Goal: Task Accomplishment & Management: Use online tool/utility

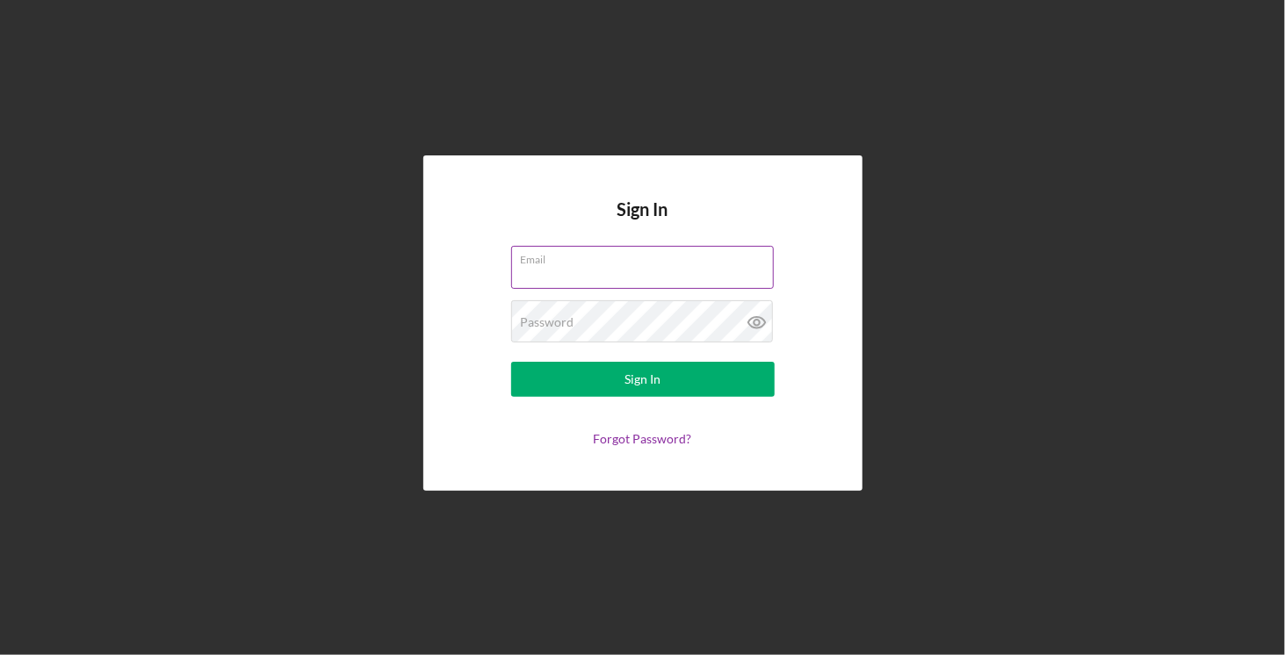
click at [588, 268] on input "Email" at bounding box center [642, 267] width 263 height 42
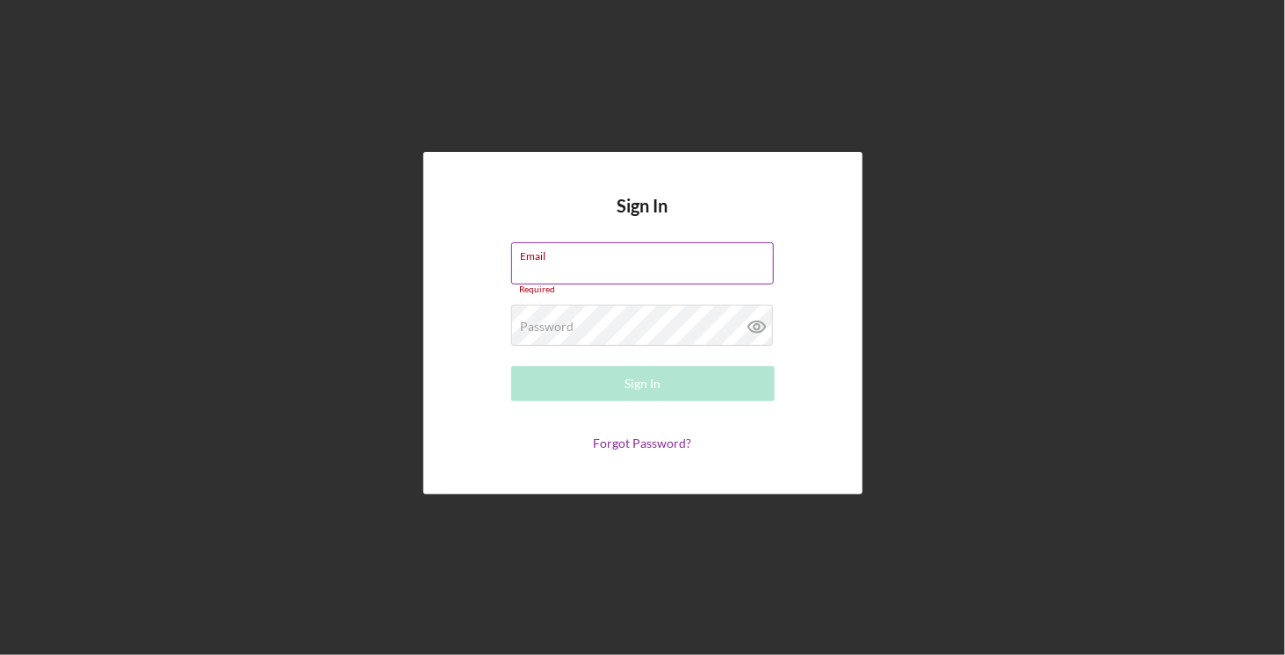
type input "[PERSON_NAME][EMAIL_ADDRESS][DOMAIN_NAME]"
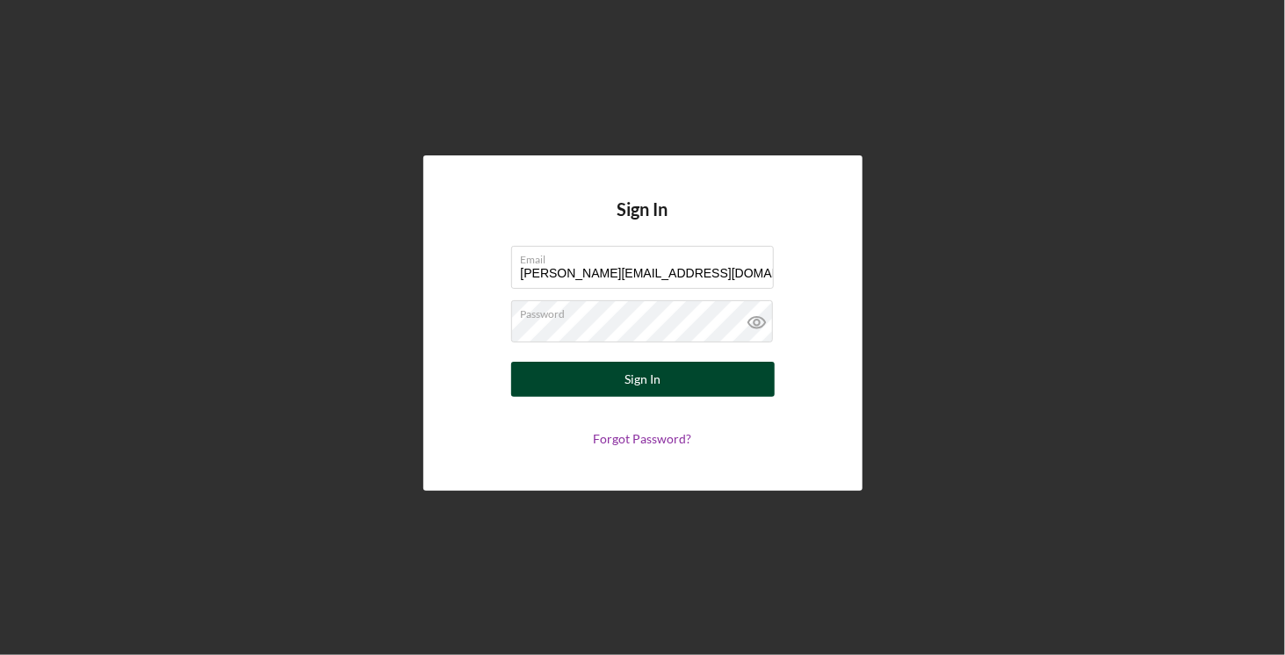
click at [621, 379] on button "Sign In" at bounding box center [643, 379] width 264 height 35
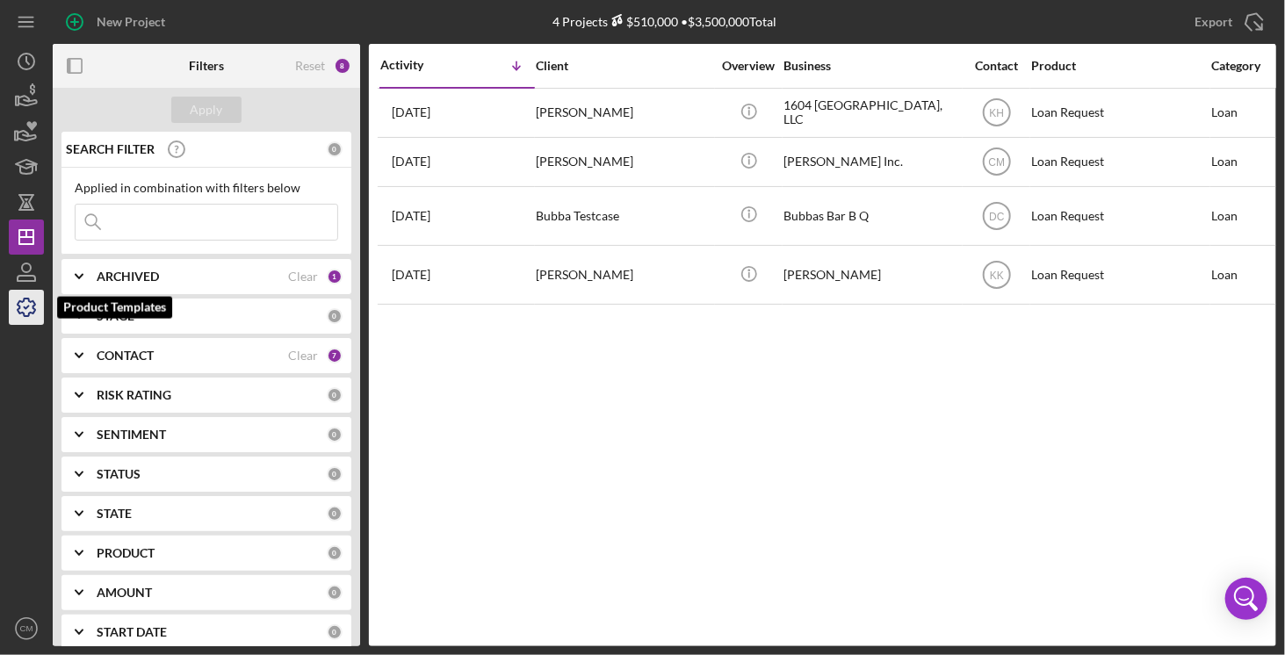
click at [39, 315] on icon "button" at bounding box center [26, 308] width 44 height 44
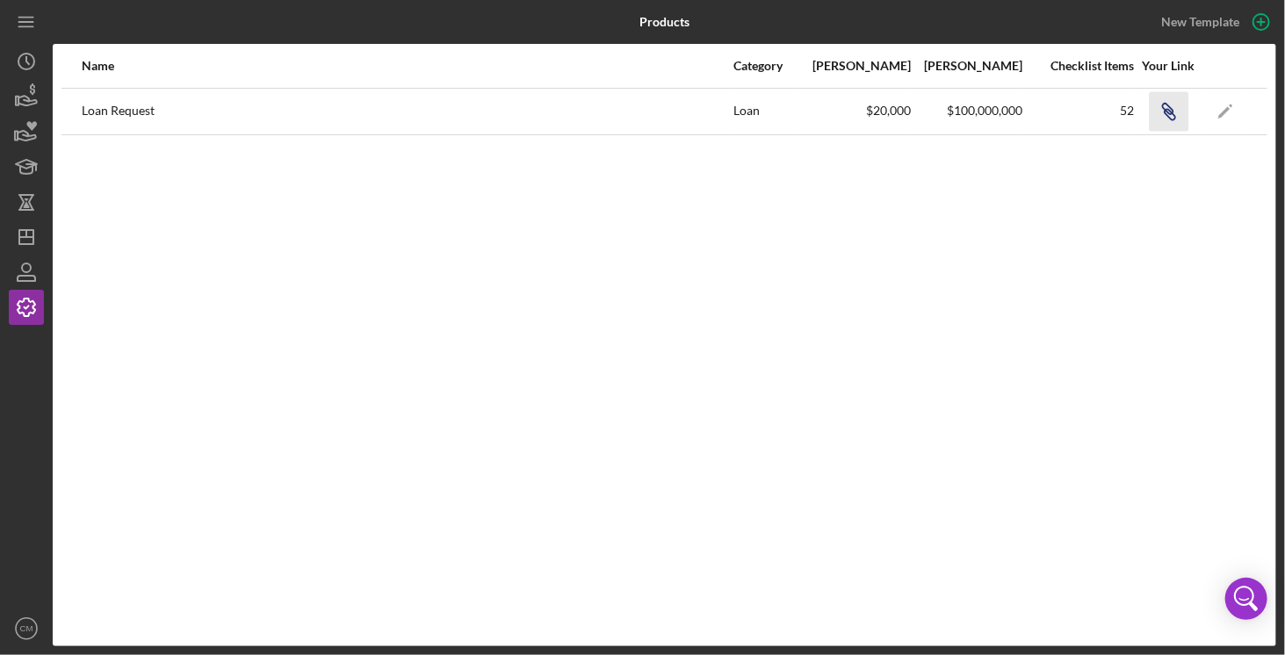
click at [1163, 119] on icon "Icon/Link" at bounding box center [1169, 111] width 40 height 40
click at [1233, 106] on icon "Icon/Edit" at bounding box center [1226, 111] width 40 height 40
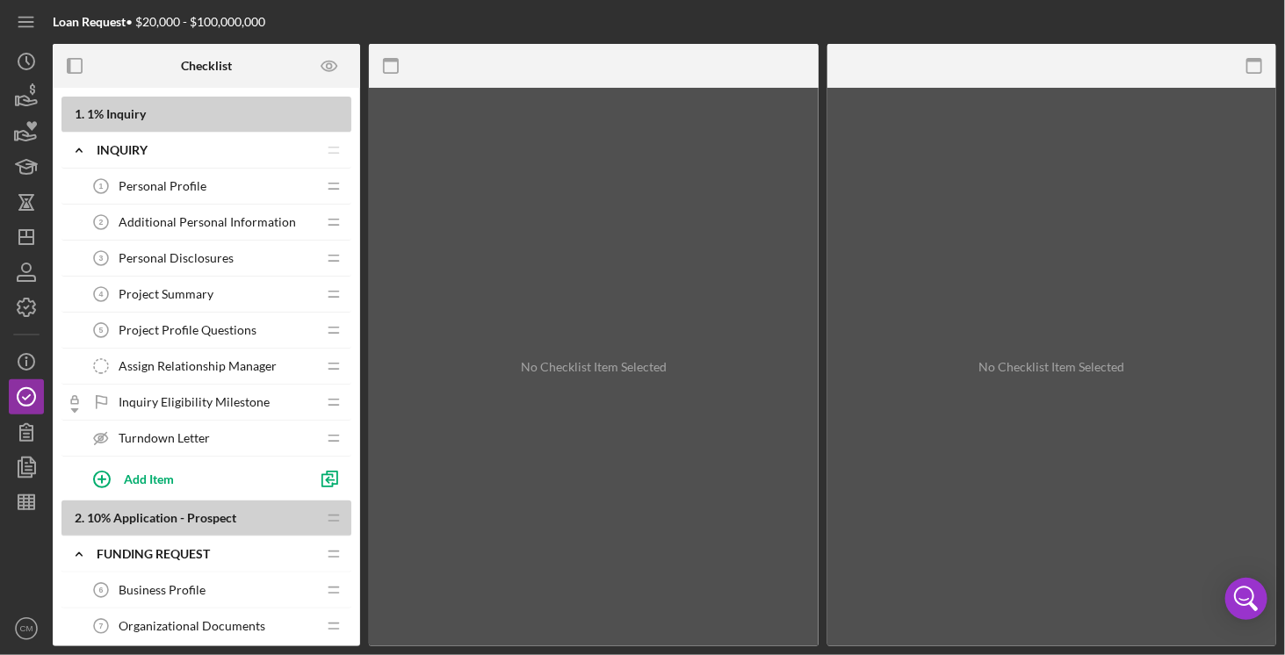
click at [200, 183] on span "Personal Profile" at bounding box center [163, 186] width 88 height 14
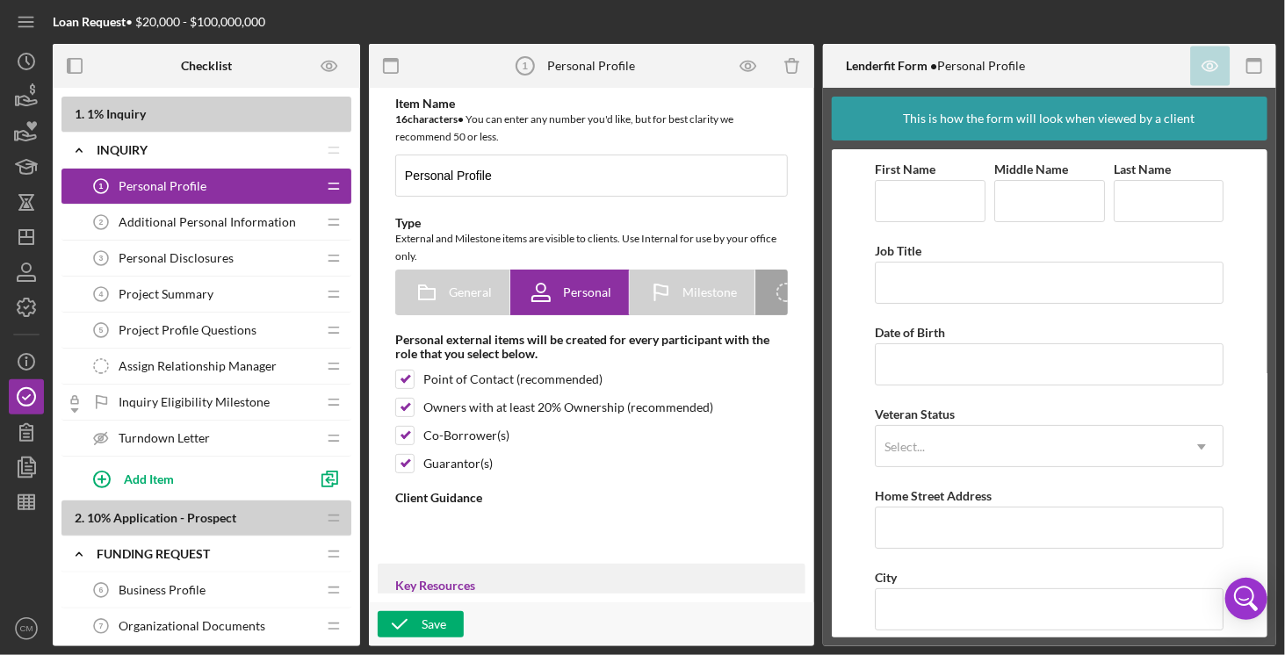
type textarea "<div><strong>Thank you for your interest in Three Roots Capital!</strong></div>…"
type textarea "<div> <div>Thank you for completing the Personal Profile piece of the Funding R…"
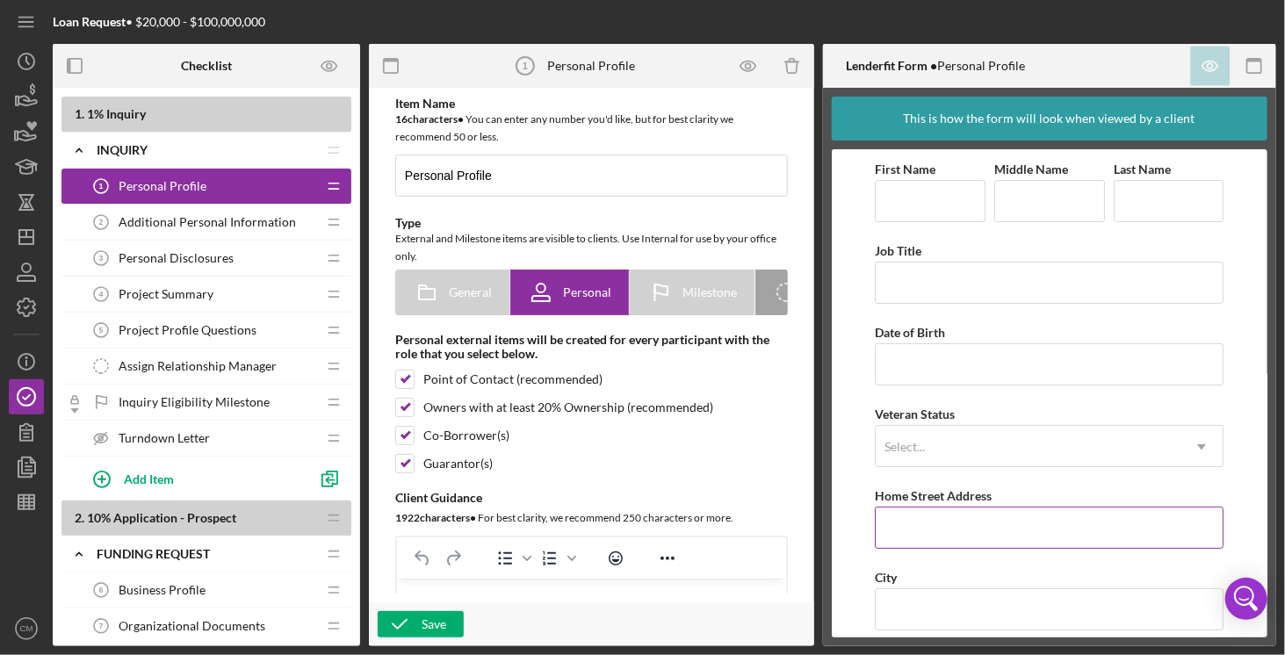
scroll to position [177, 0]
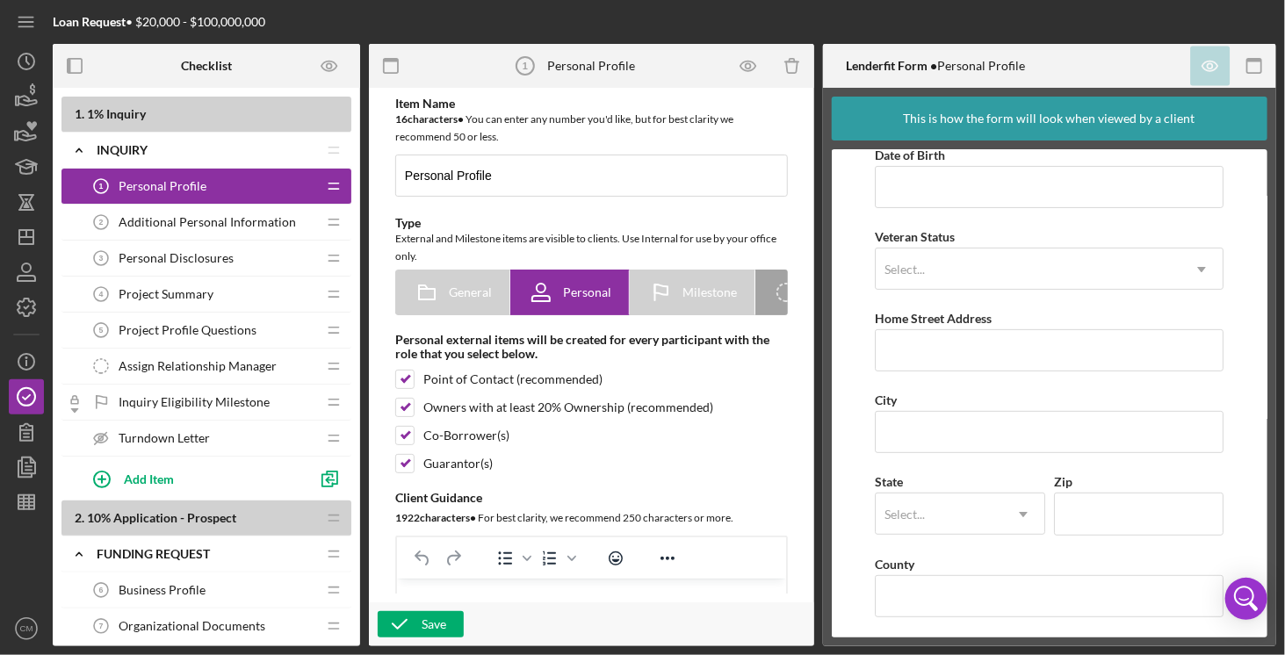
click at [163, 260] on span "Personal Disclosures" at bounding box center [176, 258] width 115 height 14
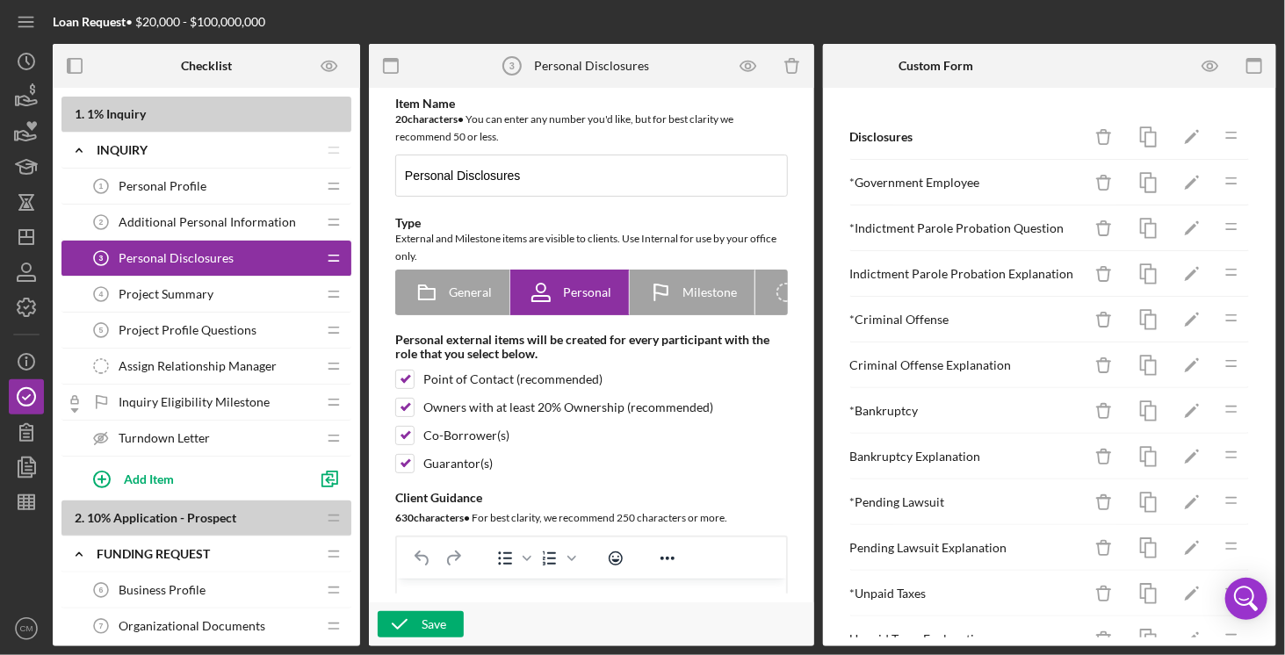
click at [248, 213] on div "Additional Personal Information 2 Additional Personal Information" at bounding box center [199, 222] width 233 height 35
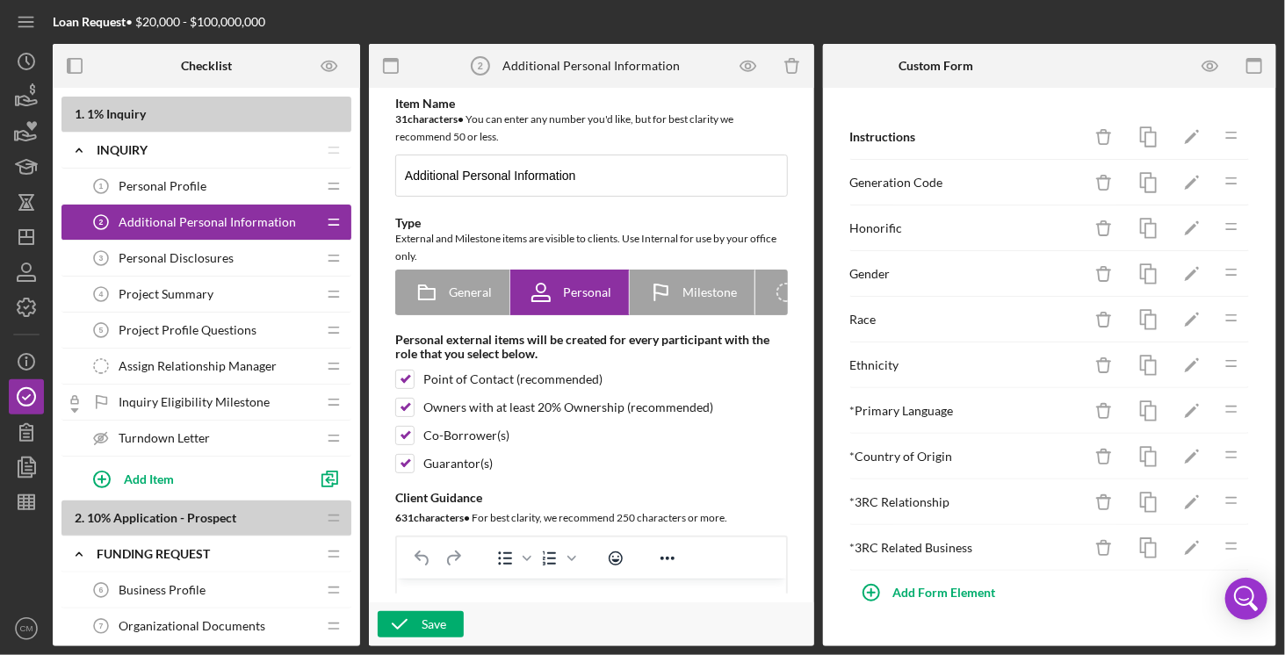
click at [228, 262] on span "Personal Disclosures" at bounding box center [176, 258] width 115 height 14
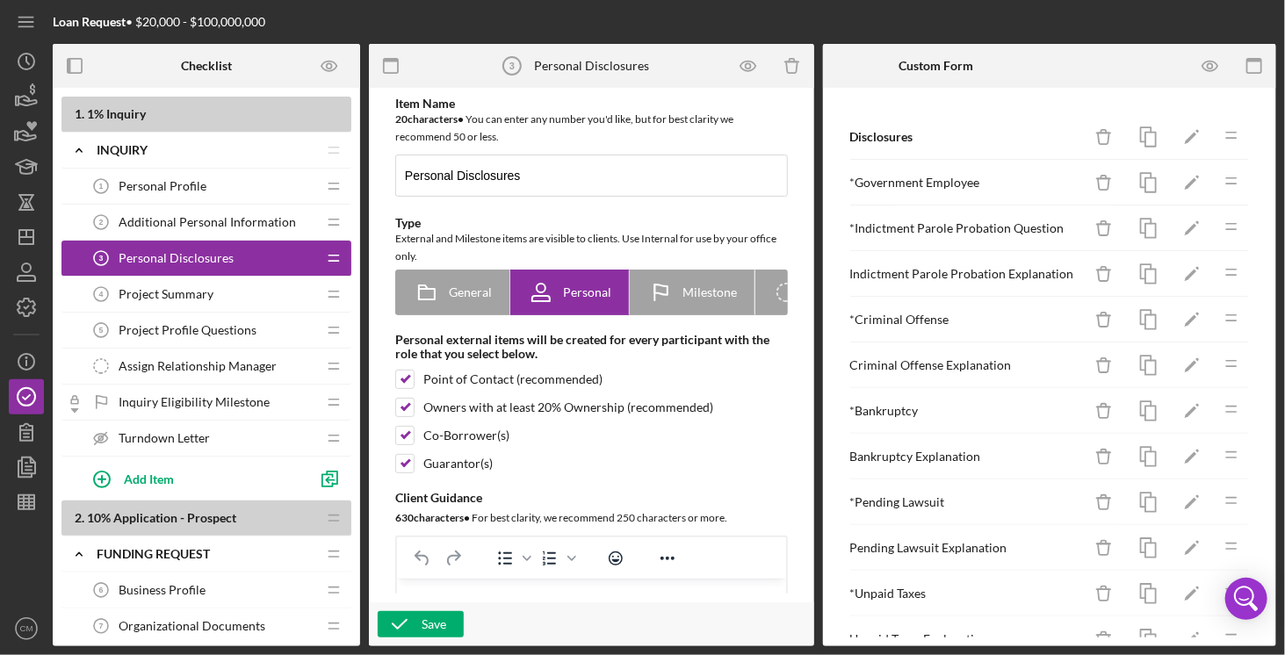
scroll to position [251, 0]
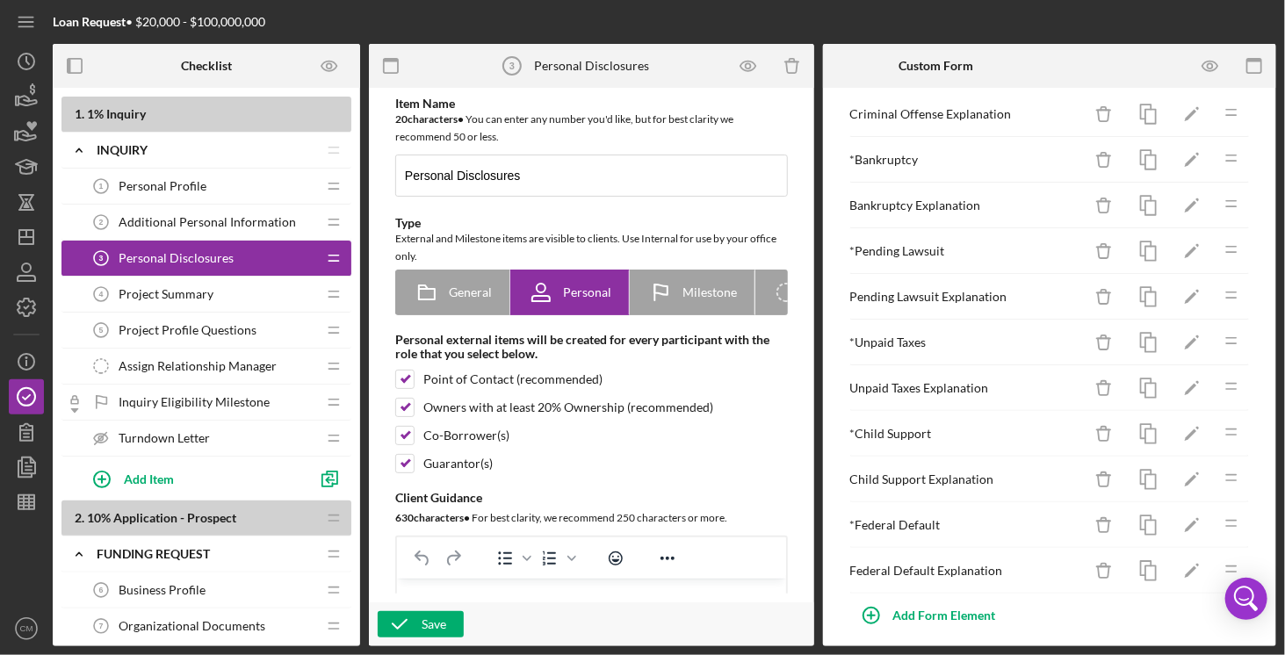
click at [173, 289] on span "Project Summary" at bounding box center [166, 294] width 95 height 14
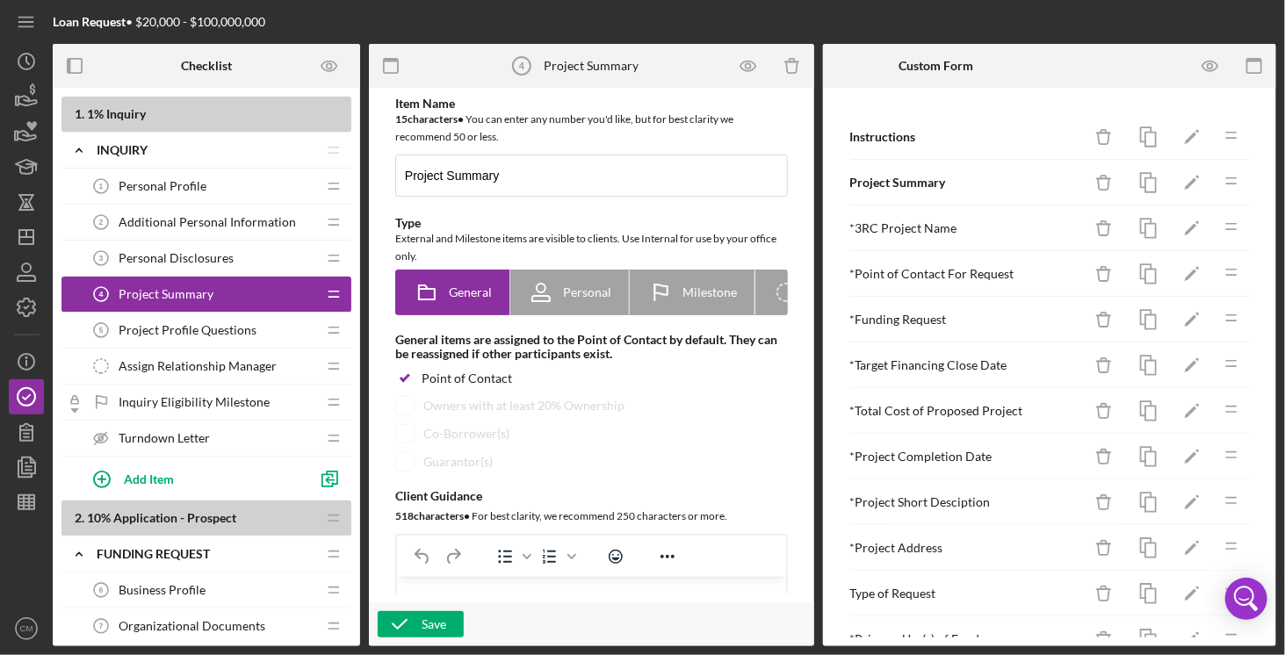
click at [183, 328] on span "Project Profile Questions" at bounding box center [188, 330] width 138 height 14
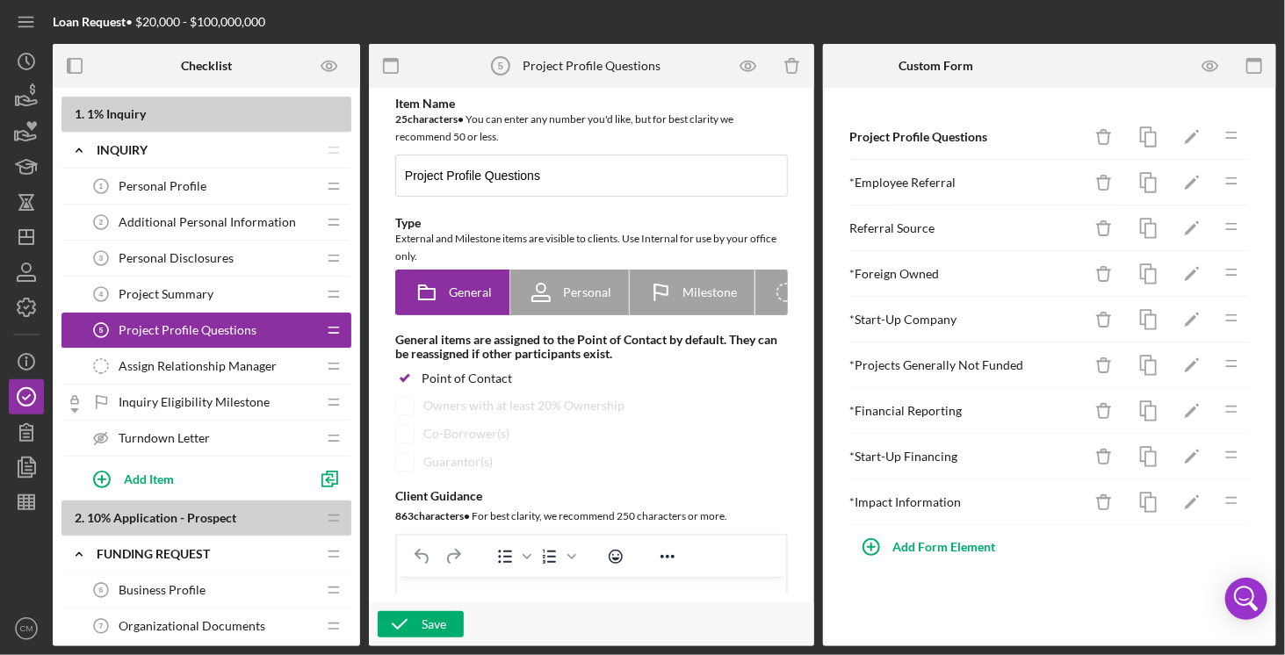
click at [199, 291] on span "Project Summary" at bounding box center [166, 294] width 95 height 14
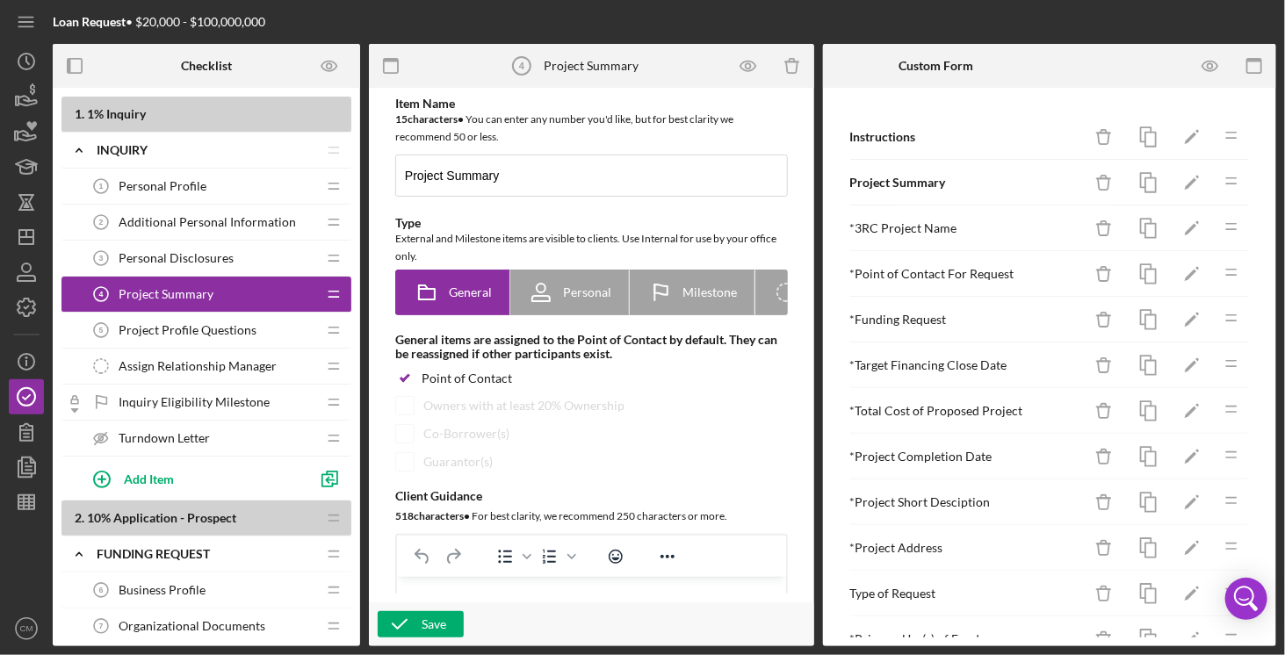
scroll to position [72, 0]
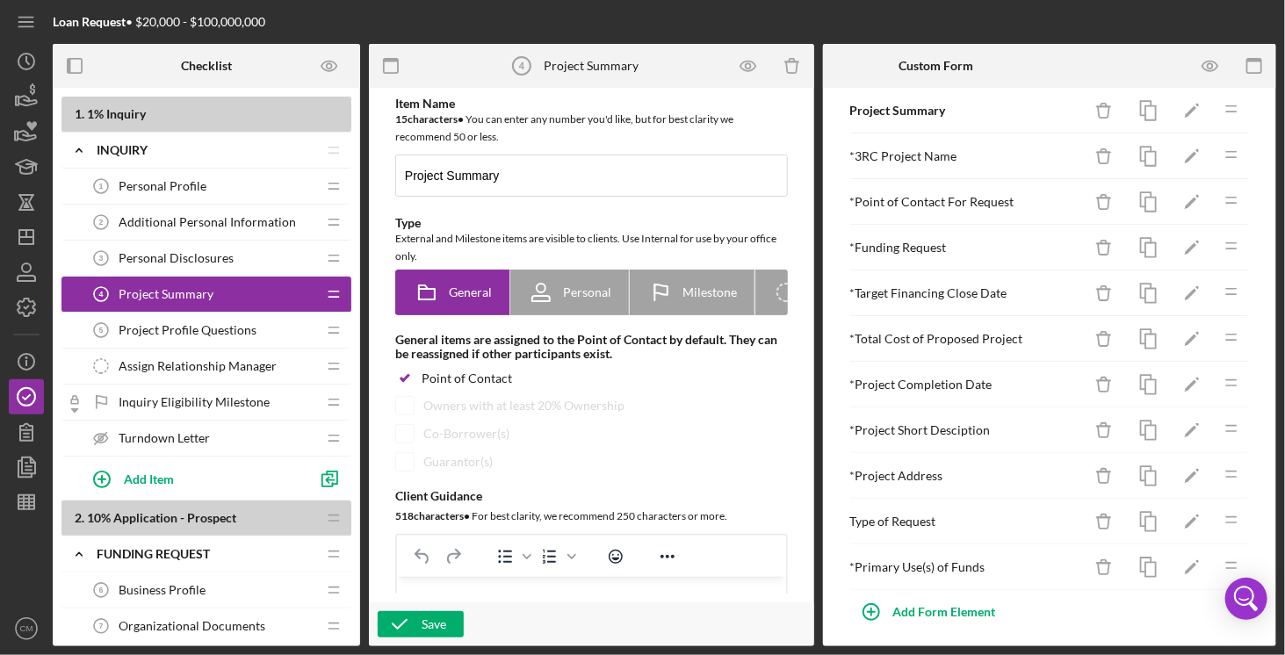
click at [237, 327] on span "Project Profile Questions" at bounding box center [188, 330] width 138 height 14
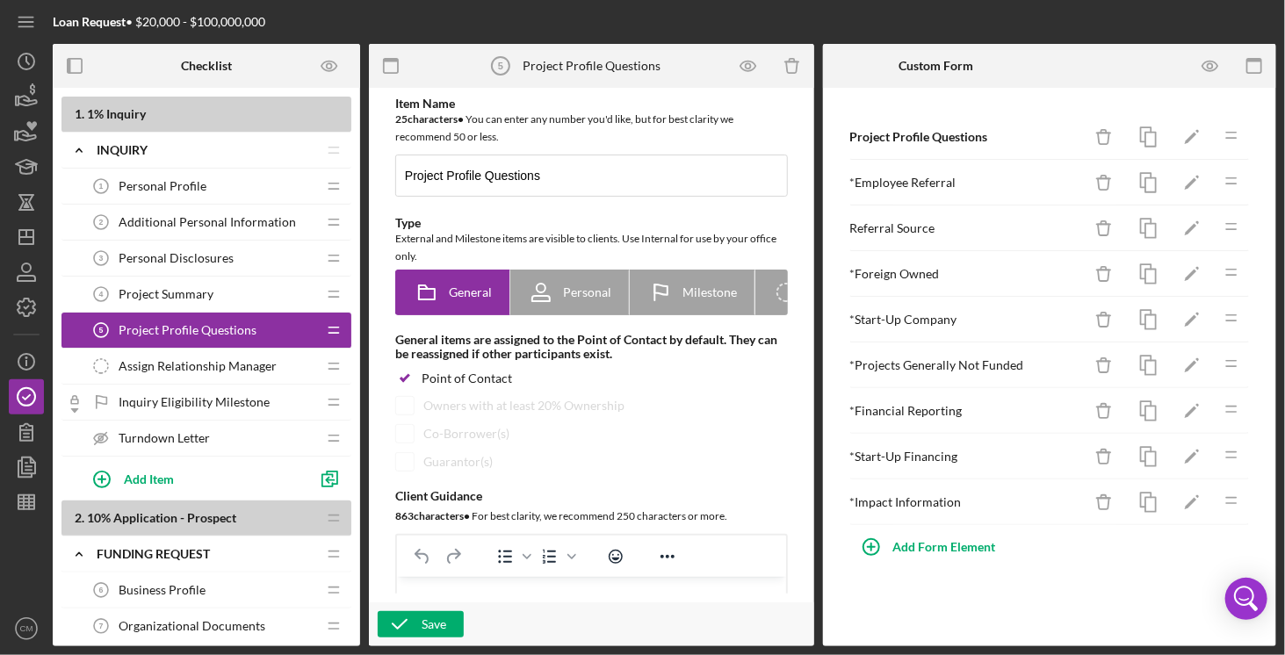
click at [204, 253] on span "Personal Disclosures" at bounding box center [176, 258] width 115 height 14
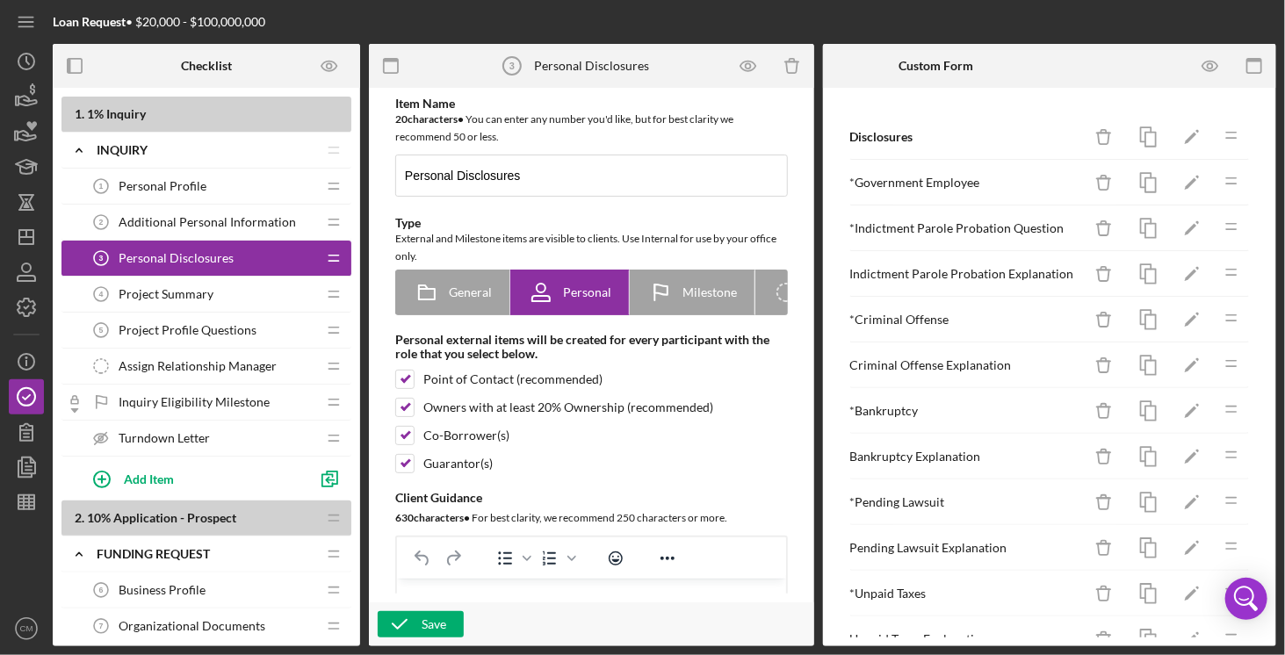
click at [172, 210] on div "Additional Personal Information 2 Additional Personal Information" at bounding box center [199, 222] width 233 height 35
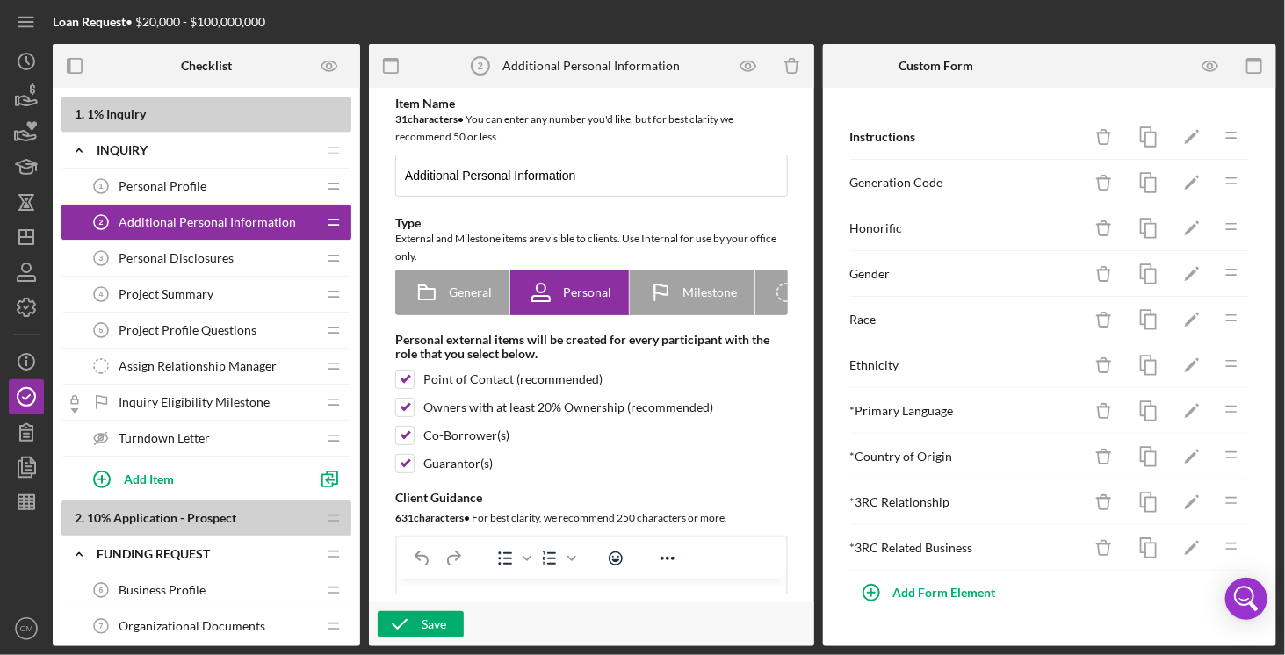
click at [182, 184] on span "Personal Profile" at bounding box center [163, 186] width 88 height 14
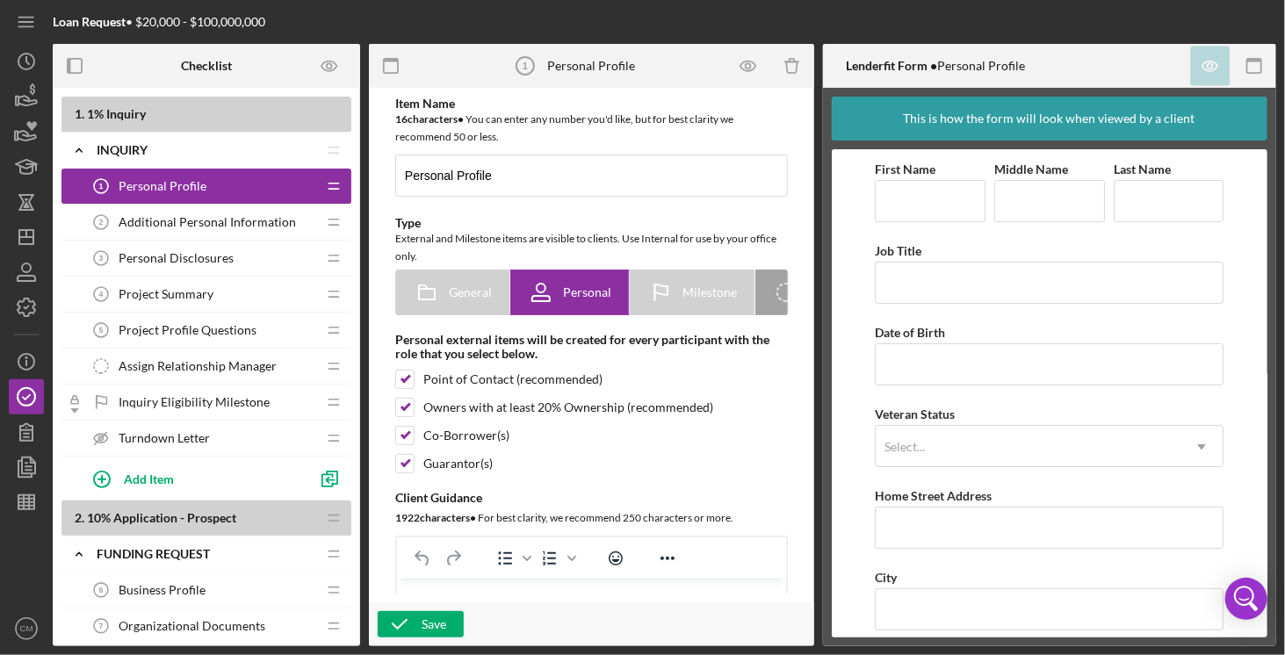
click at [172, 259] on span "Personal Disclosures" at bounding box center [176, 258] width 115 height 14
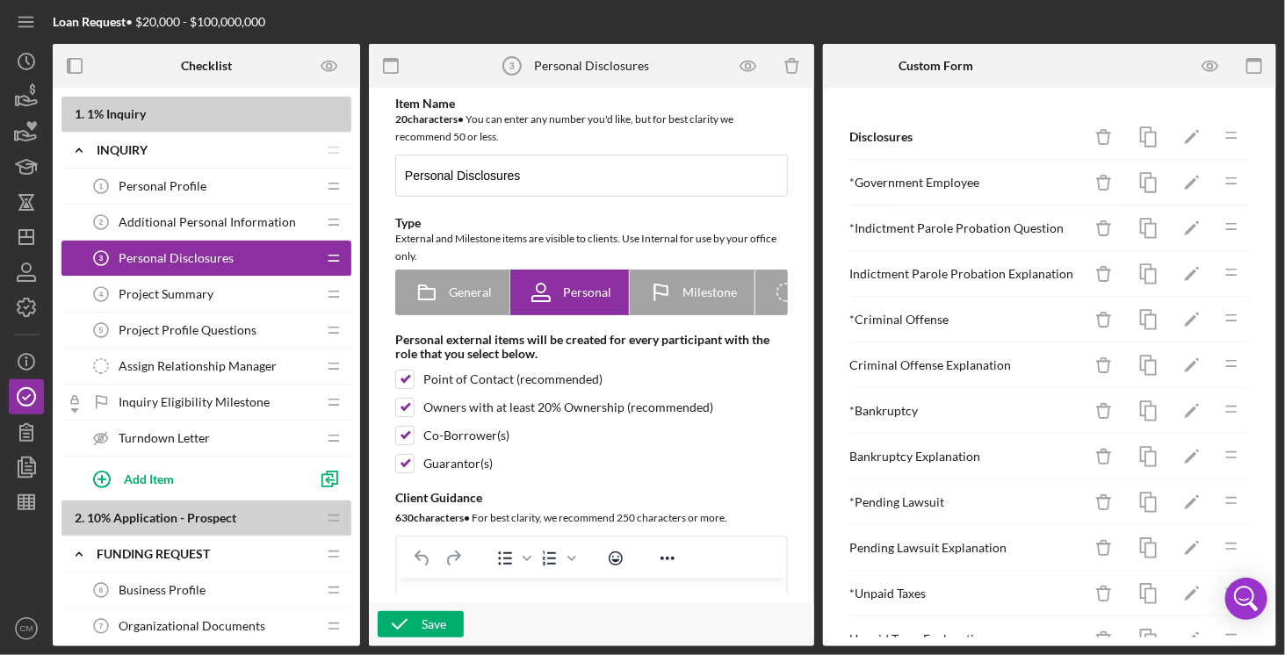
click at [172, 281] on div "Project Summary 4 Project Summary" at bounding box center [199, 294] width 233 height 35
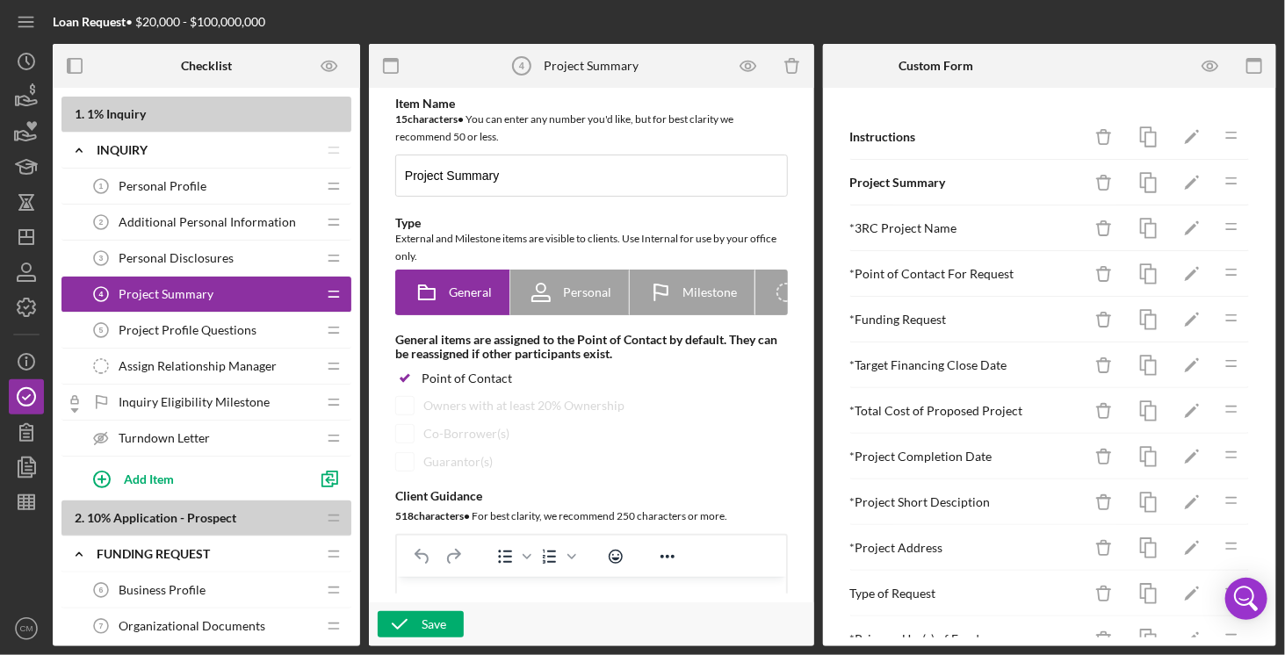
click at [183, 328] on span "Project Profile Questions" at bounding box center [188, 330] width 138 height 14
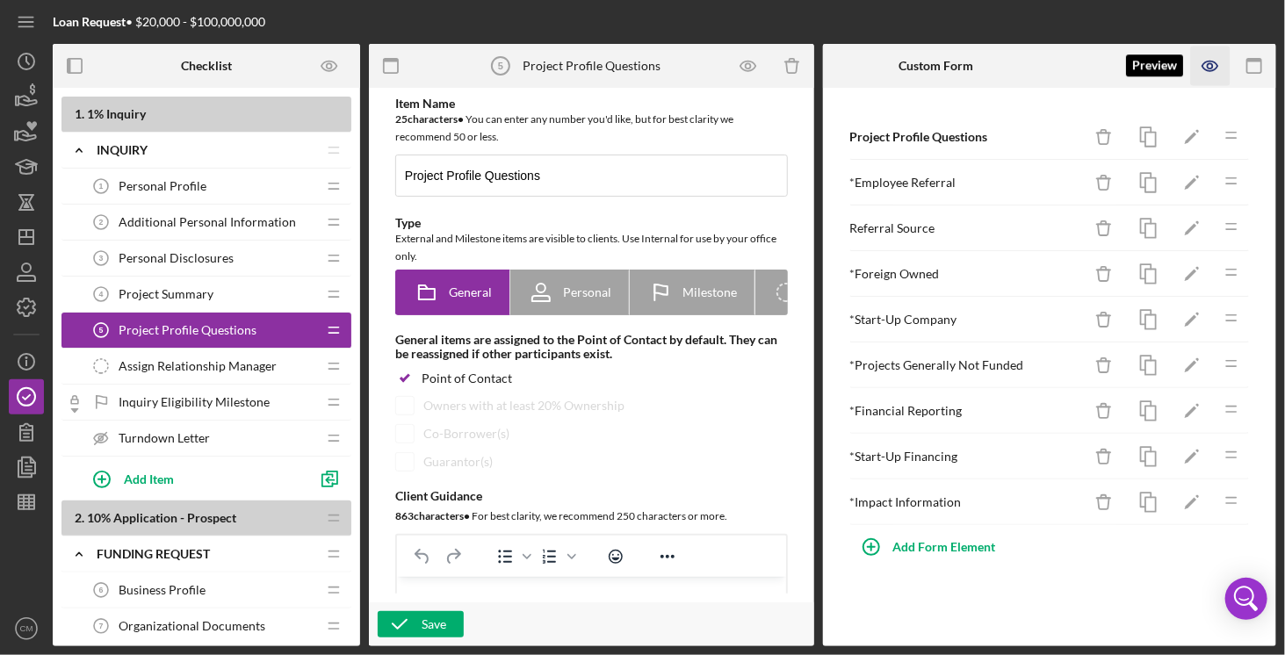
click at [1210, 69] on icon "button" at bounding box center [1211, 67] width 40 height 40
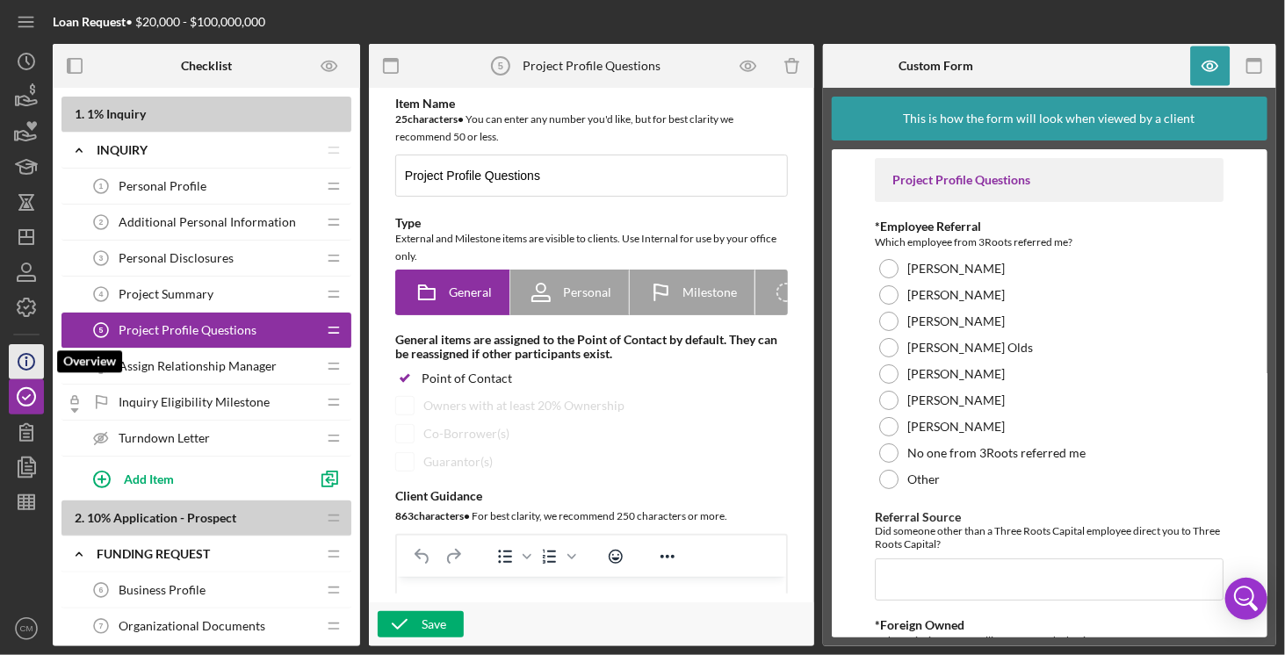
click at [26, 365] on line "button" at bounding box center [26, 363] width 0 height 6
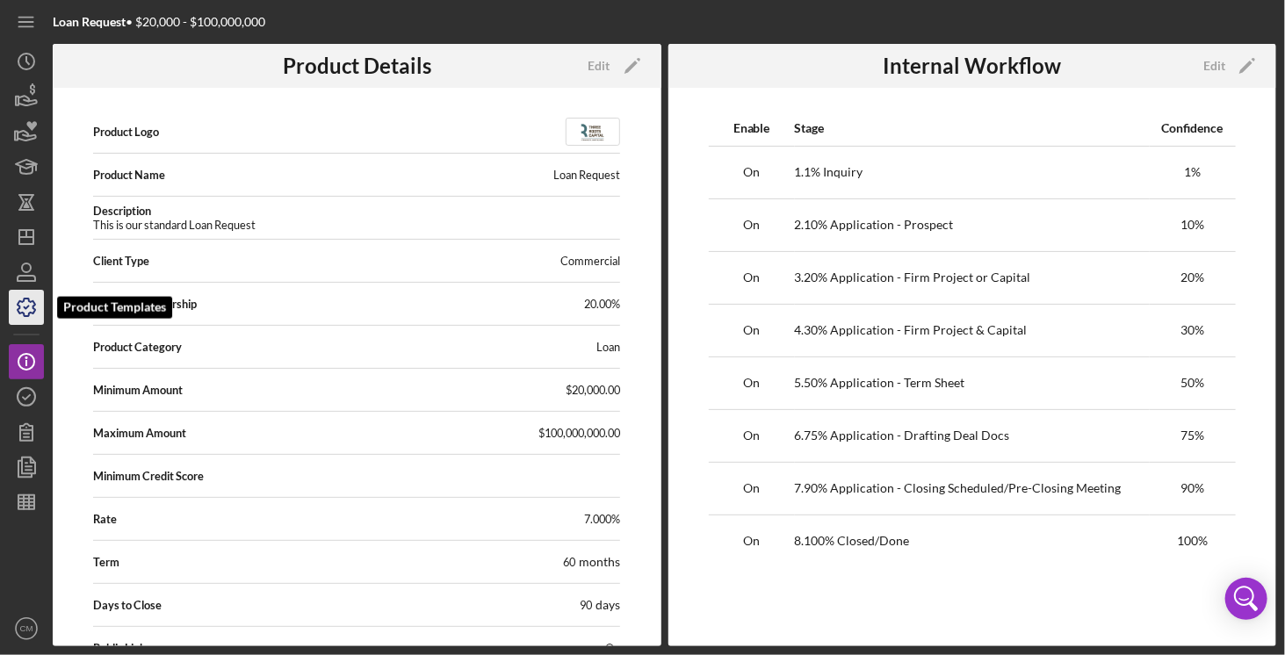
click at [18, 311] on icon "button" at bounding box center [27, 308] width 18 height 18
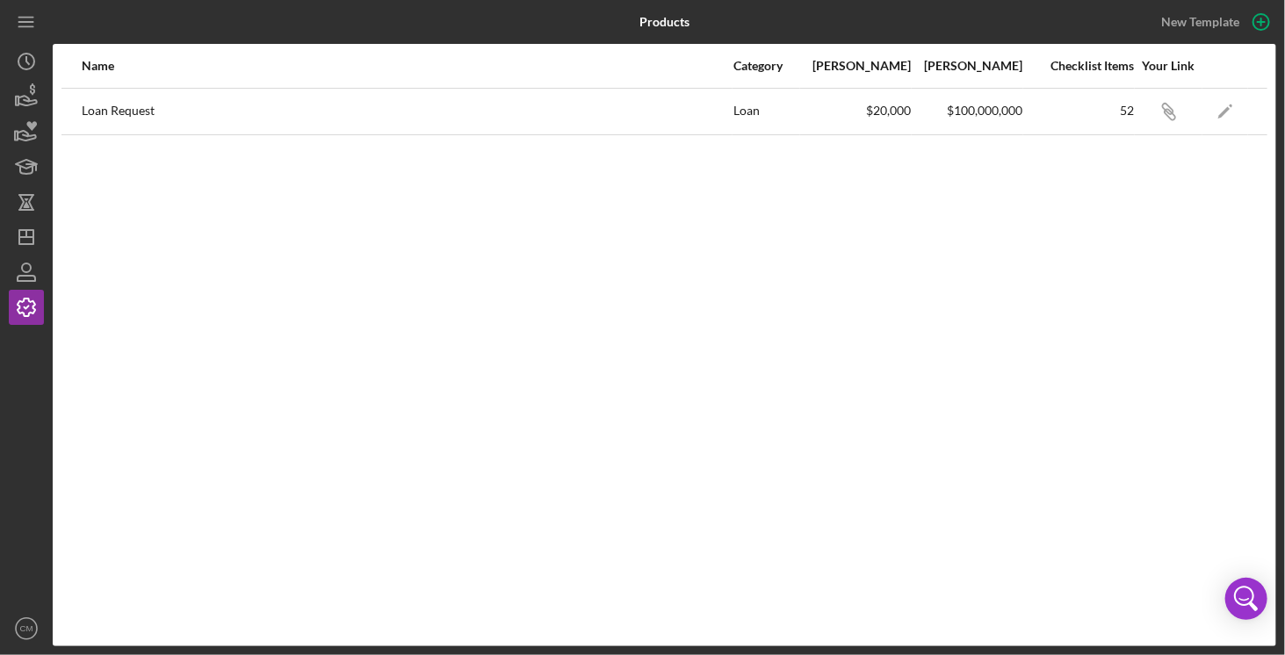
click at [119, 109] on div "Loan Request" at bounding box center [407, 112] width 650 height 44
click at [1230, 110] on icon "Icon/Edit" at bounding box center [1226, 111] width 40 height 40
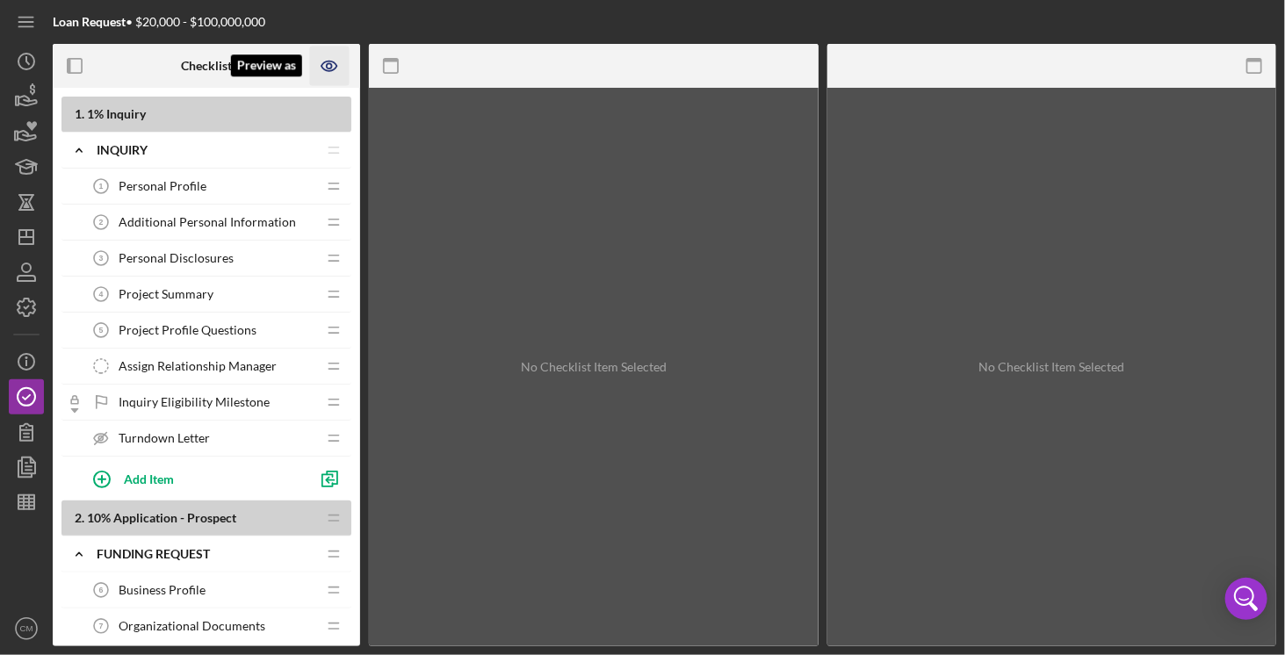
click at [331, 56] on icon "Preview as" at bounding box center [330, 67] width 40 height 40
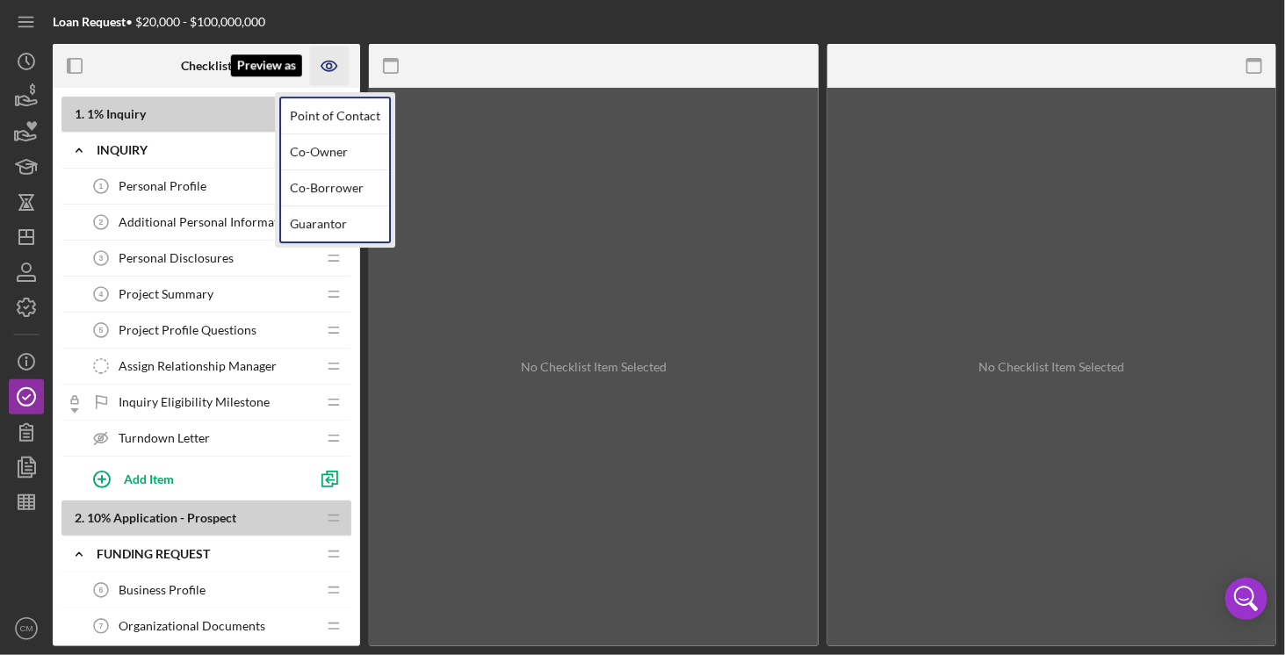
click at [329, 57] on icon "Preview as" at bounding box center [330, 67] width 40 height 40
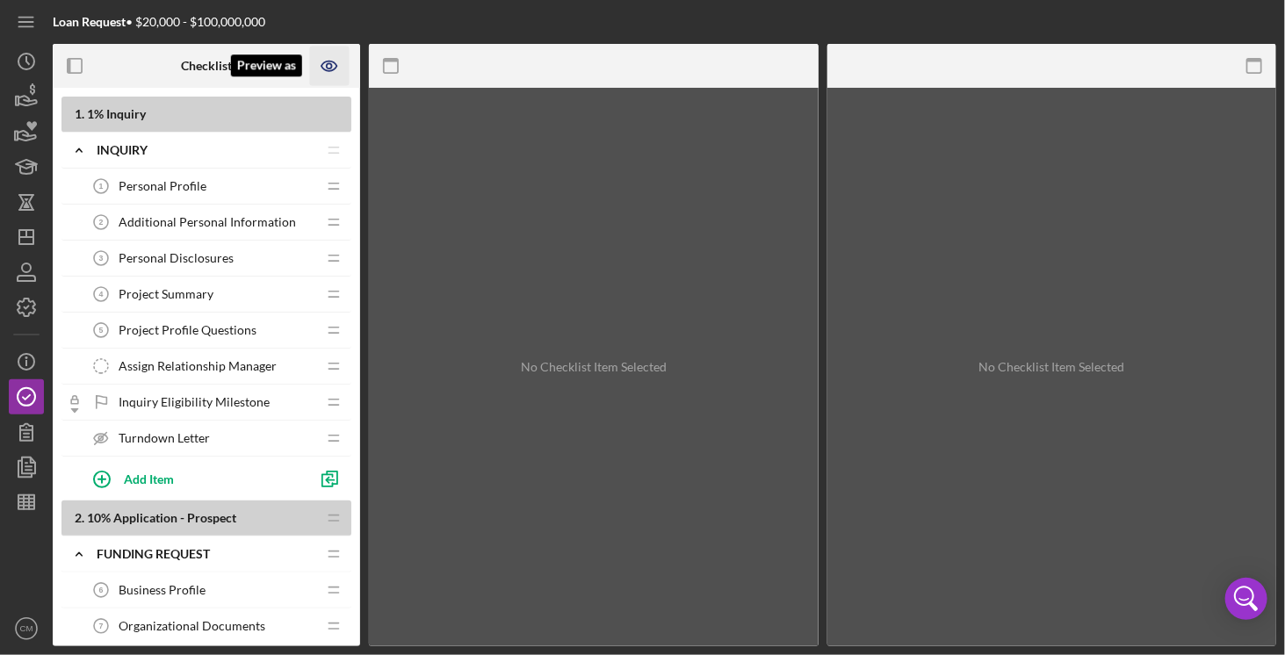
click at [329, 71] on icon "Preview as" at bounding box center [329, 67] width 15 height 10
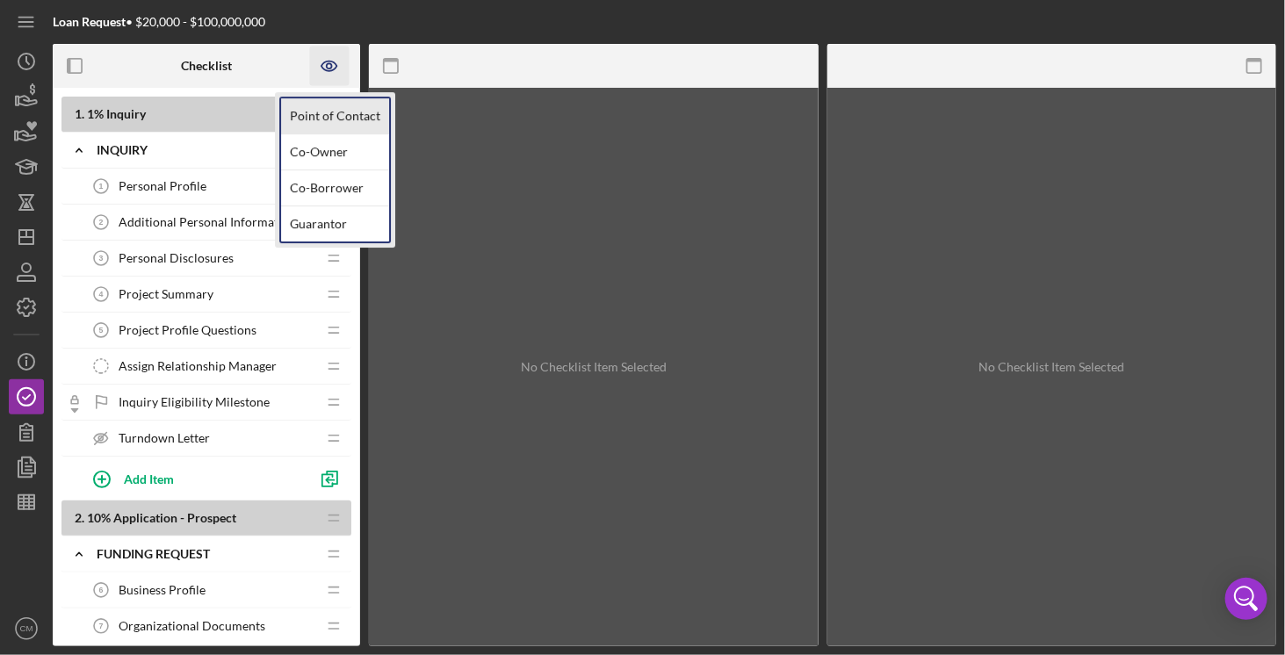
click at [327, 116] on link "Point of Contact" at bounding box center [335, 116] width 108 height 36
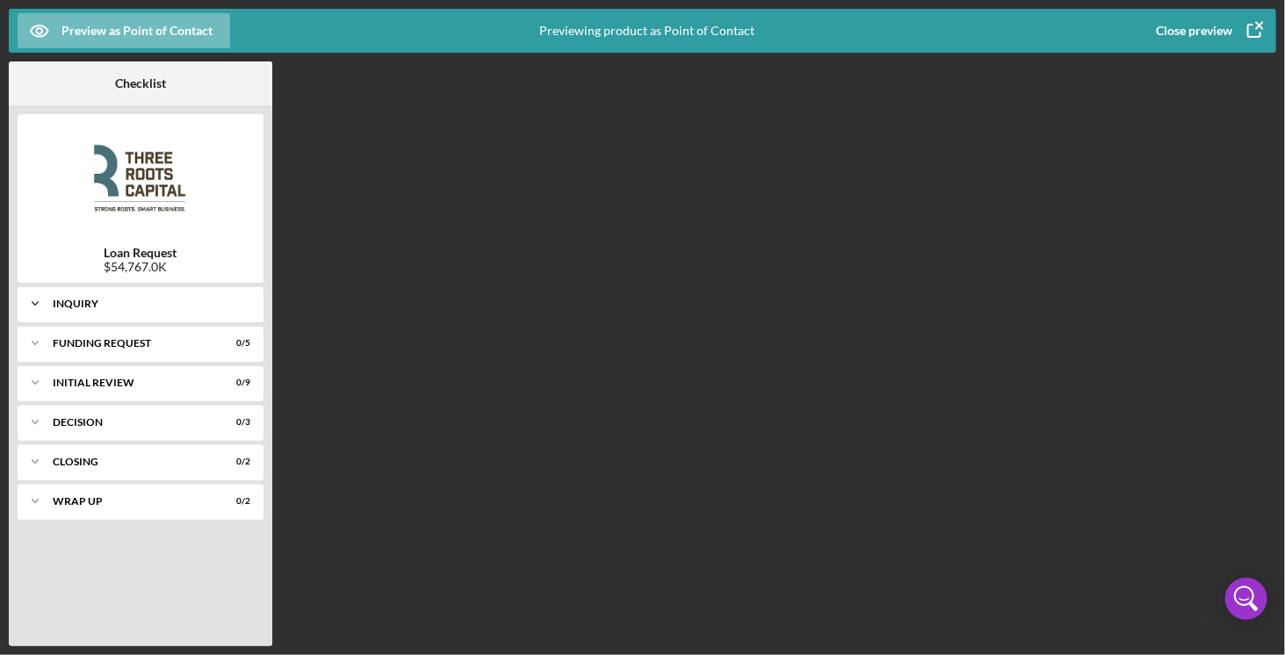
click at [38, 302] on polyline at bounding box center [35, 304] width 5 height 4
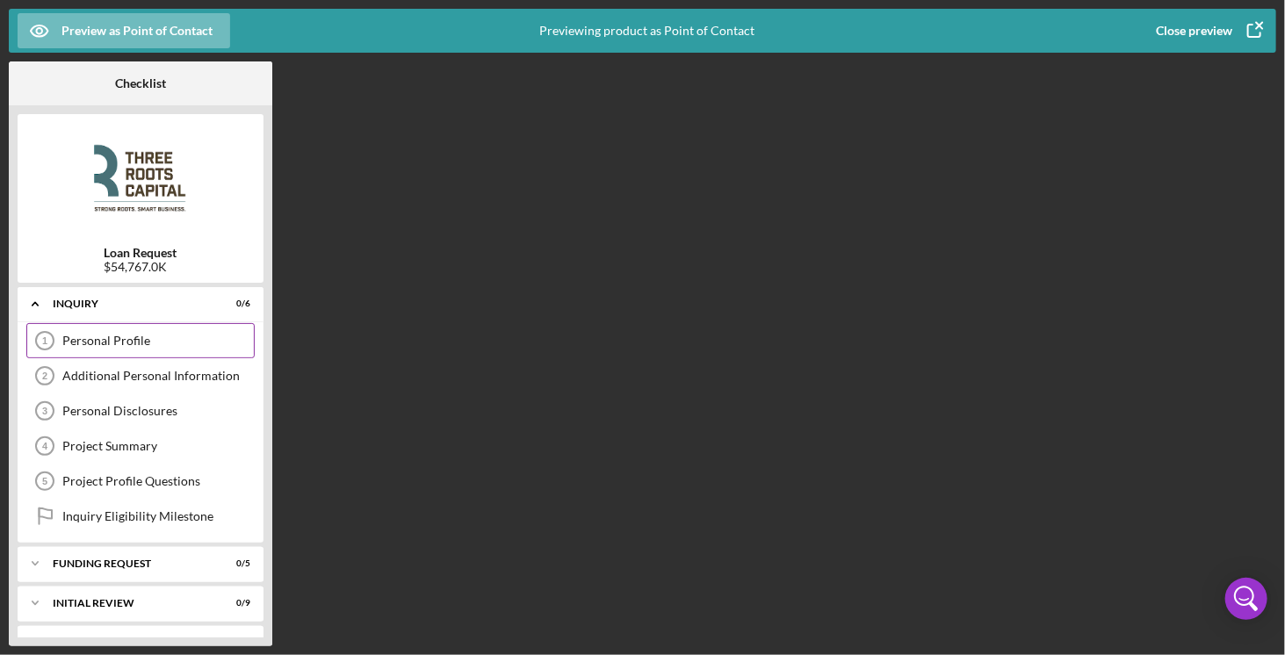
click at [104, 334] on div "Personal Profile" at bounding box center [158, 341] width 192 height 14
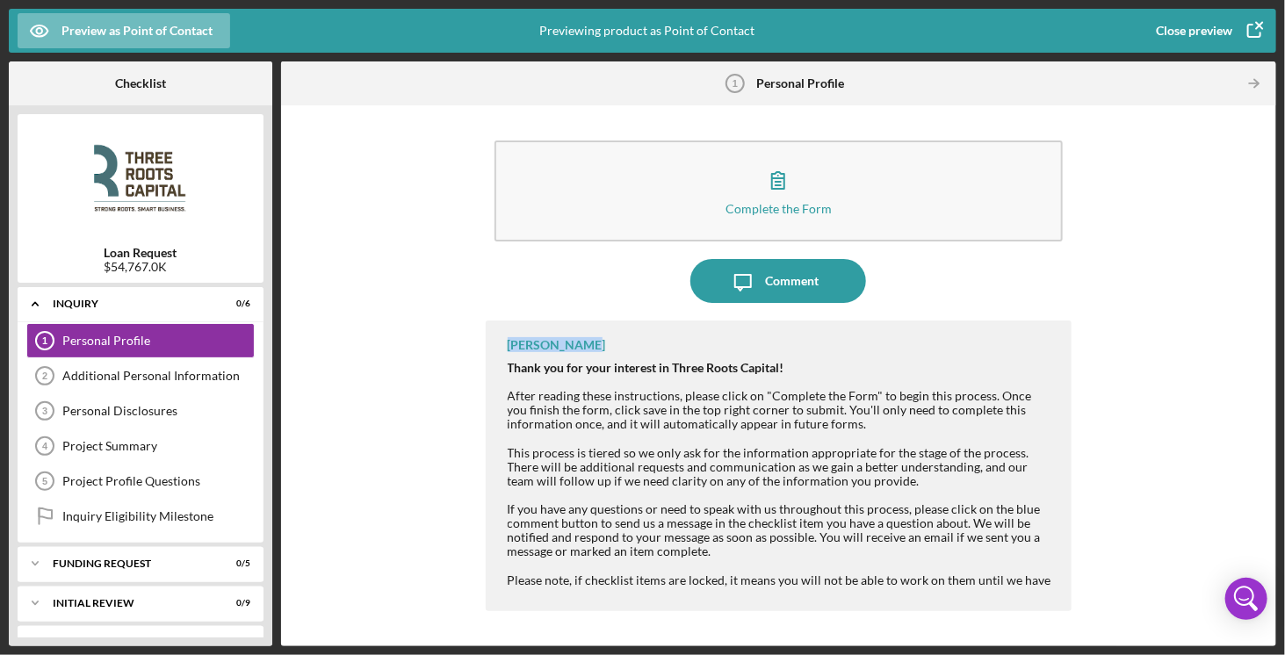
drag, startPoint x: 507, startPoint y: 339, endPoint x: 573, endPoint y: 327, distance: 67.0
click at [573, 327] on div "[PERSON_NAME] Thank you for your interest in Three Roots Capital! After reading…" at bounding box center [779, 466] width 587 height 291
click at [620, 361] on strong "Thank you for your interest in Three Roots Capital!" at bounding box center [646, 367] width 277 height 15
click at [215, 363] on div "Additional Personal Information 2 Additional Personal Information" at bounding box center [140, 375] width 228 height 35
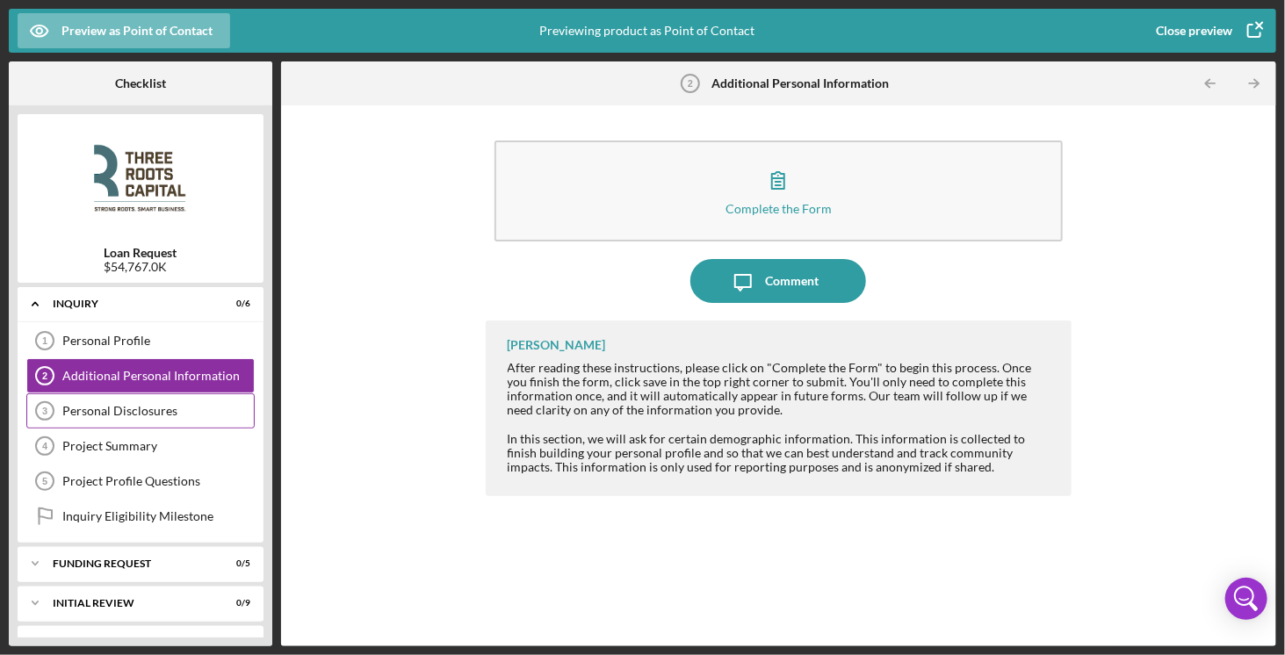
click at [141, 410] on div "Personal Disclosures" at bounding box center [158, 411] width 192 height 14
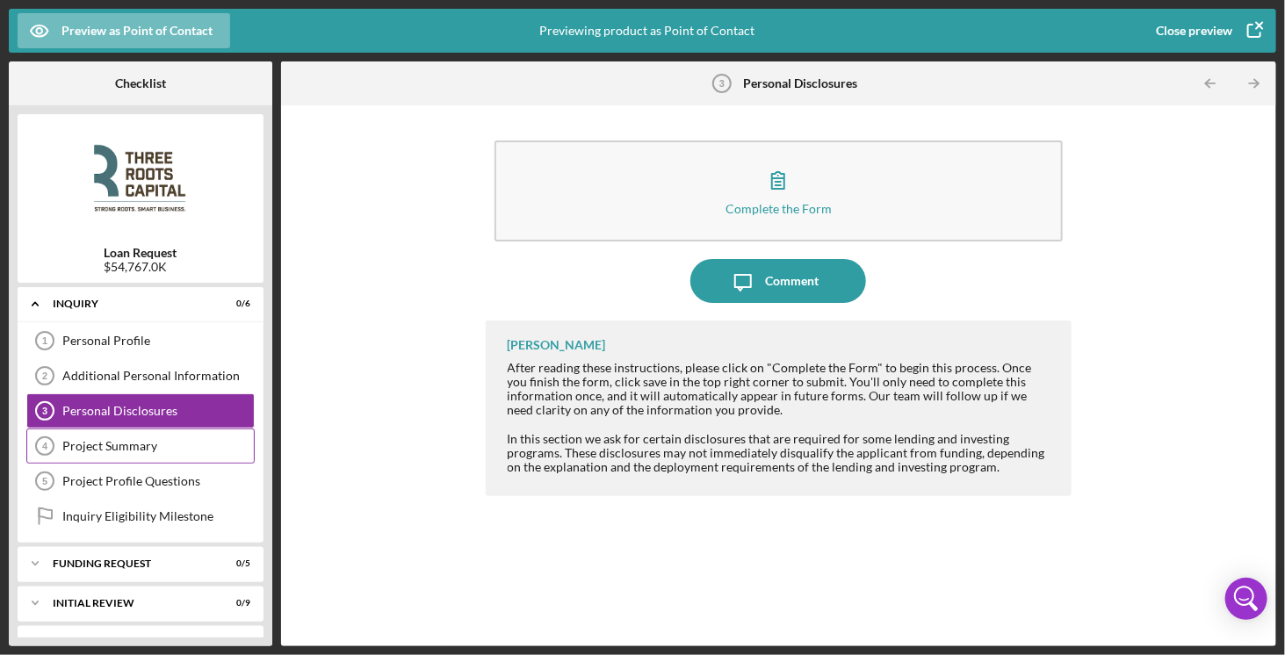
click at [114, 439] on div "Project Summary" at bounding box center [158, 446] width 192 height 14
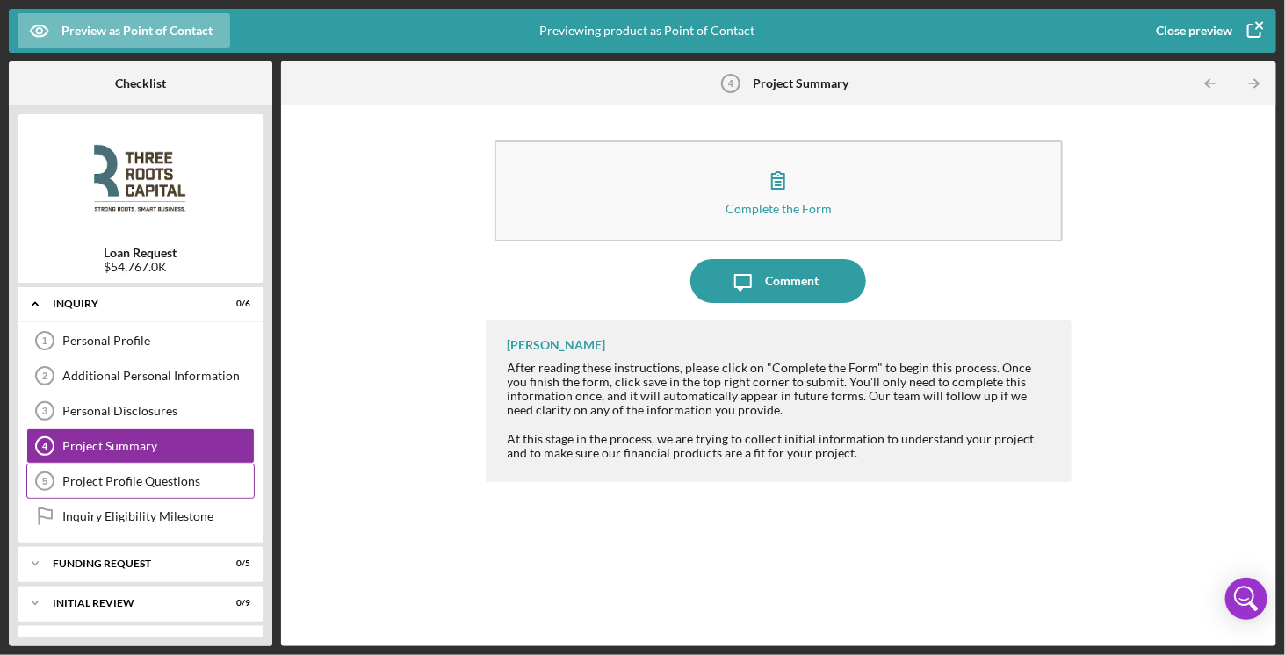
click at [108, 480] on div "Project Profile Questions" at bounding box center [158, 481] width 192 height 14
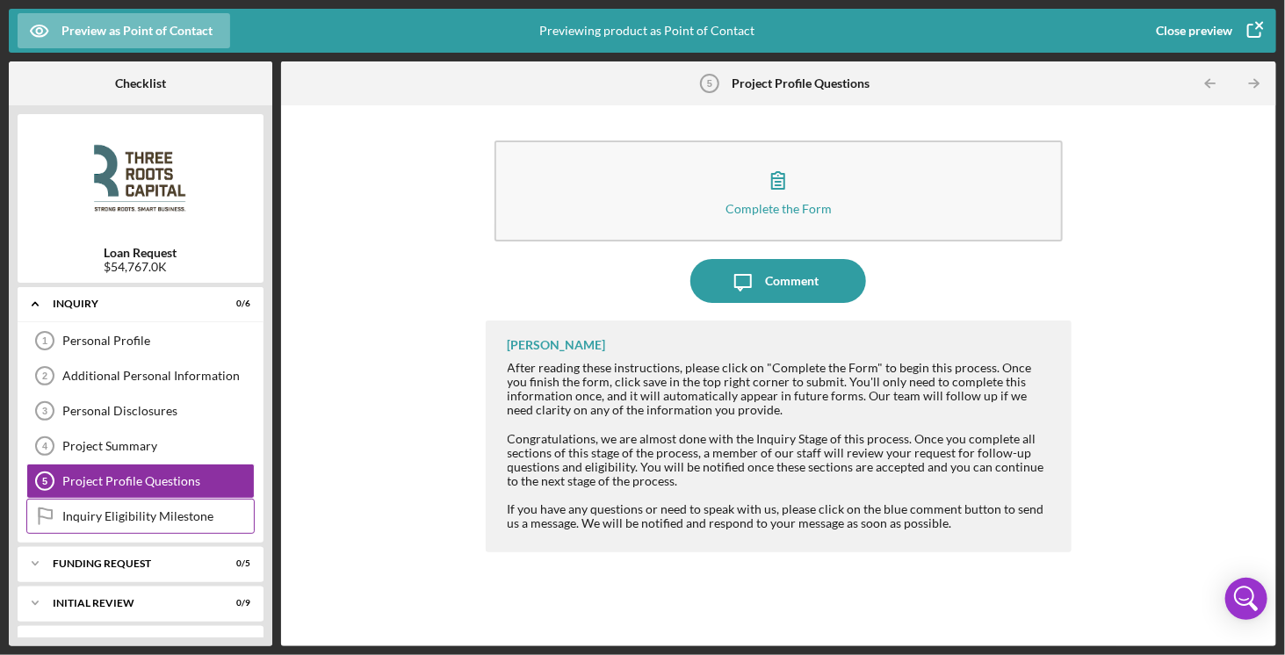
click at [146, 523] on div "Inquiry Eligibility Milestone Inquiry Eligibility Milestone" at bounding box center [140, 516] width 228 height 35
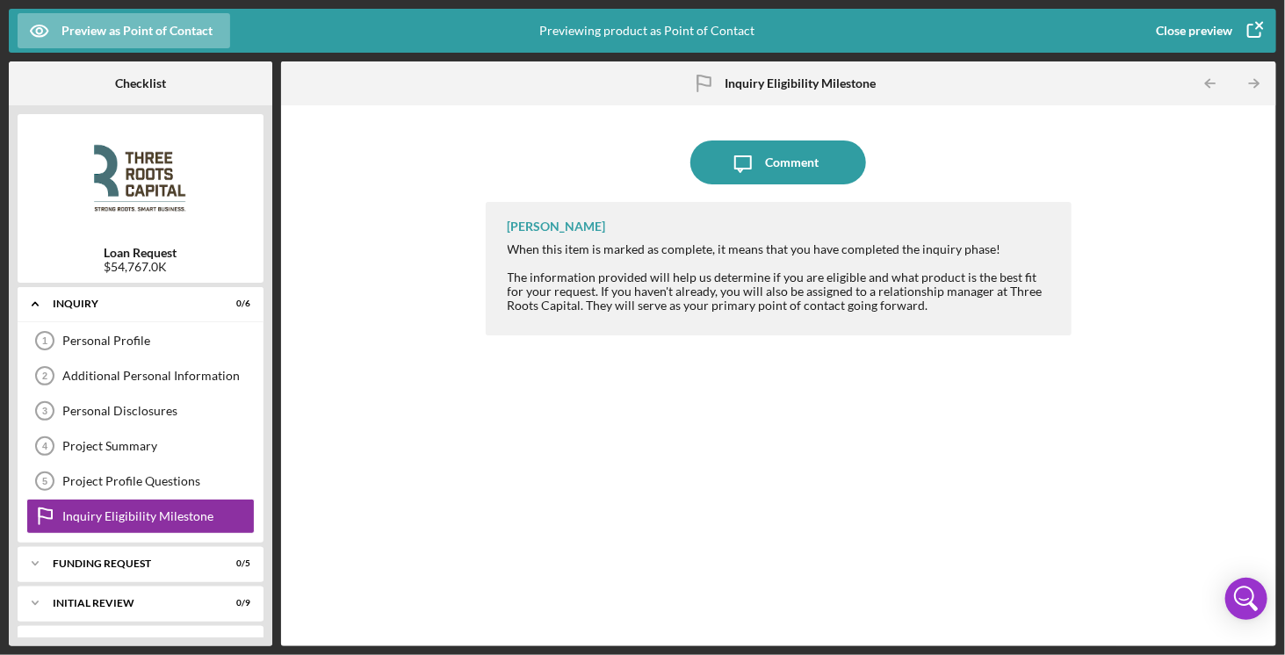
click at [1263, 27] on icon "button" at bounding box center [1255, 31] width 44 height 44
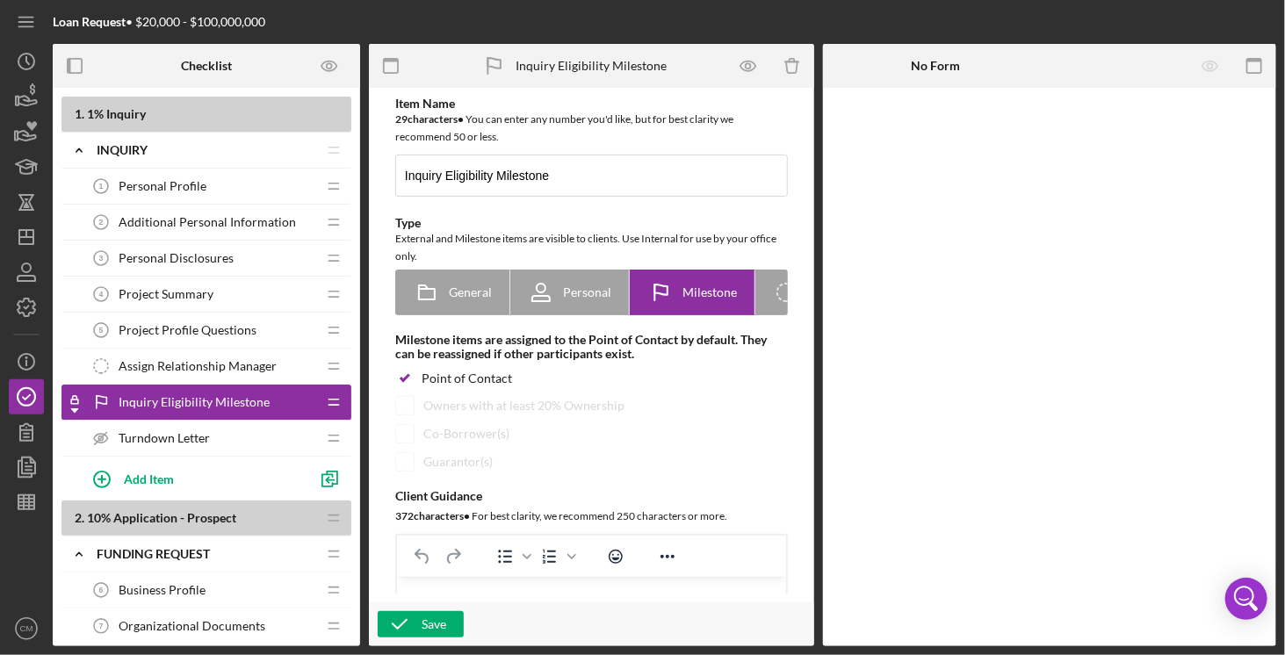
click at [197, 359] on span "Assign Relationship Manager" at bounding box center [198, 366] width 158 height 14
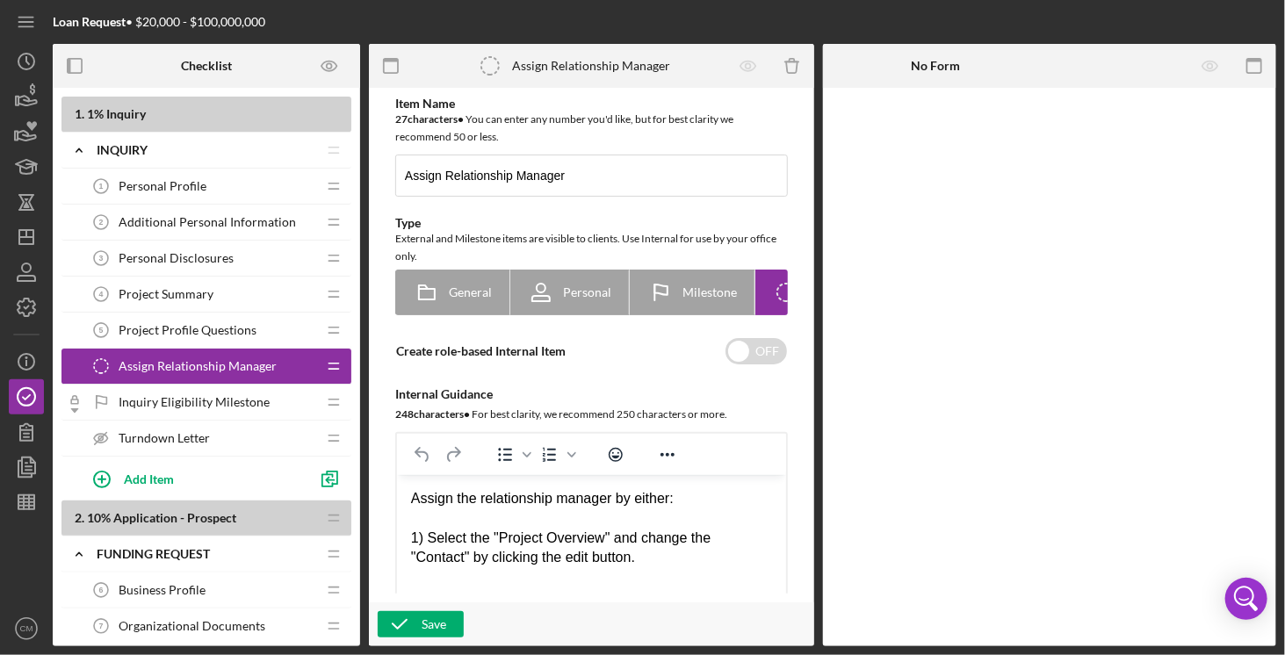
scroll to position [88, 0]
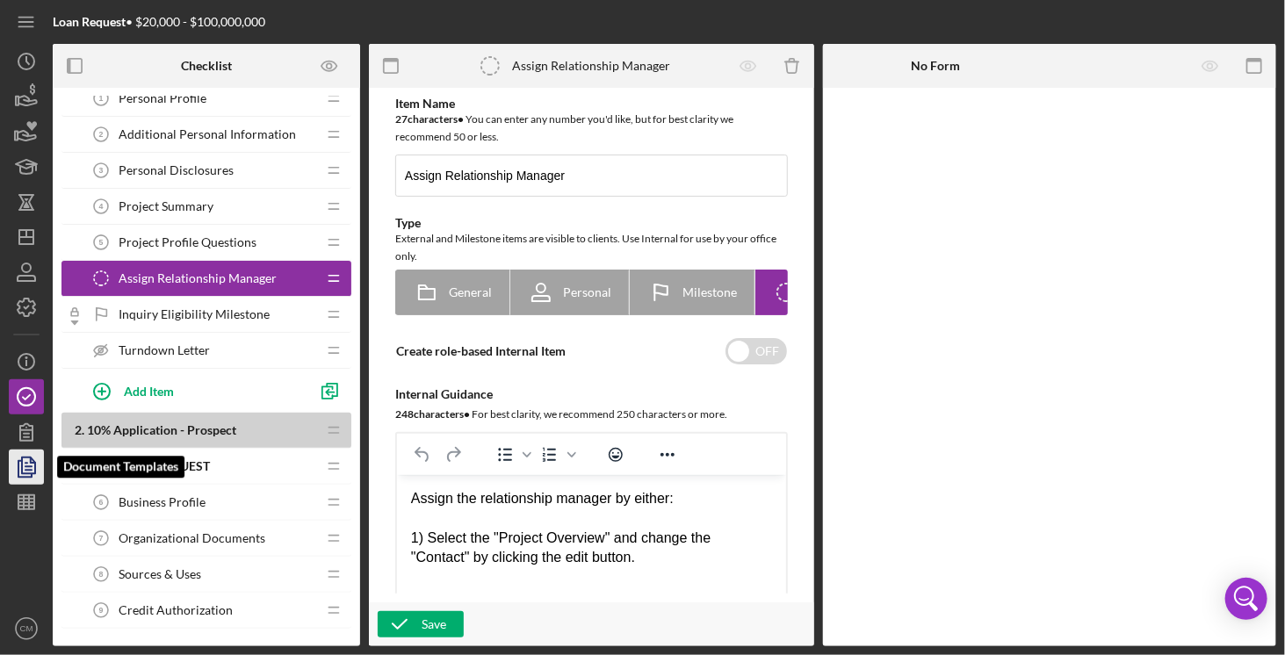
click at [32, 471] on icon "button" at bounding box center [26, 467] width 44 height 44
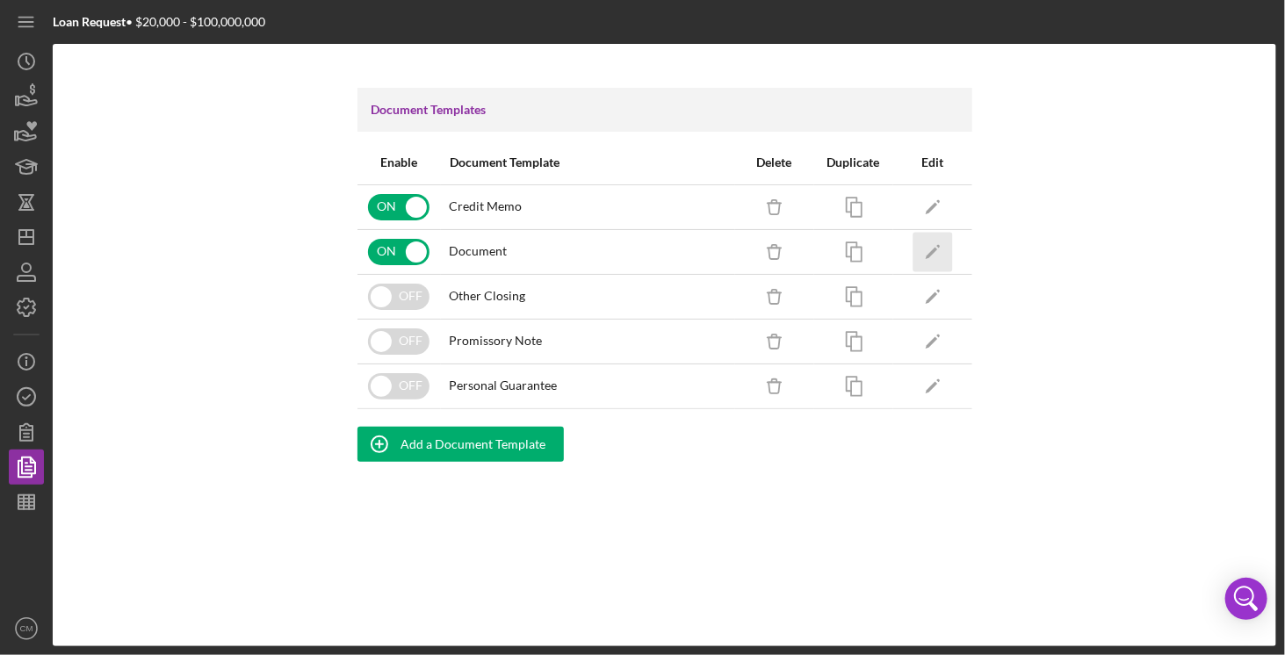
click at [940, 249] on icon "Icon/Edit" at bounding box center [933, 252] width 40 height 40
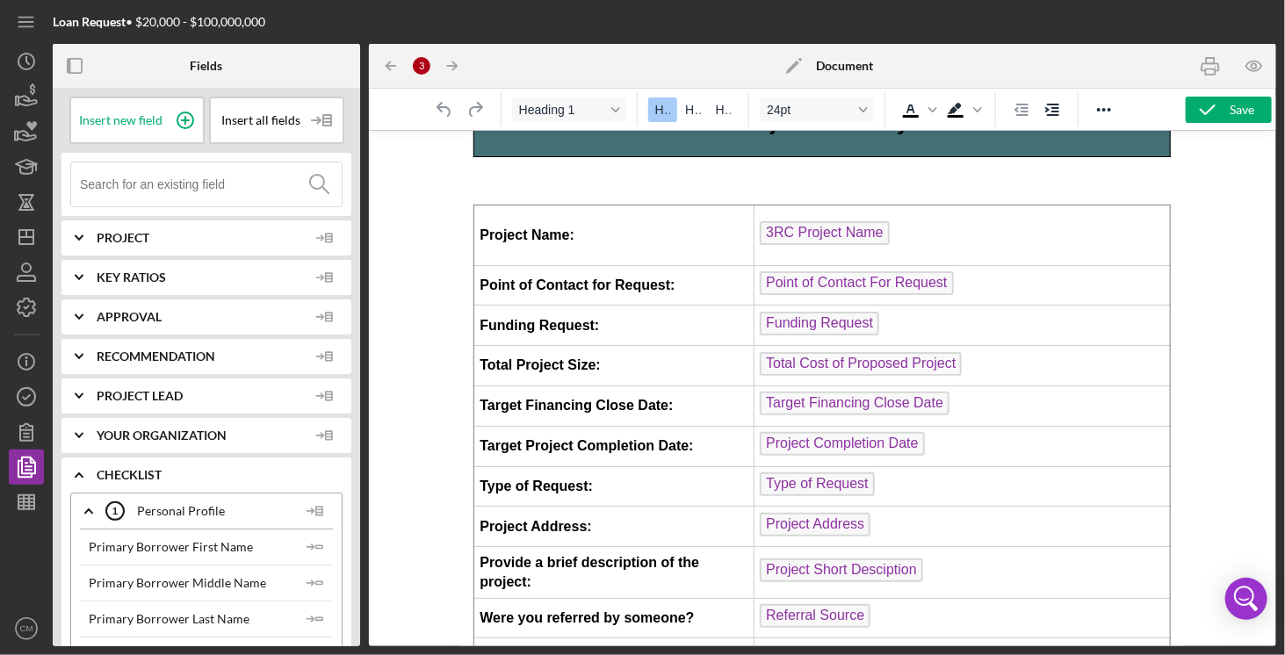
scroll to position [351, 0]
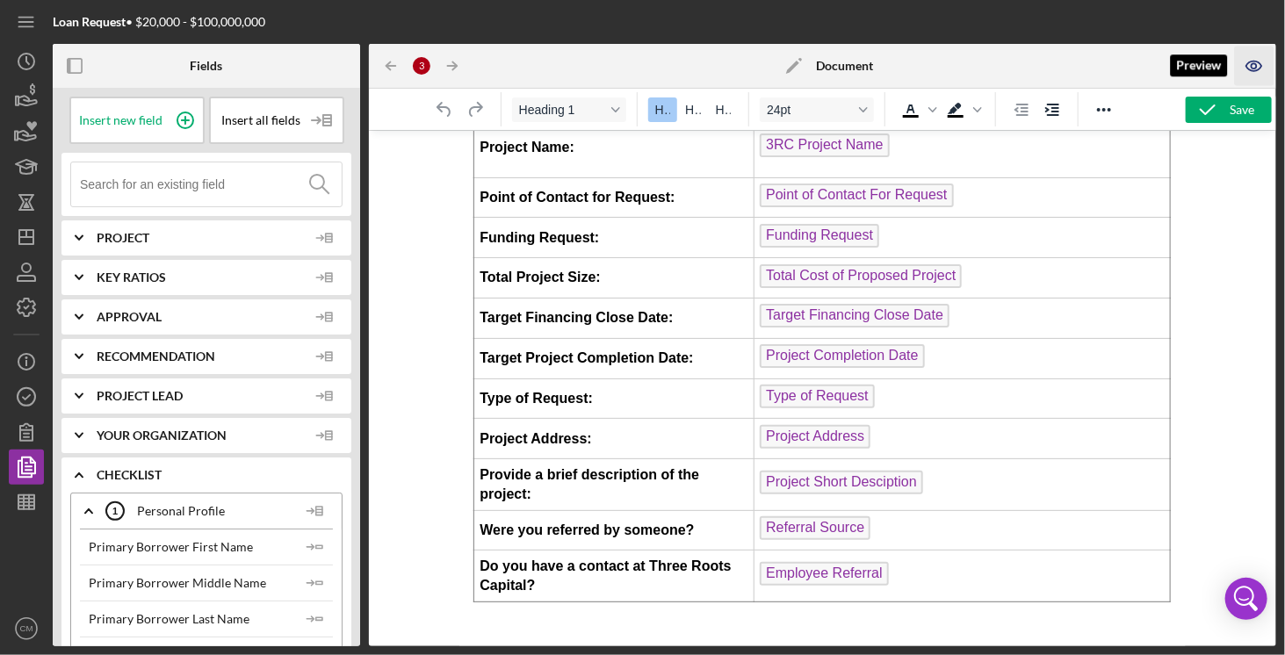
click at [1260, 69] on icon "button" at bounding box center [1254, 67] width 15 height 10
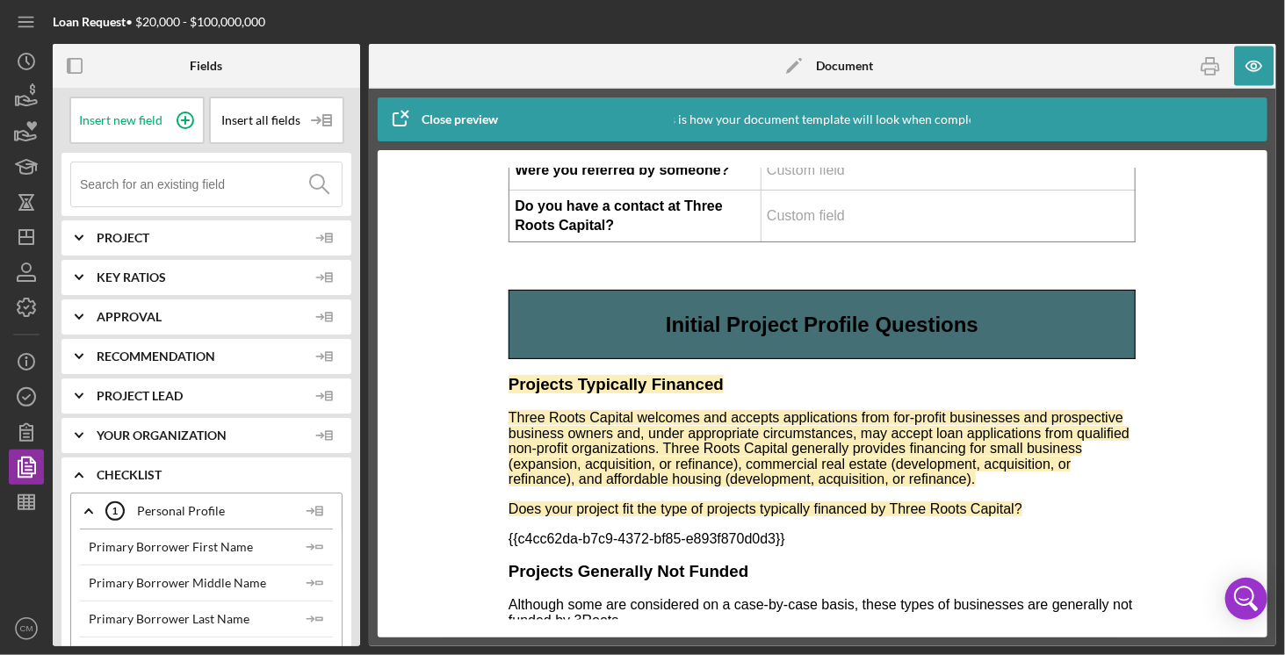
scroll to position [879, 0]
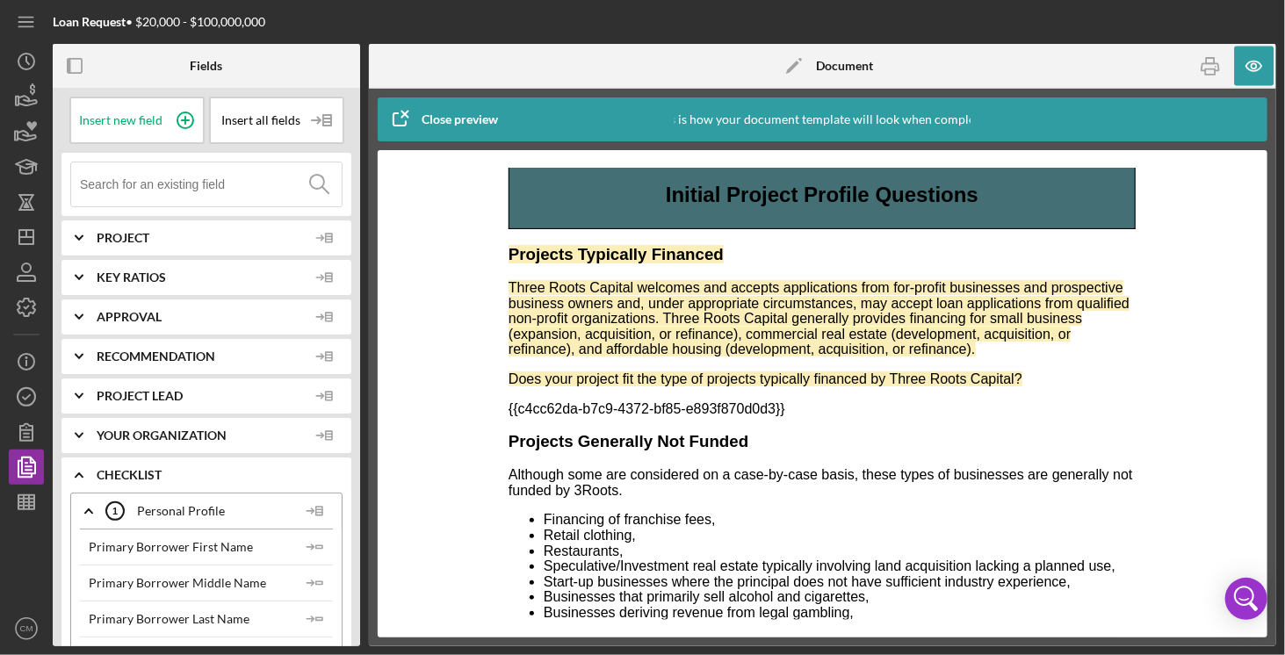
click at [403, 120] on icon "button" at bounding box center [400, 120] width 44 height 44
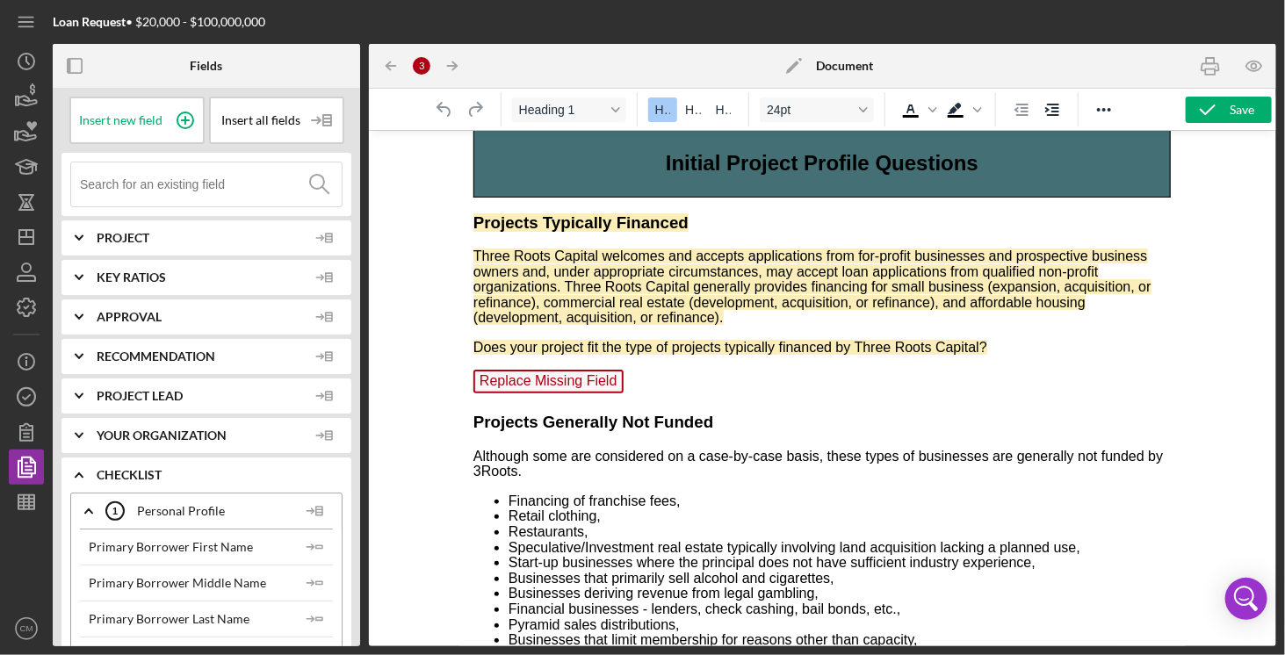
scroll to position [791, 0]
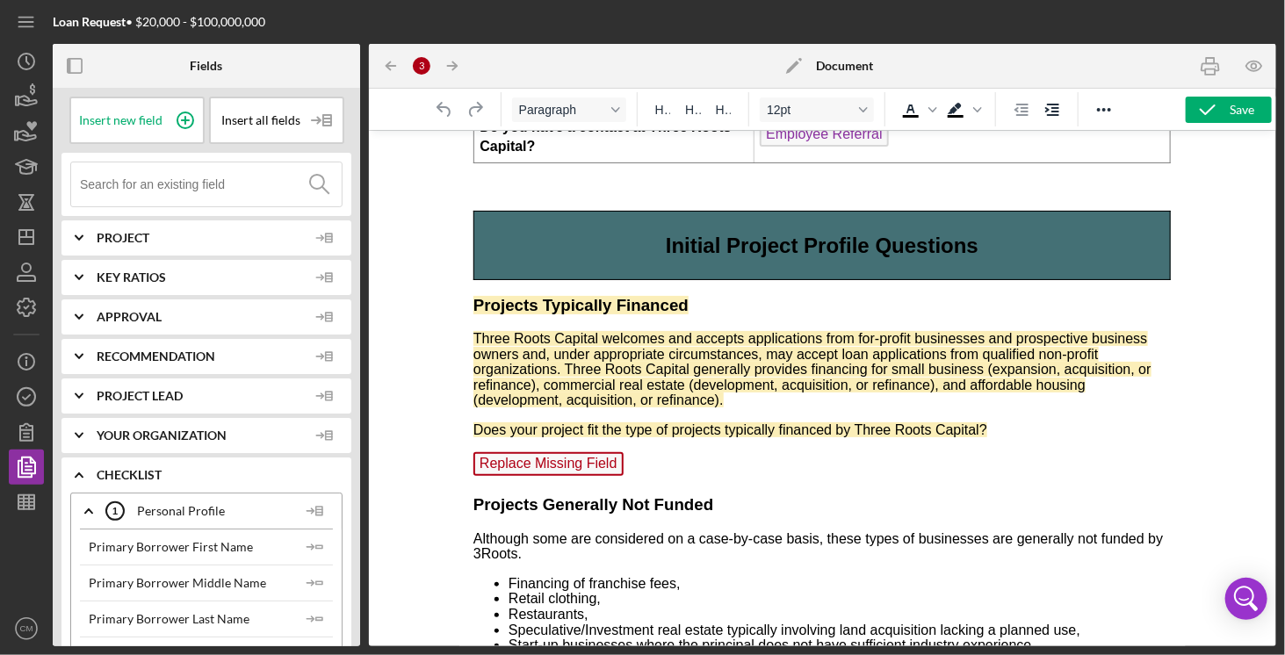
click at [696, 355] on span "Three Roots Capital welcomes and accepts applications from for-profit businesse…" at bounding box center [813, 368] width 678 height 76
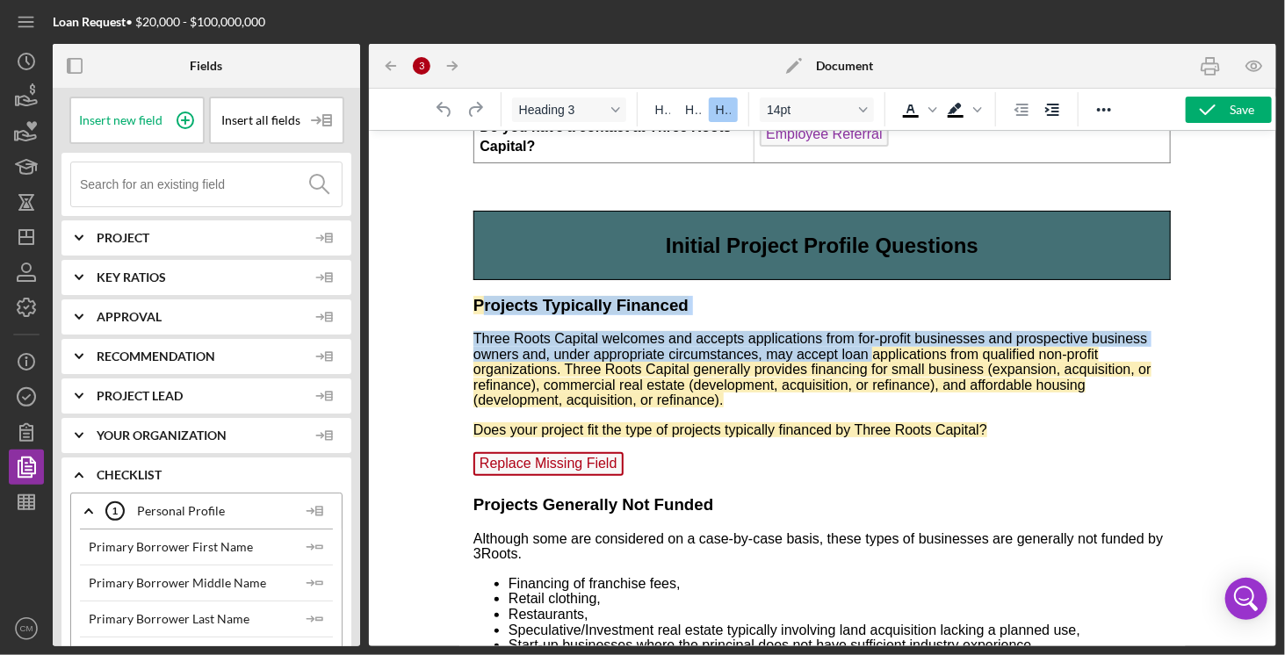
drag, startPoint x: 479, startPoint y: 298, endPoint x: 865, endPoint y: 351, distance: 390.3
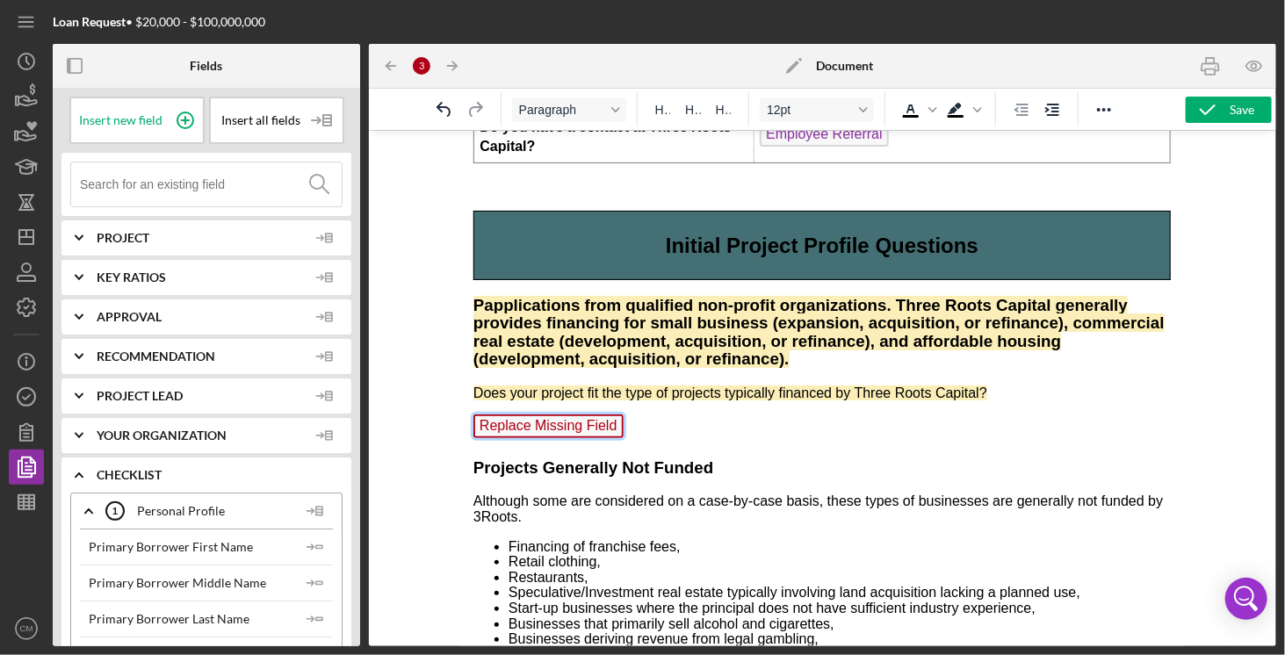
click at [597, 417] on span "Replace Missing Field" at bounding box center [549, 426] width 150 height 24
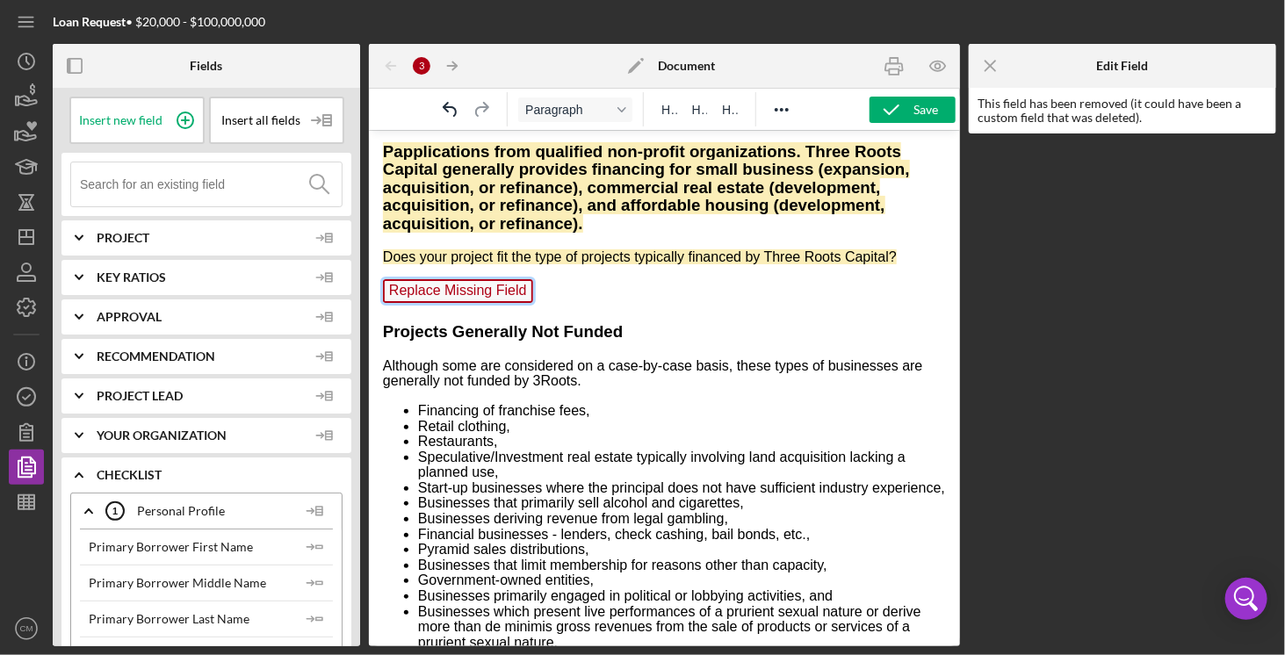
scroll to position [960, 0]
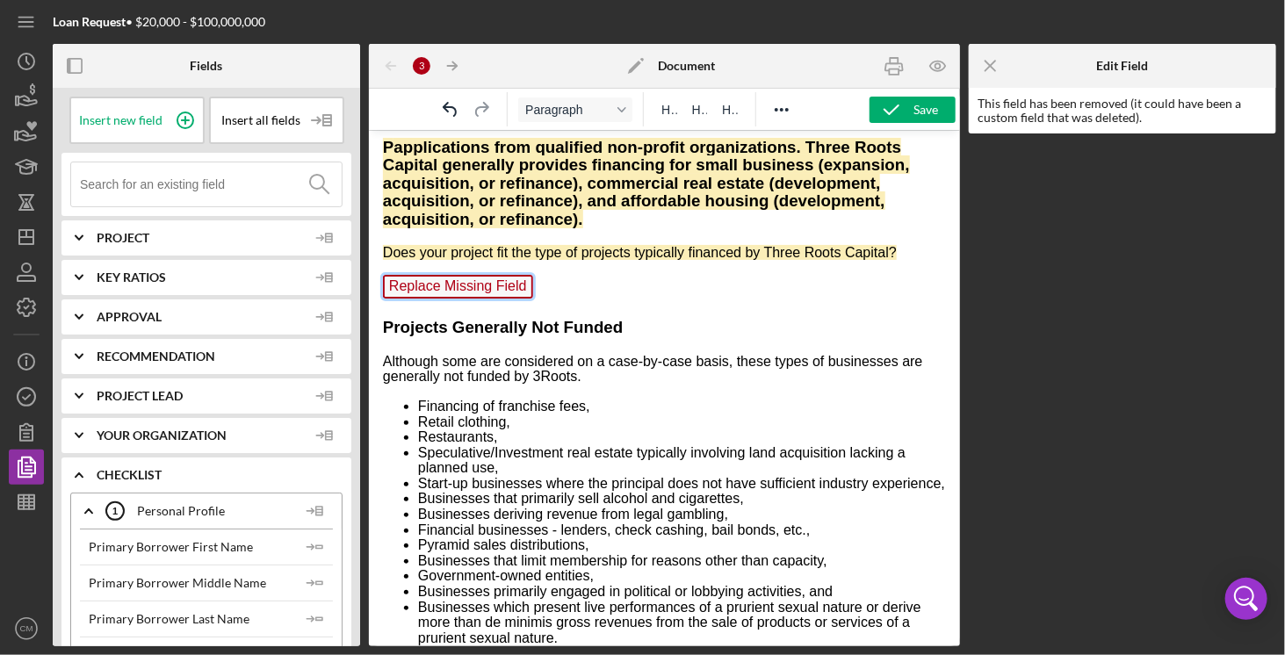
click at [562, 291] on p "Replace Missing Field" at bounding box center [663, 288] width 563 height 28
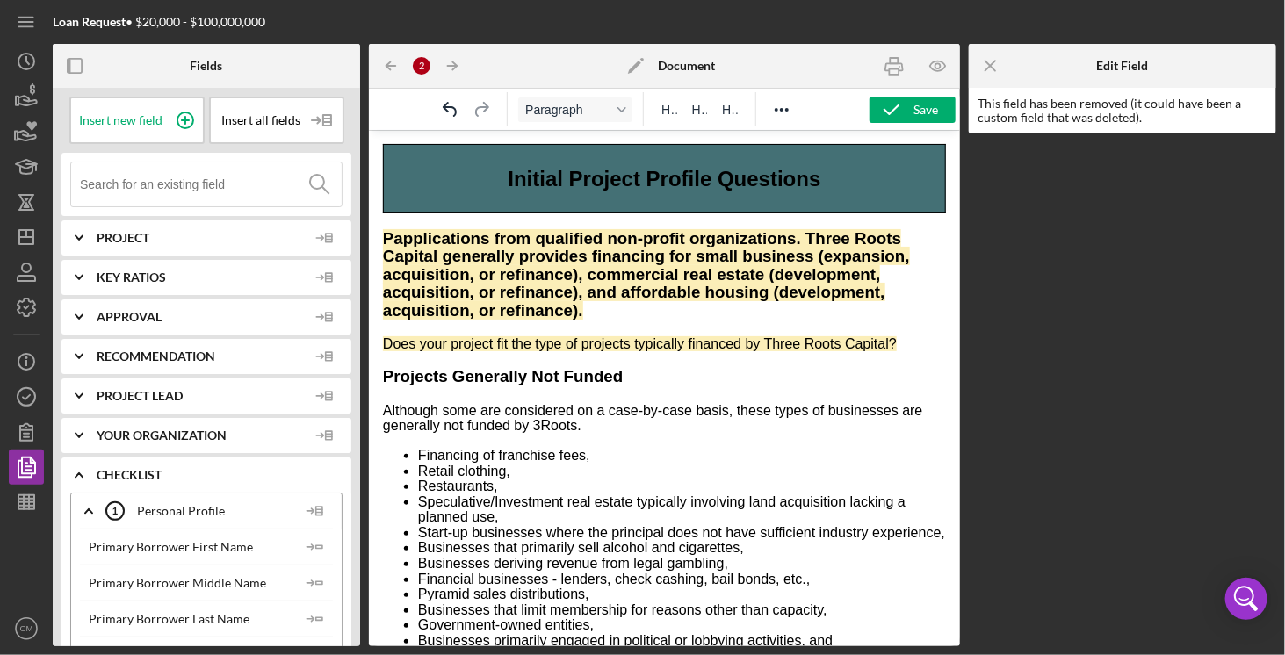
scroll to position [785, 0]
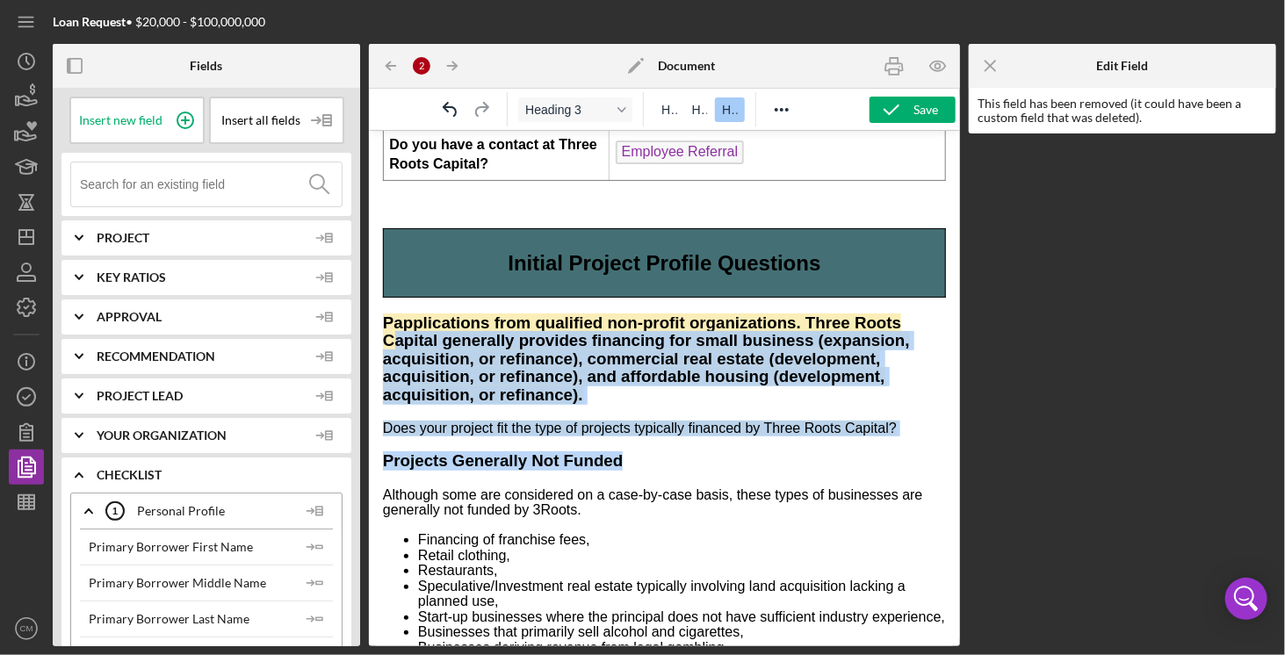
drag, startPoint x: 910, startPoint y: 440, endPoint x: 391, endPoint y: 335, distance: 529.8
click at [389, 336] on span "applications from qualified non-profit organizations. Three Roots Capital gener…" at bounding box center [645, 358] width 527 height 90
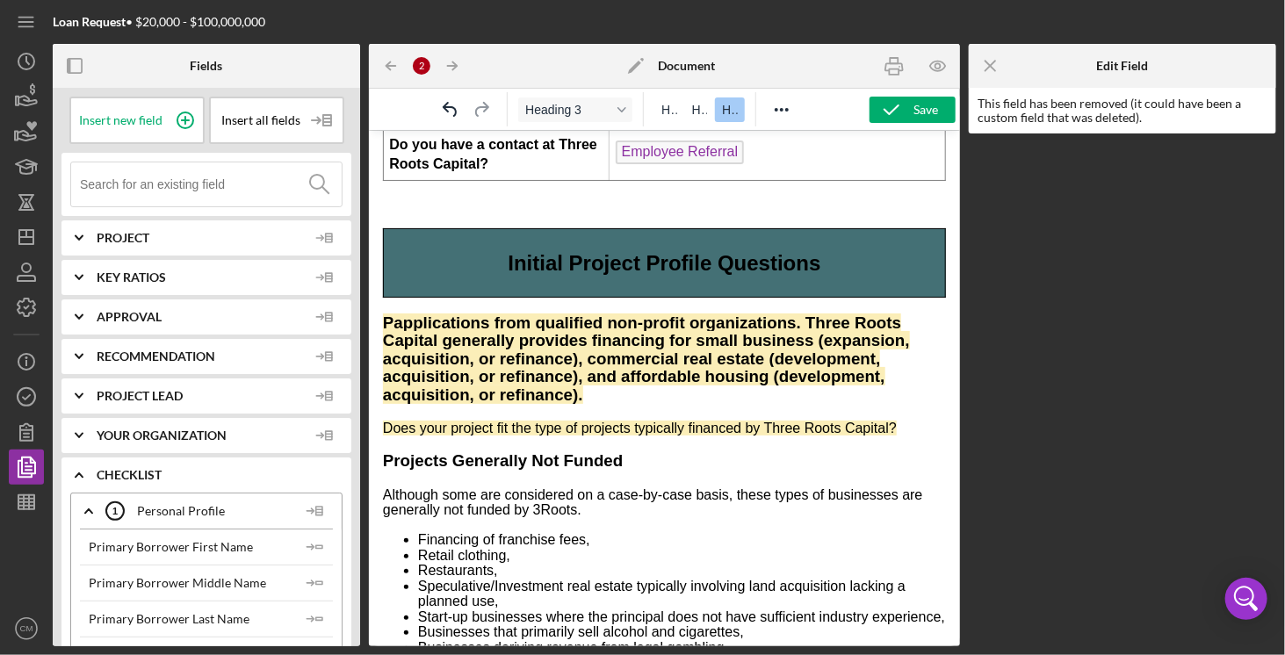
click at [383, 320] on span "P" at bounding box center [387, 322] width 11 height 18
drag, startPoint x: 380, startPoint y: 320, endPoint x: 888, endPoint y: 431, distance: 519.8
click at [903, 431] on p "Does your project fit the type of projects typically financed by Three Roots Ca…" at bounding box center [663, 428] width 563 height 16
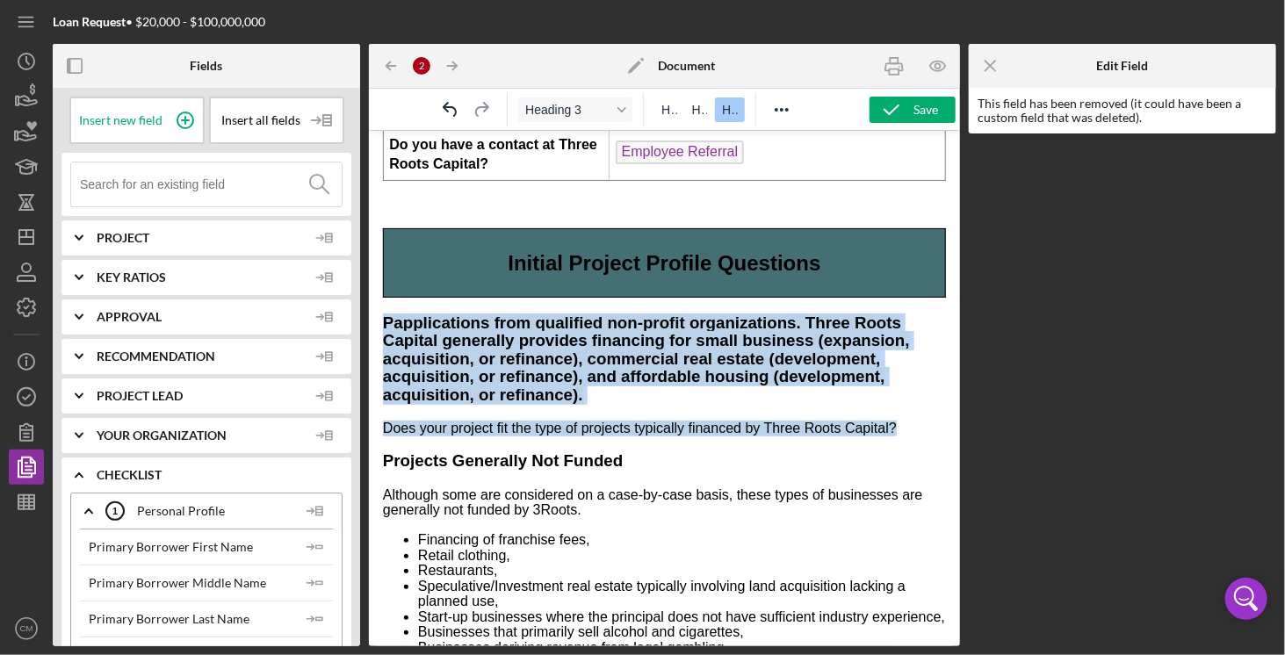
drag, startPoint x: 902, startPoint y: 431, endPoint x: 376, endPoint y: 313, distance: 539.5
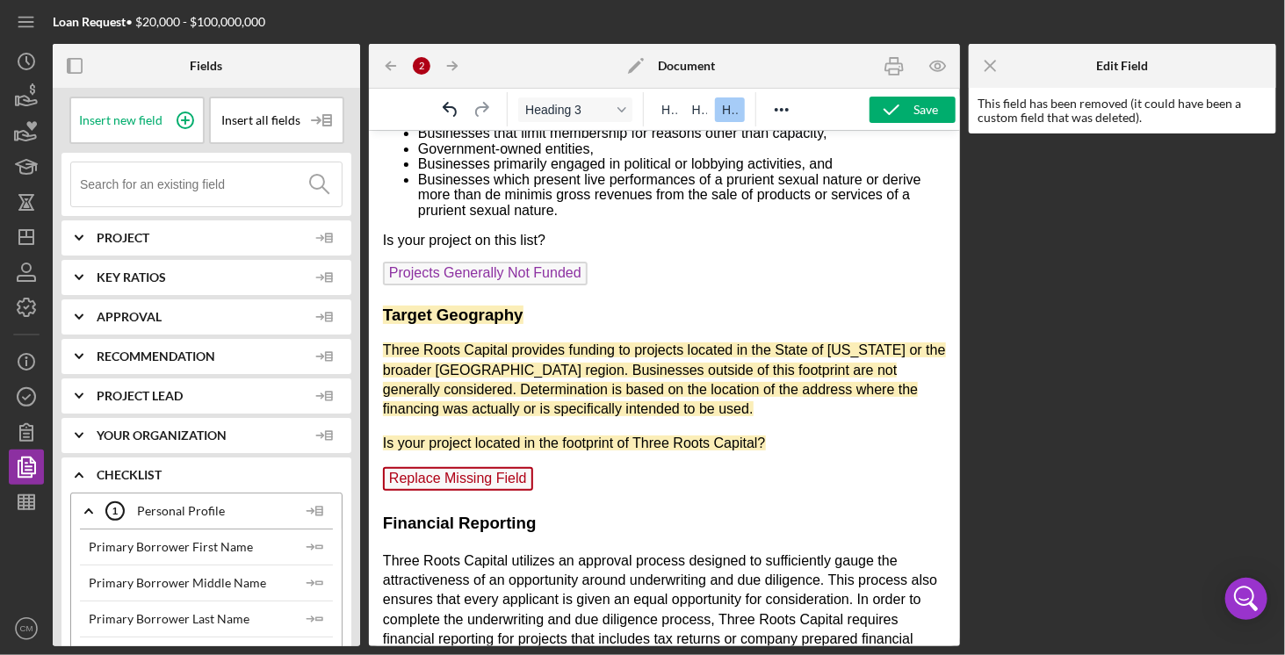
scroll to position [1312, 0]
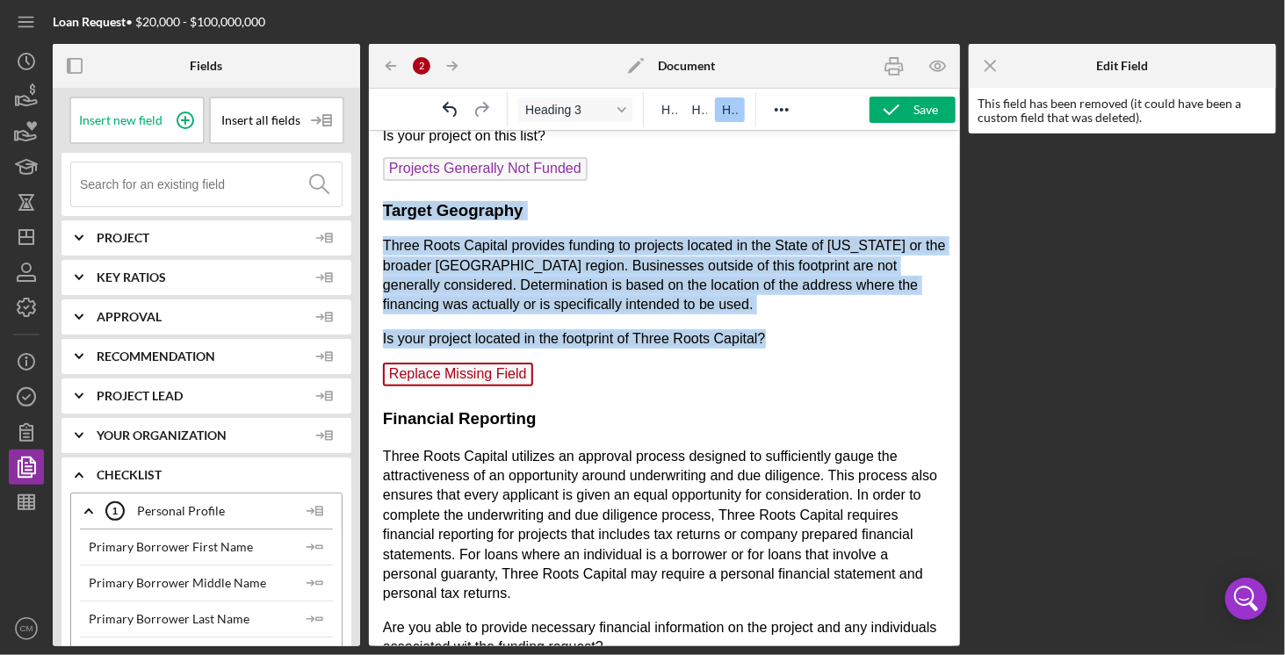
drag, startPoint x: 384, startPoint y: 225, endPoint x: 660, endPoint y: 376, distance: 314.6
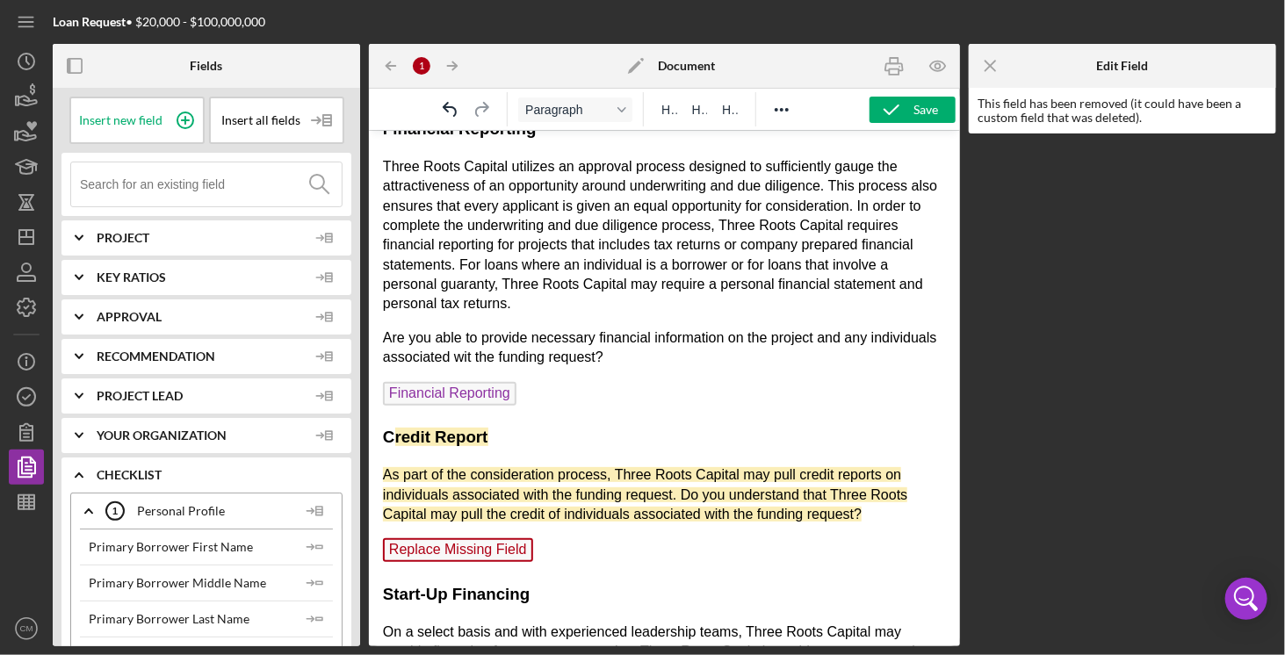
scroll to position [1575, 0]
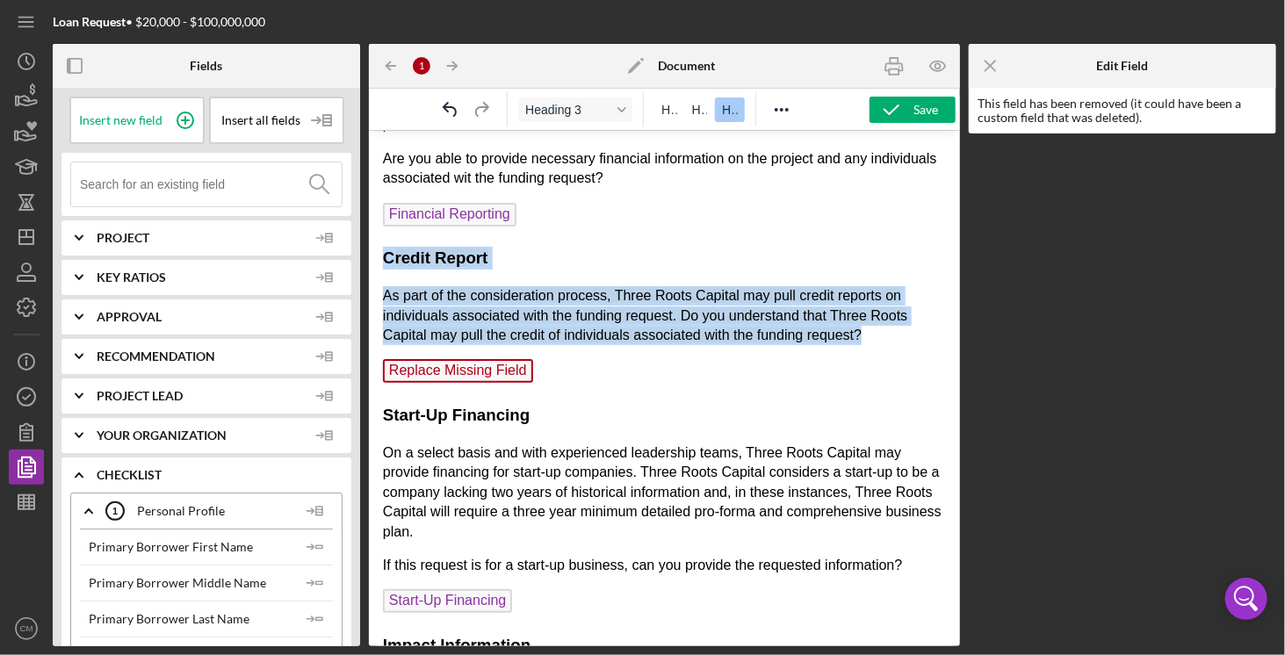
drag, startPoint x: 386, startPoint y: 272, endPoint x: 604, endPoint y: 395, distance: 251.0
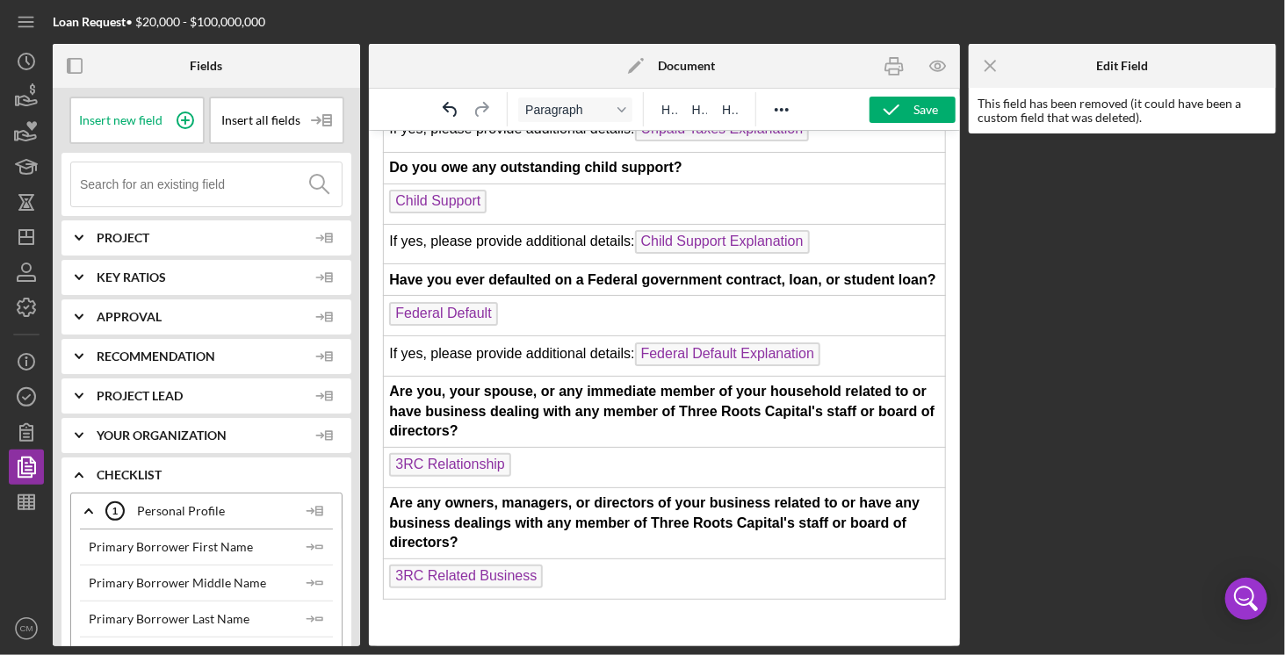
scroll to position [4101, 0]
click at [930, 111] on div "Save" at bounding box center [926, 110] width 25 height 26
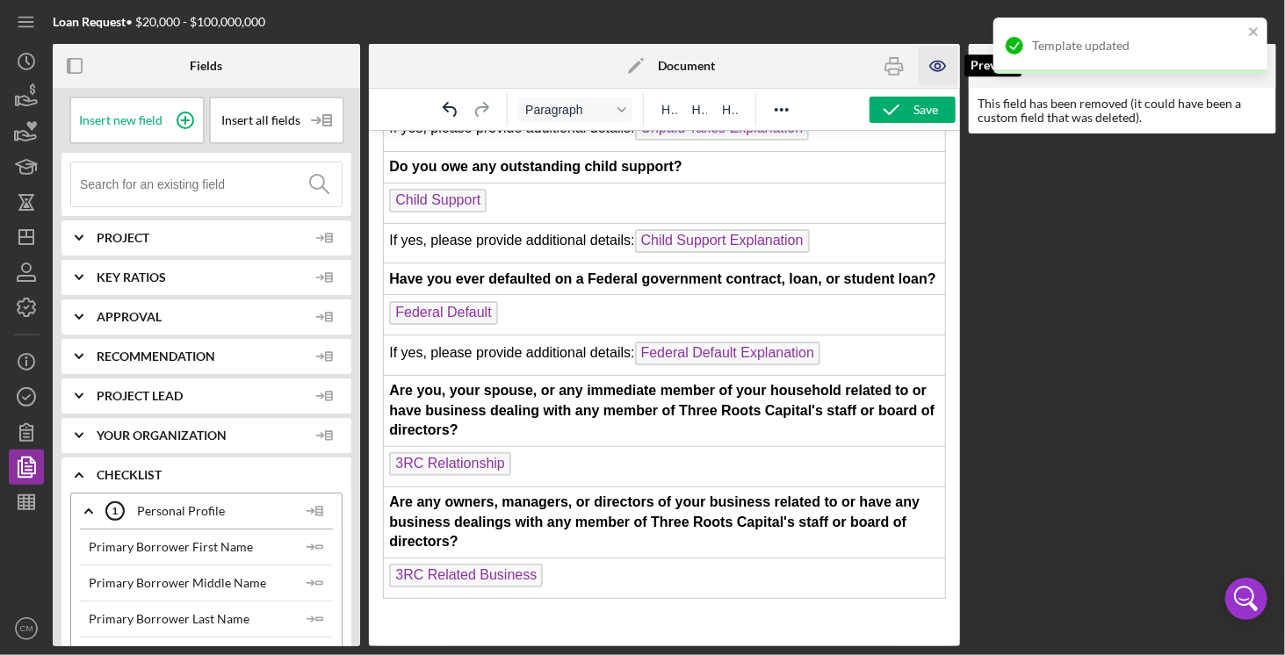
click at [936, 62] on icon "button" at bounding box center [938, 67] width 40 height 40
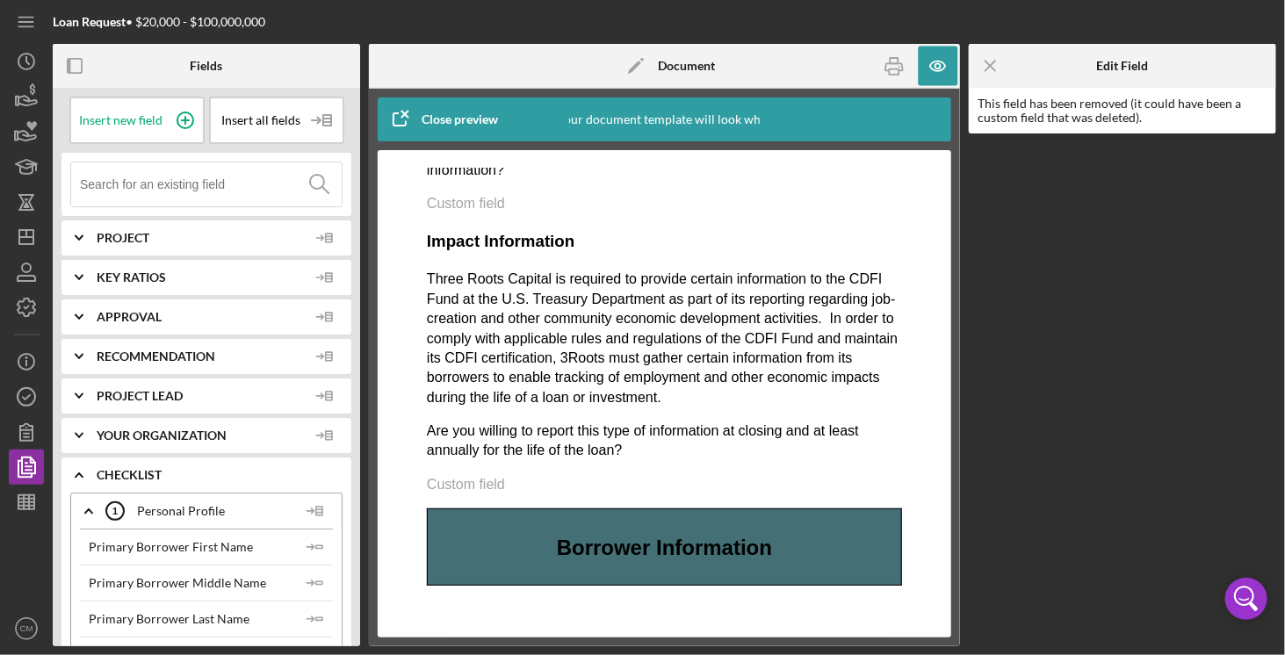
scroll to position [1933, 0]
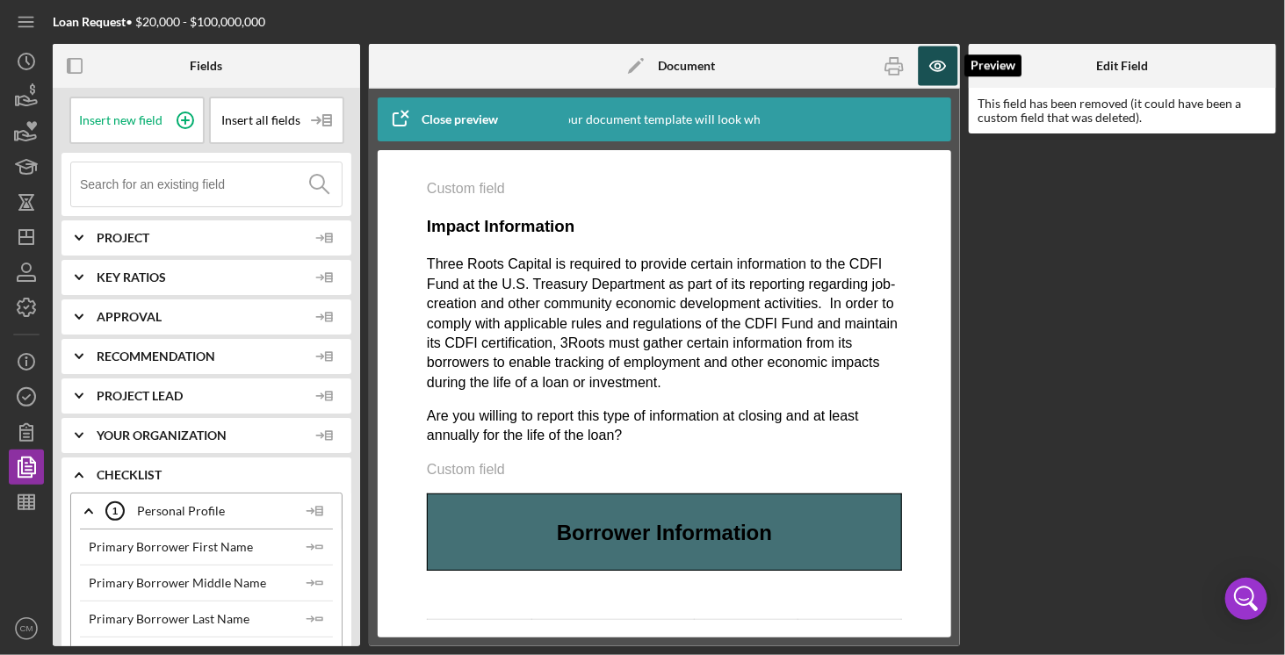
click at [937, 69] on icon "button" at bounding box center [938, 65] width 5 height 5
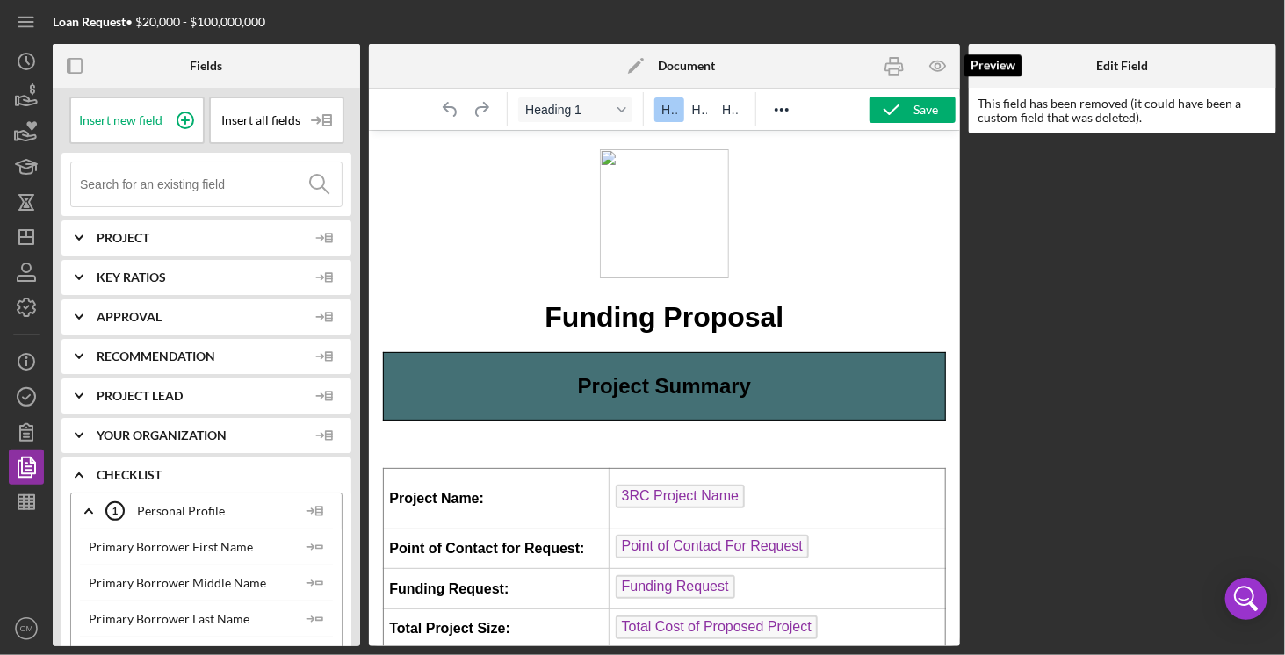
scroll to position [0, 0]
click at [989, 57] on icon "Icon/Menu Close" at bounding box center [992, 67] width 40 height 40
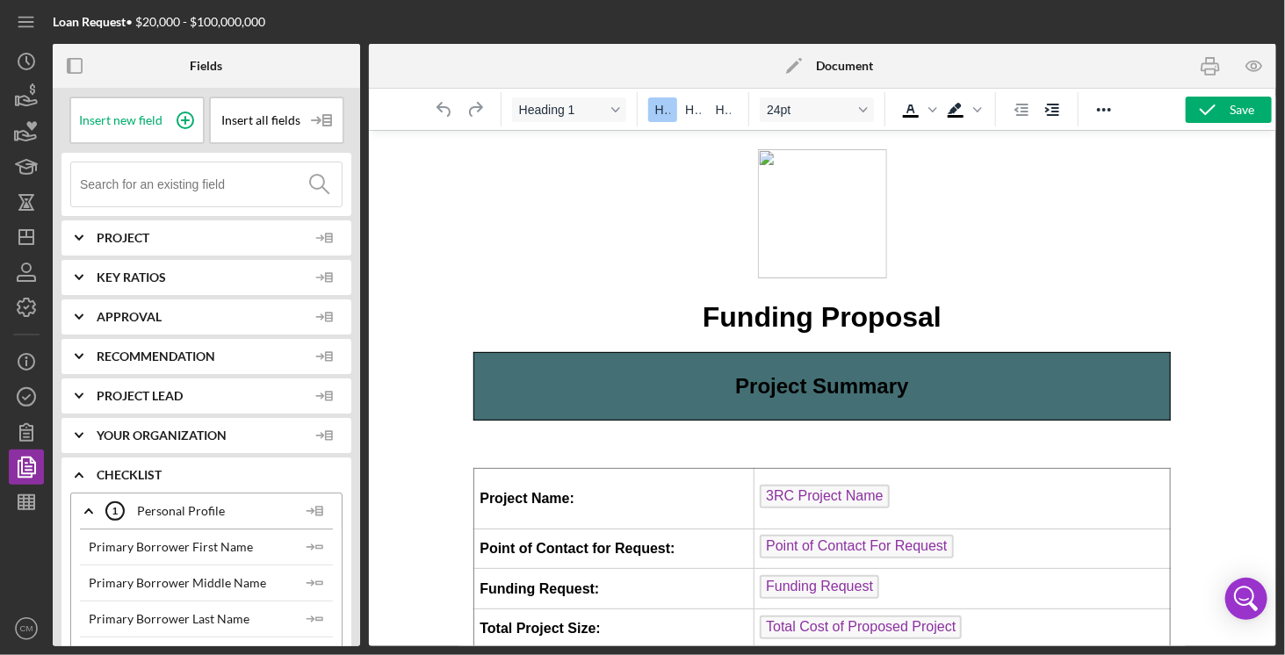
click at [85, 509] on icon "Icon/Expander" at bounding box center [89, 511] width 44 height 44
click at [83, 551] on icon "Icon/Expander" at bounding box center [89, 553] width 44 height 44
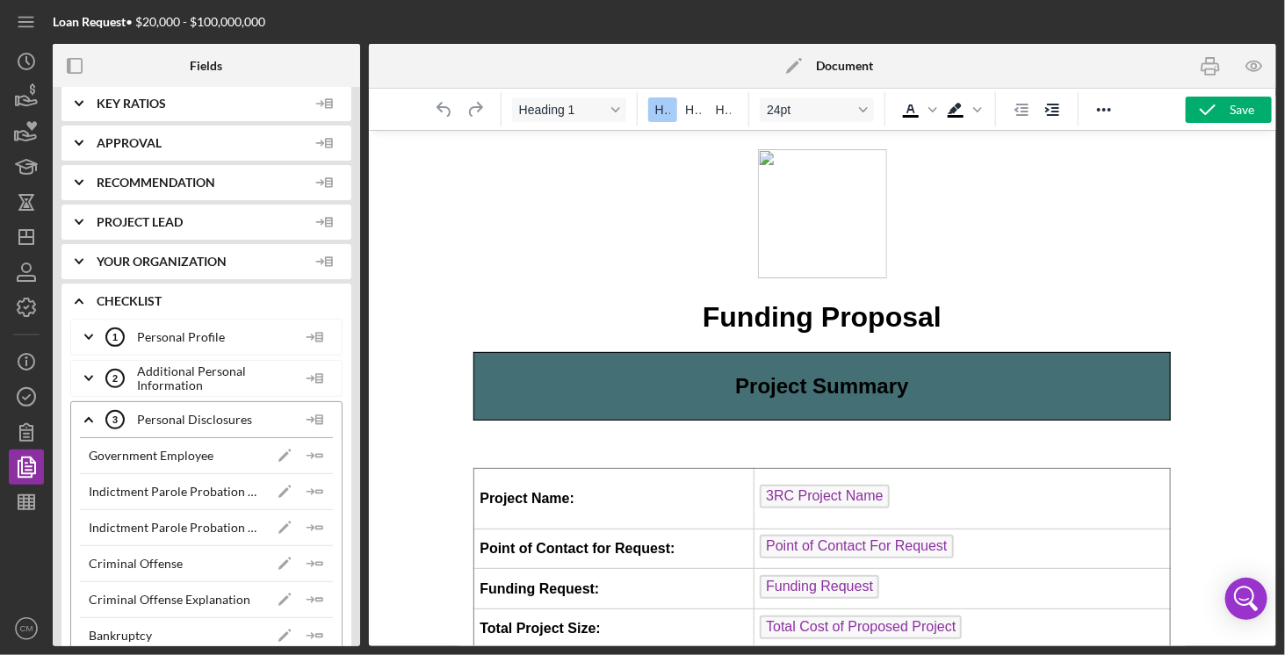
scroll to position [176, 0]
click at [91, 417] on polyline at bounding box center [88, 418] width 7 height 4
click at [76, 445] on icon "Icon/Expander" at bounding box center [89, 460] width 44 height 44
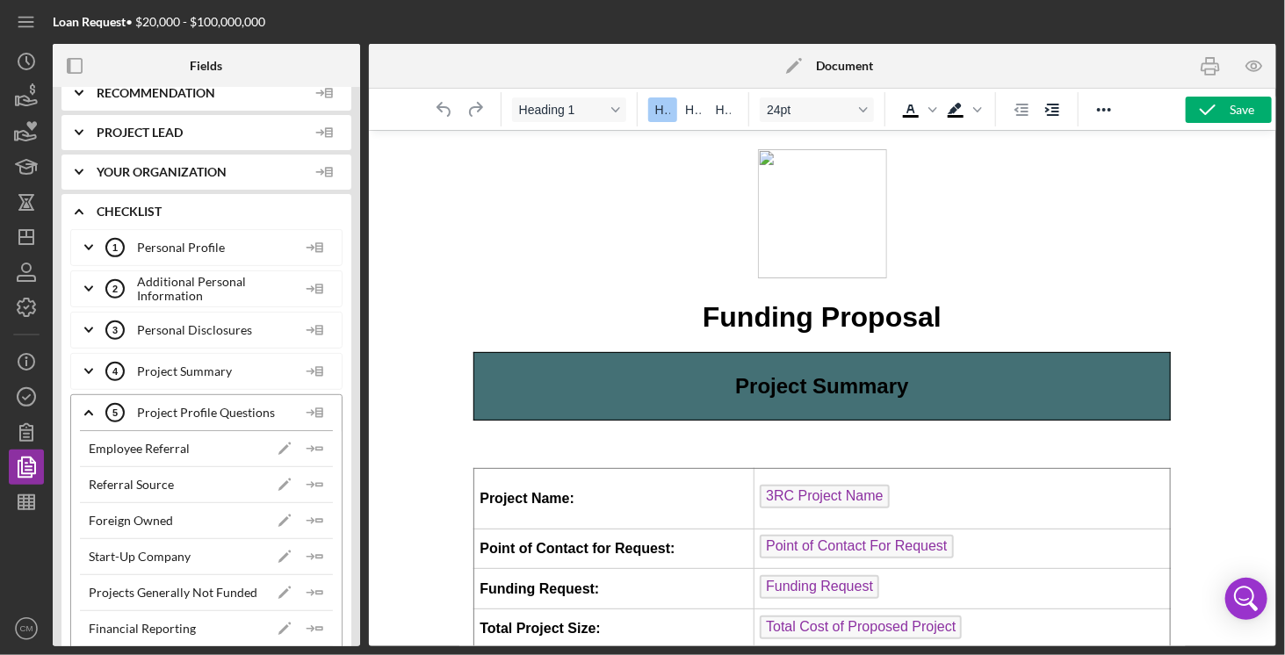
scroll to position [0, 0]
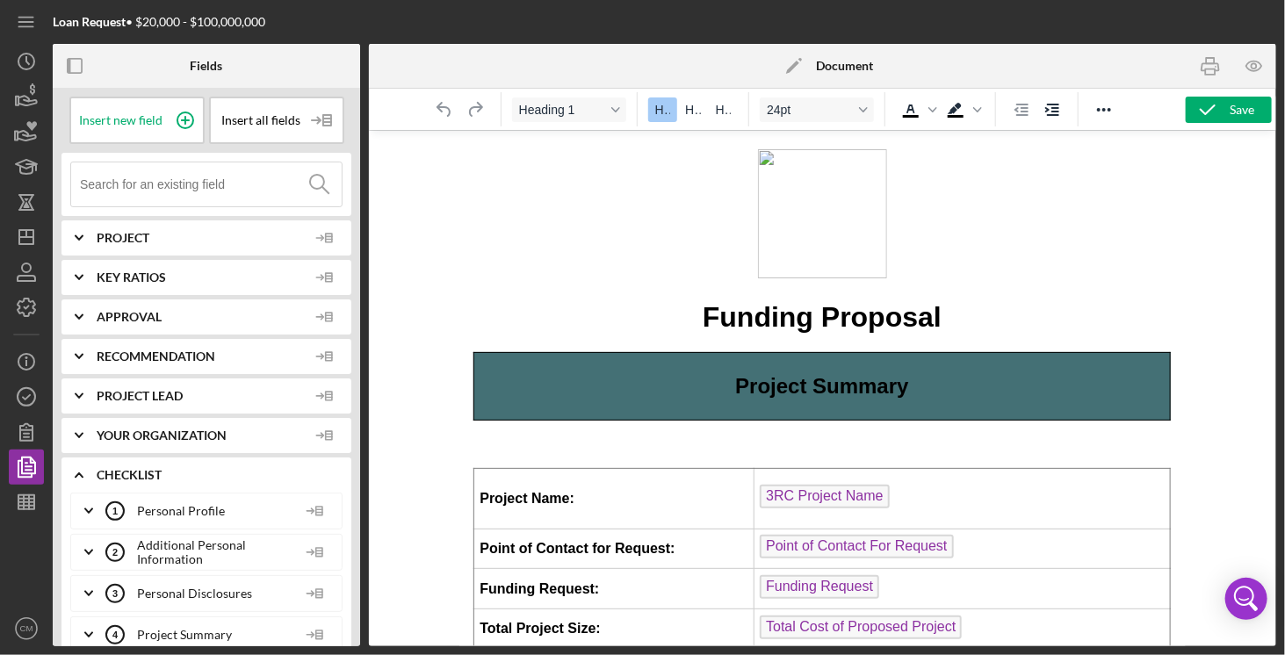
click at [81, 271] on icon "Icon/Expander" at bounding box center [79, 278] width 44 height 44
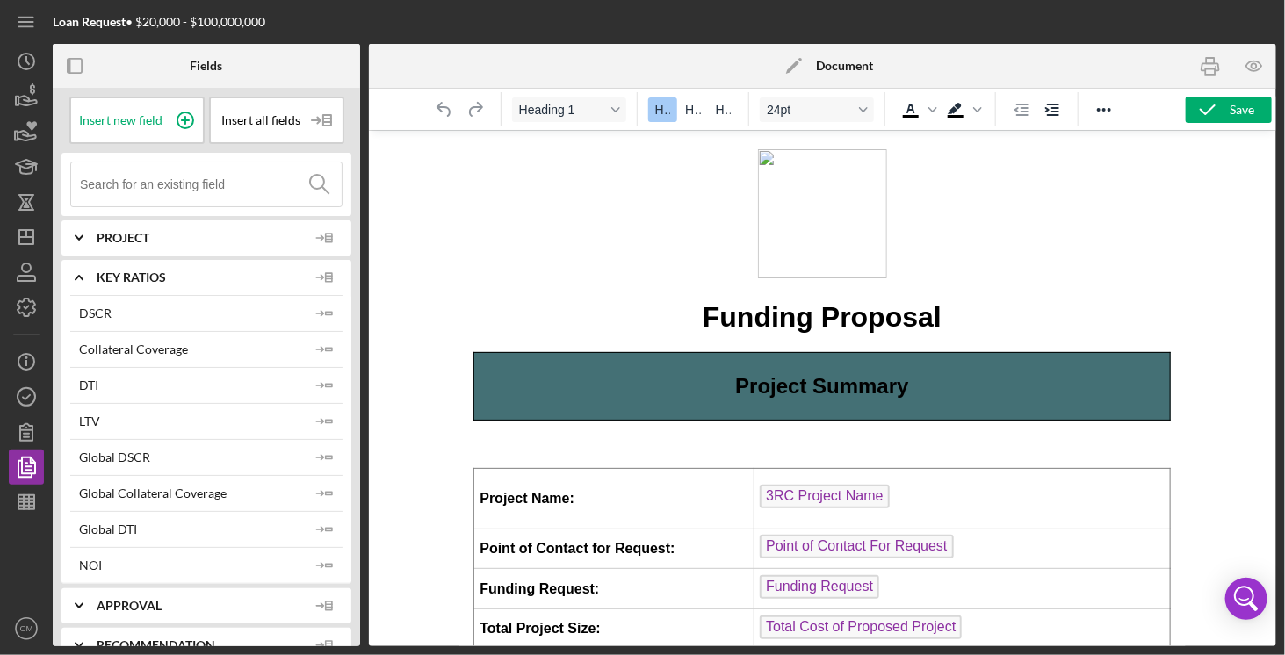
click at [81, 271] on icon "Icon/Expander" at bounding box center [79, 278] width 44 height 44
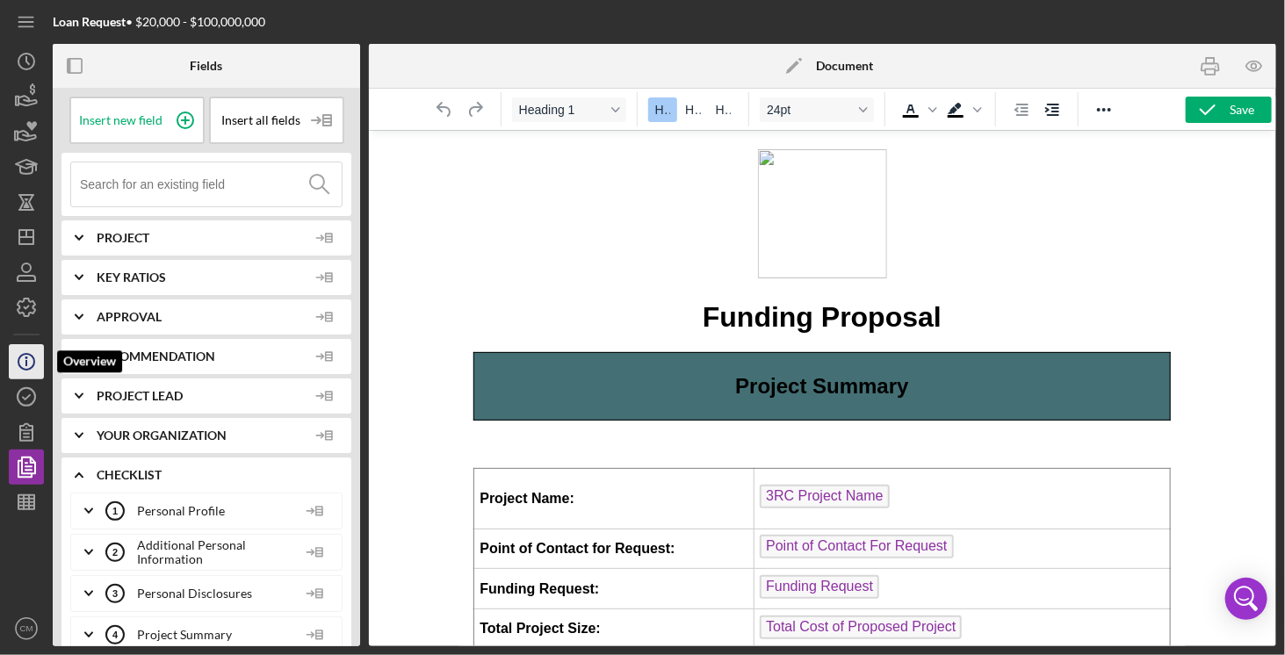
click at [15, 358] on icon "Icon/Info" at bounding box center [26, 362] width 44 height 44
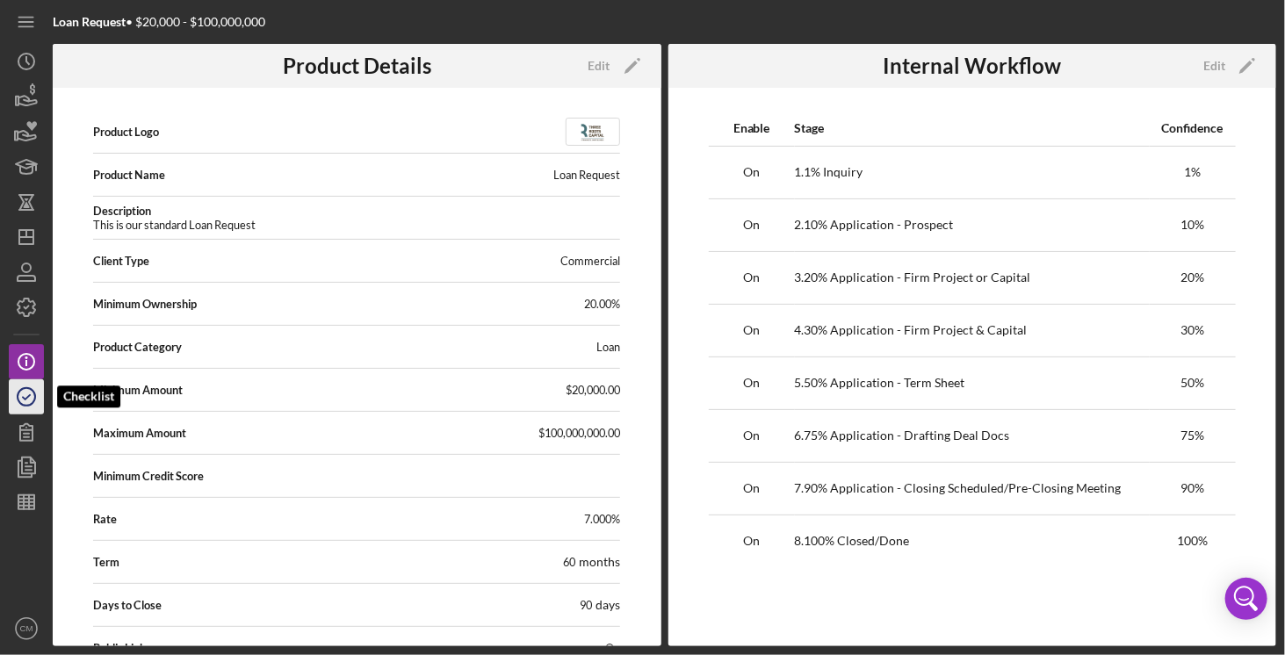
click at [18, 402] on circle "button" at bounding box center [27, 397] width 18 height 18
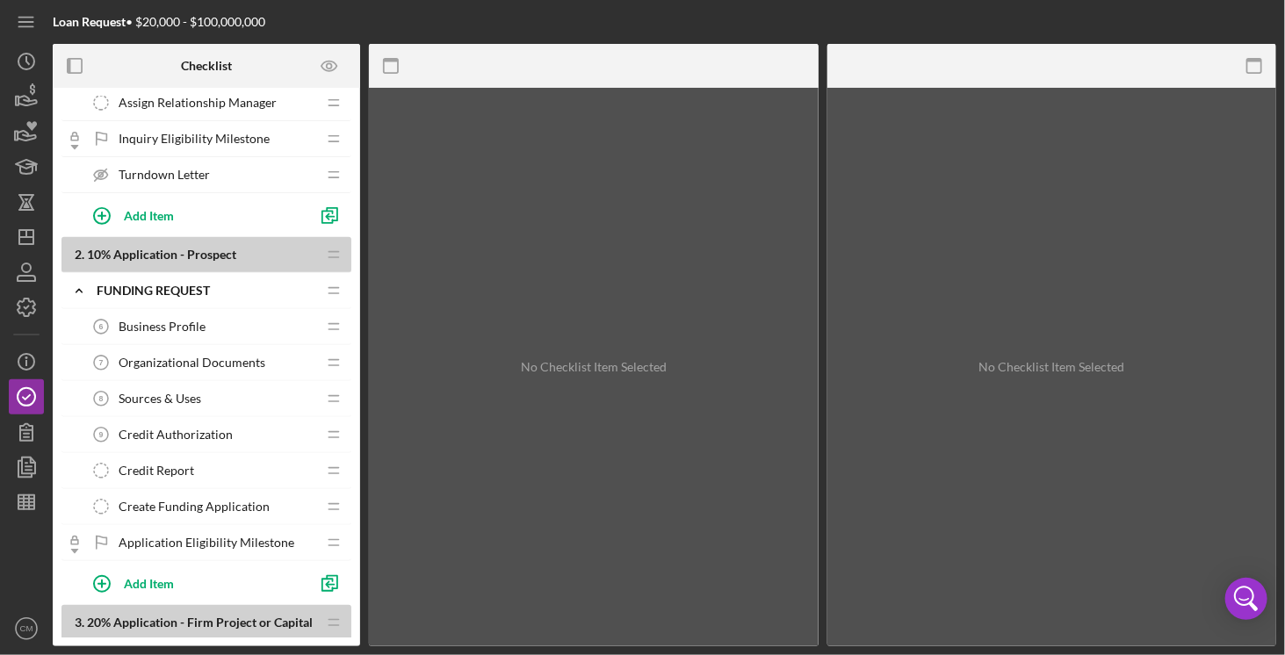
scroll to position [351, 0]
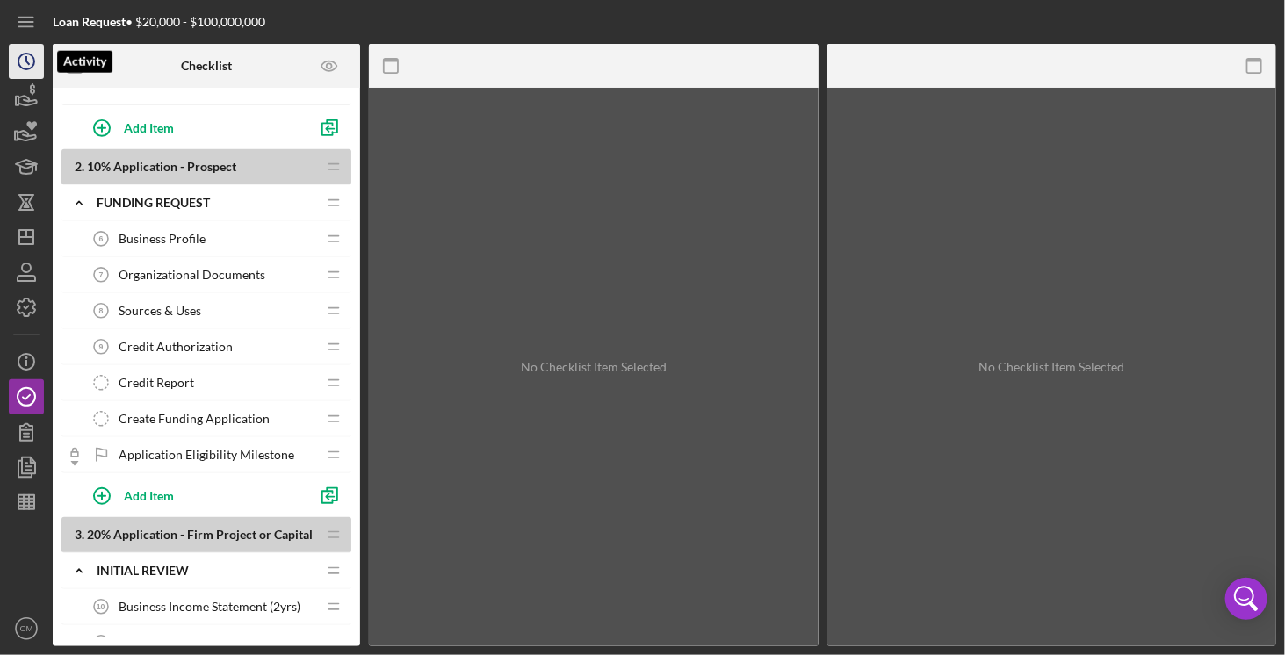
click at [24, 61] on icon "Icon/History" at bounding box center [26, 62] width 44 height 44
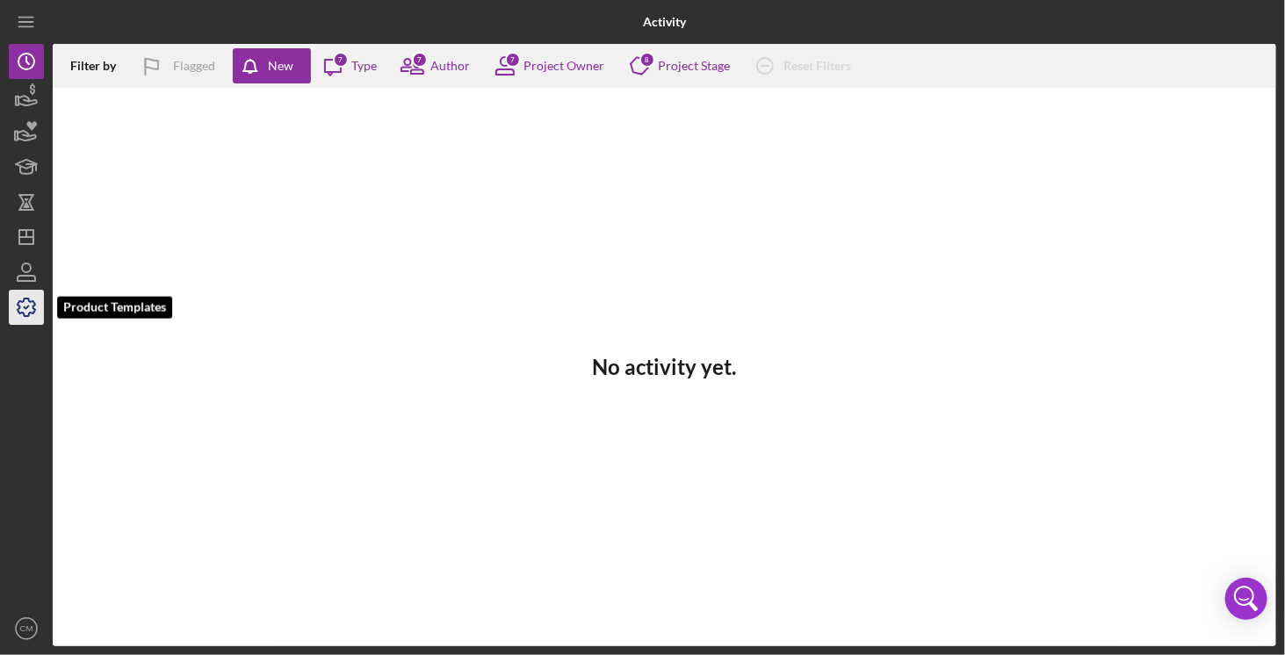
click at [29, 308] on icon "button" at bounding box center [26, 308] width 44 height 44
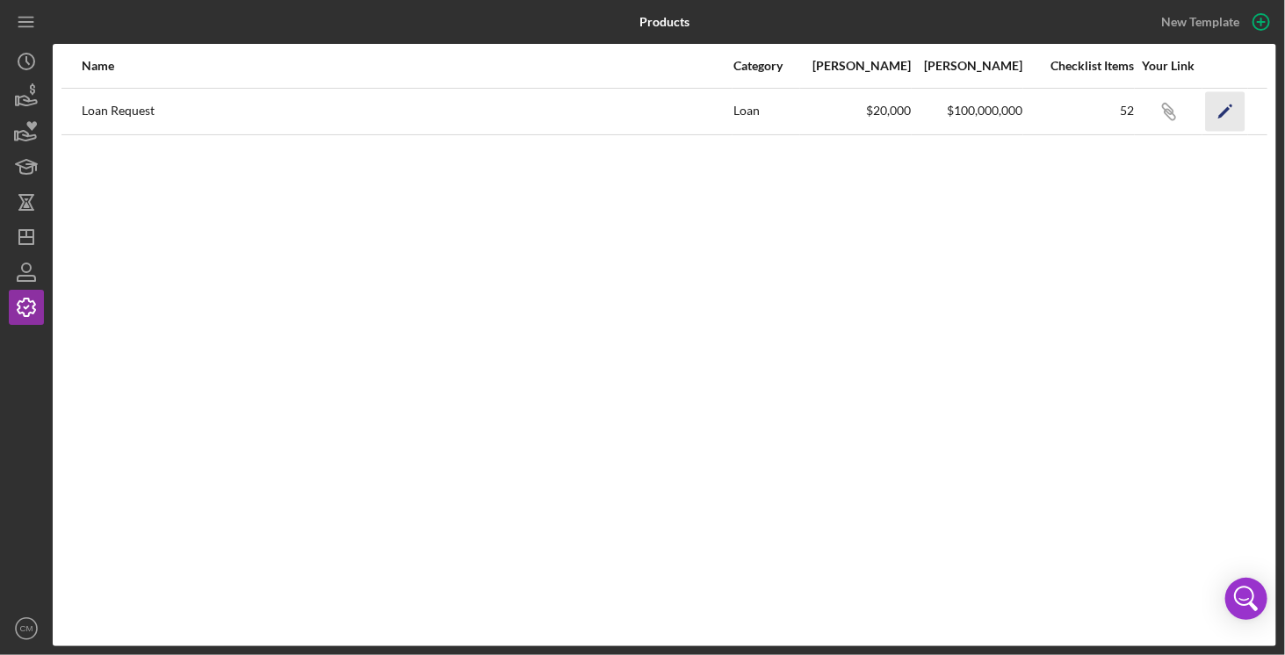
click at [1227, 112] on icon "Icon/Edit" at bounding box center [1226, 111] width 40 height 40
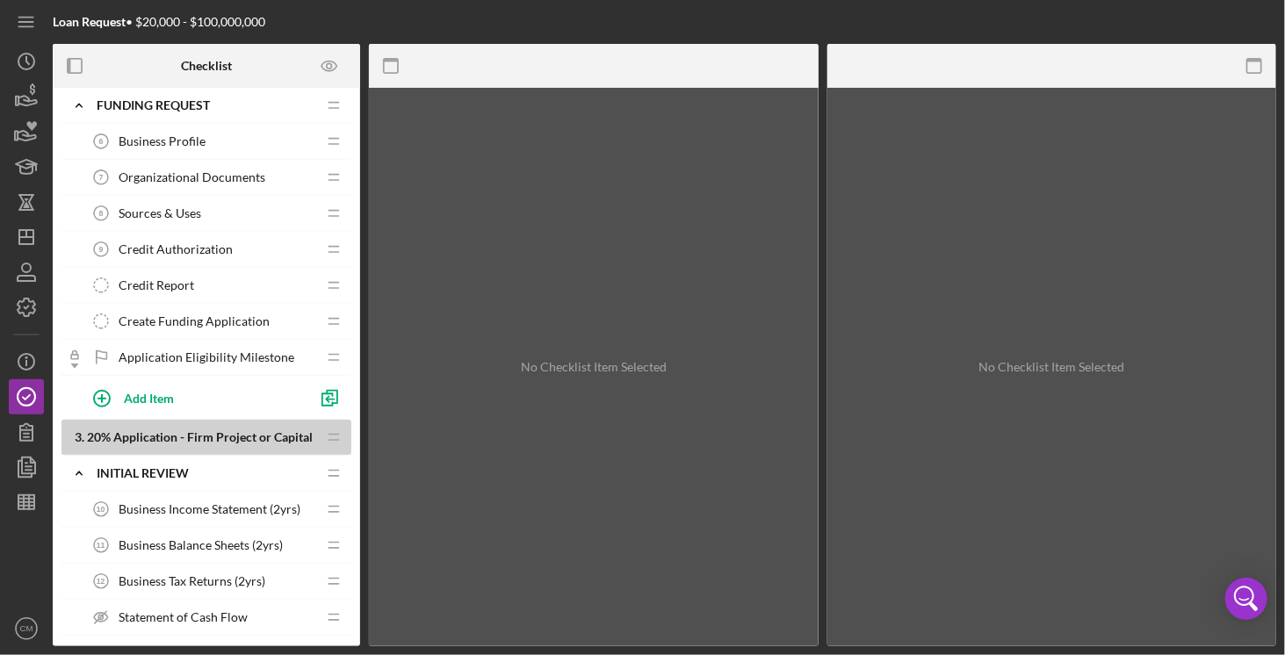
scroll to position [439, 0]
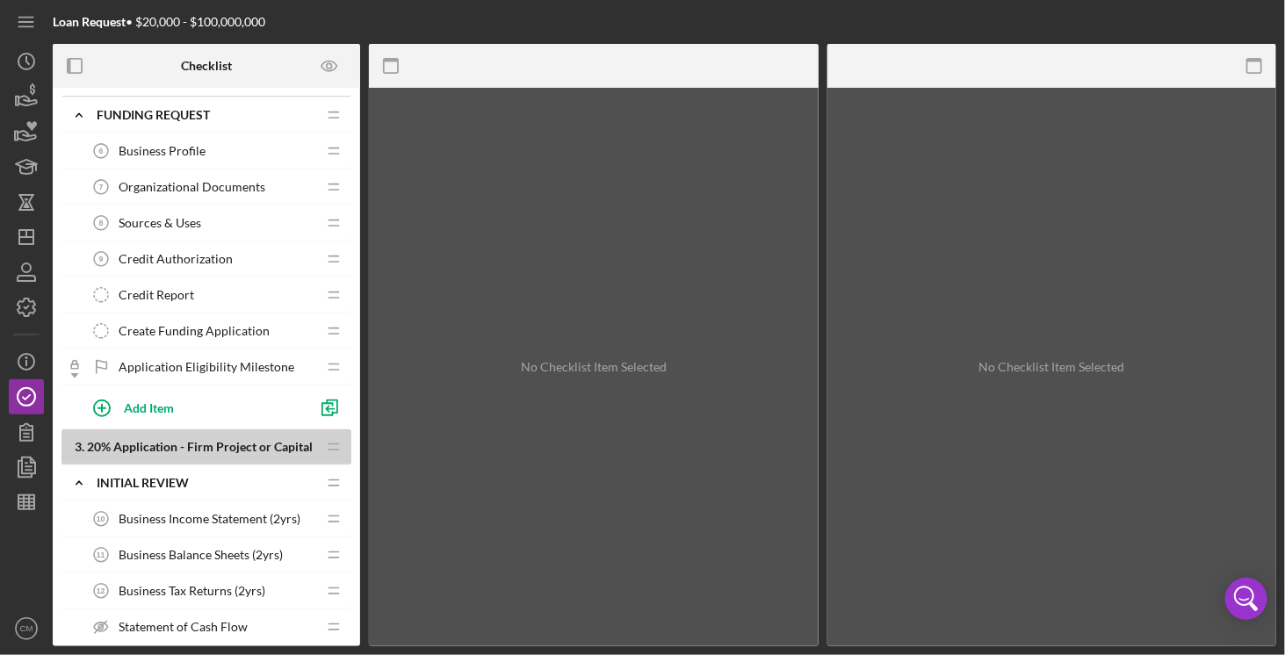
click at [167, 149] on span "Business Profile" at bounding box center [162, 151] width 87 height 14
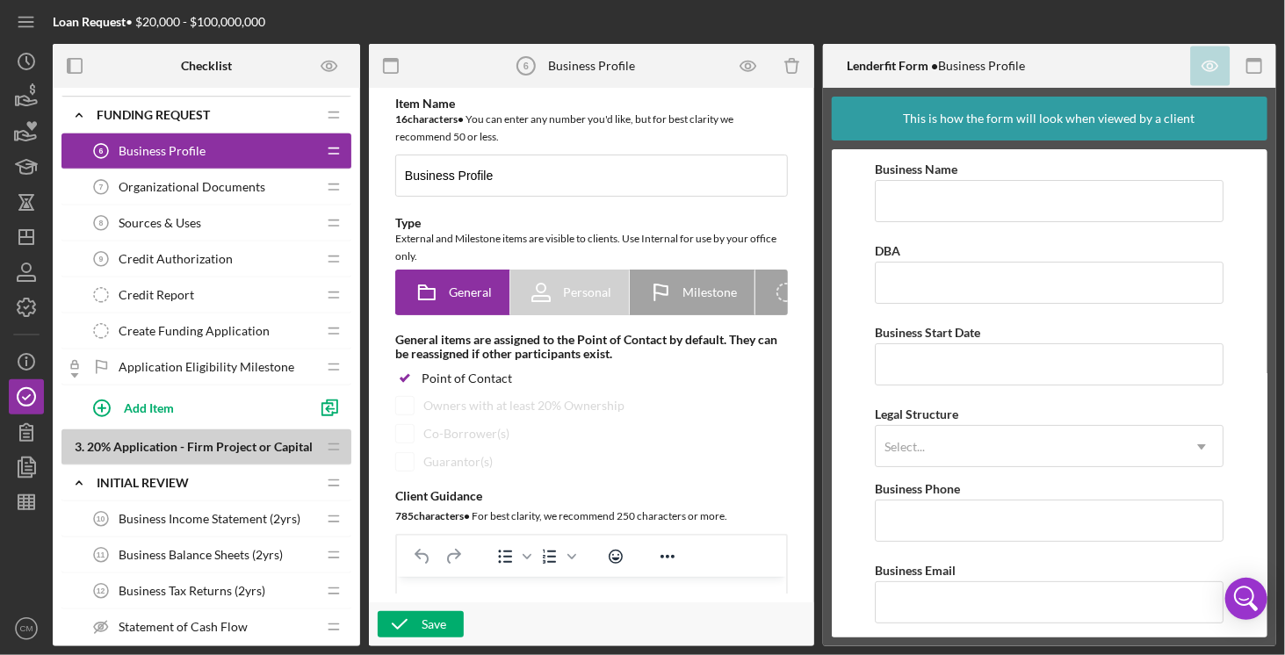
click at [221, 182] on span "Organizational Documents" at bounding box center [192, 187] width 147 height 14
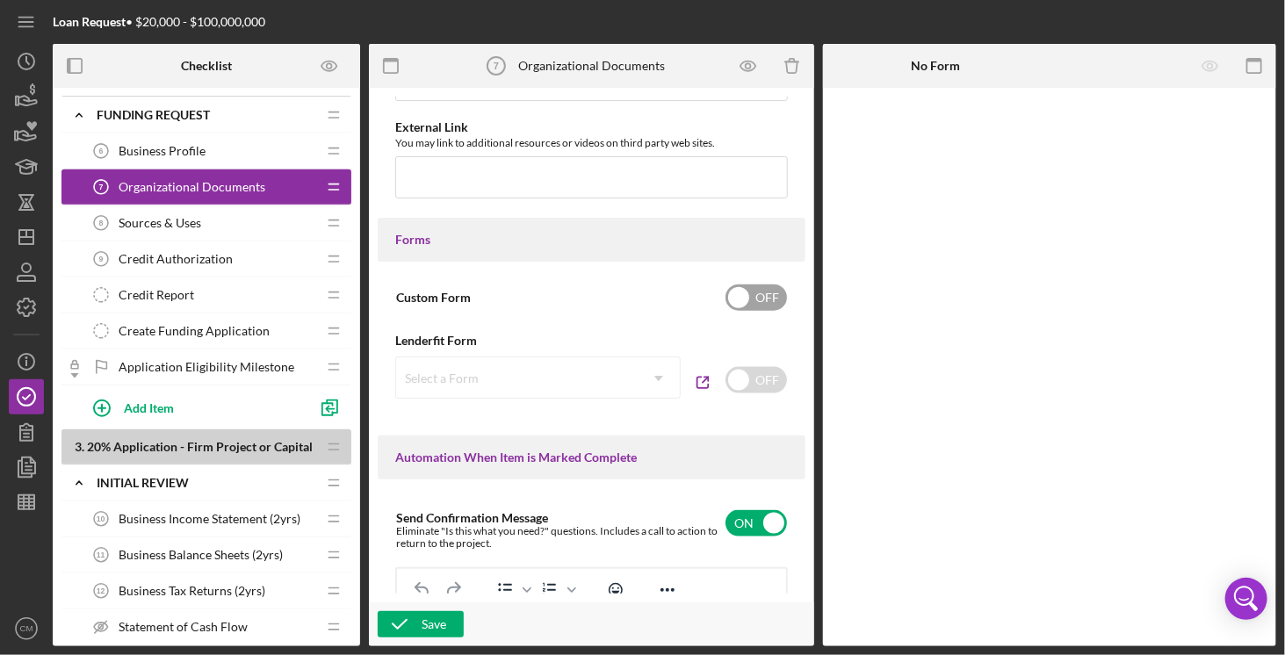
scroll to position [879, 0]
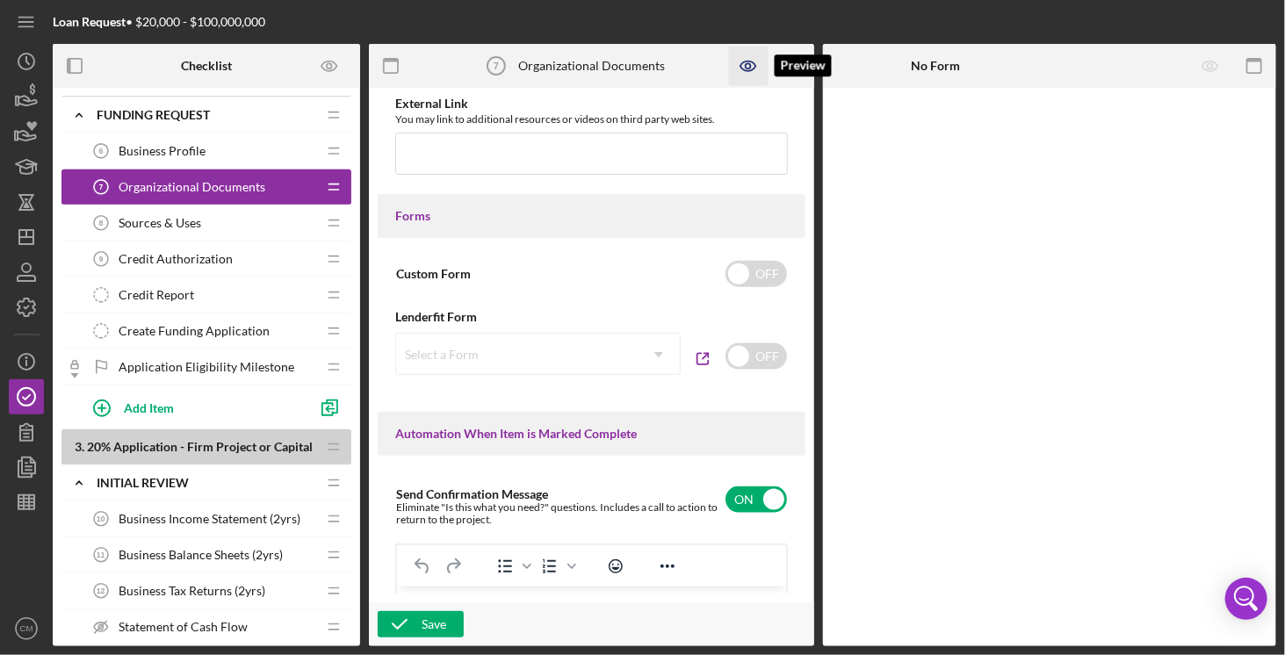
click at [747, 69] on icon "button" at bounding box center [747, 65] width 5 height 5
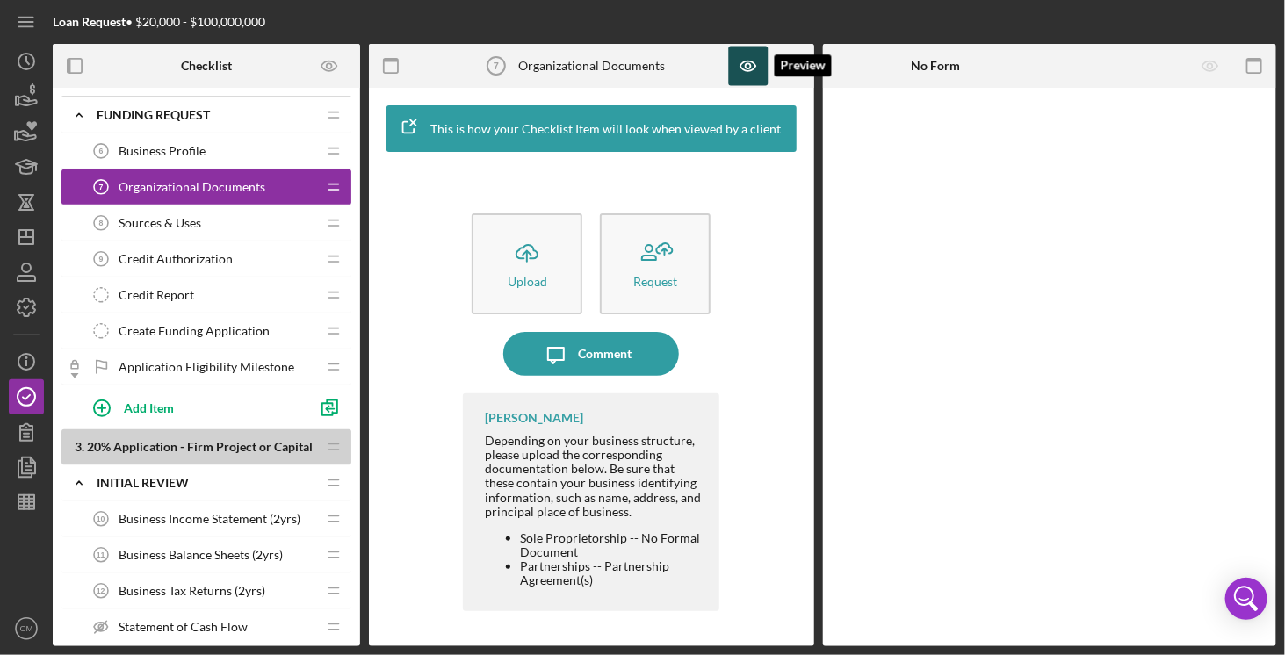
click at [749, 77] on icon "button" at bounding box center [748, 67] width 40 height 40
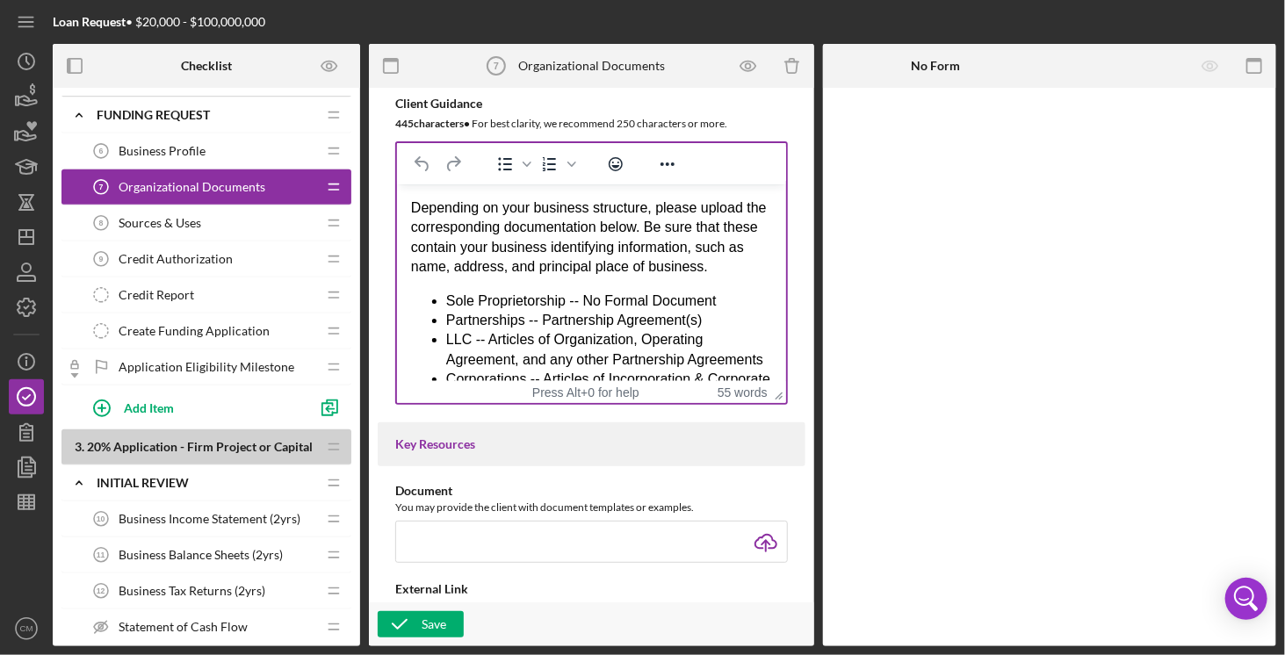
scroll to position [439, 0]
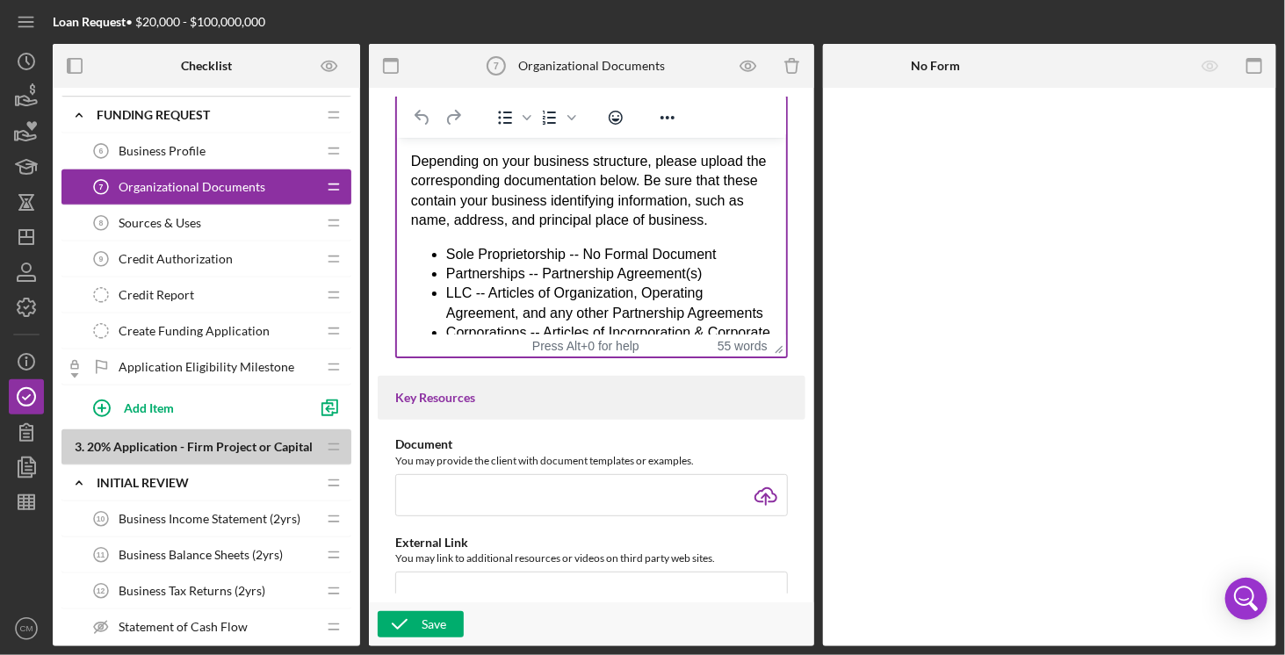
click at [560, 183] on div "Depending on your business structure, please upload the corresponding documenta…" at bounding box center [590, 191] width 361 height 79
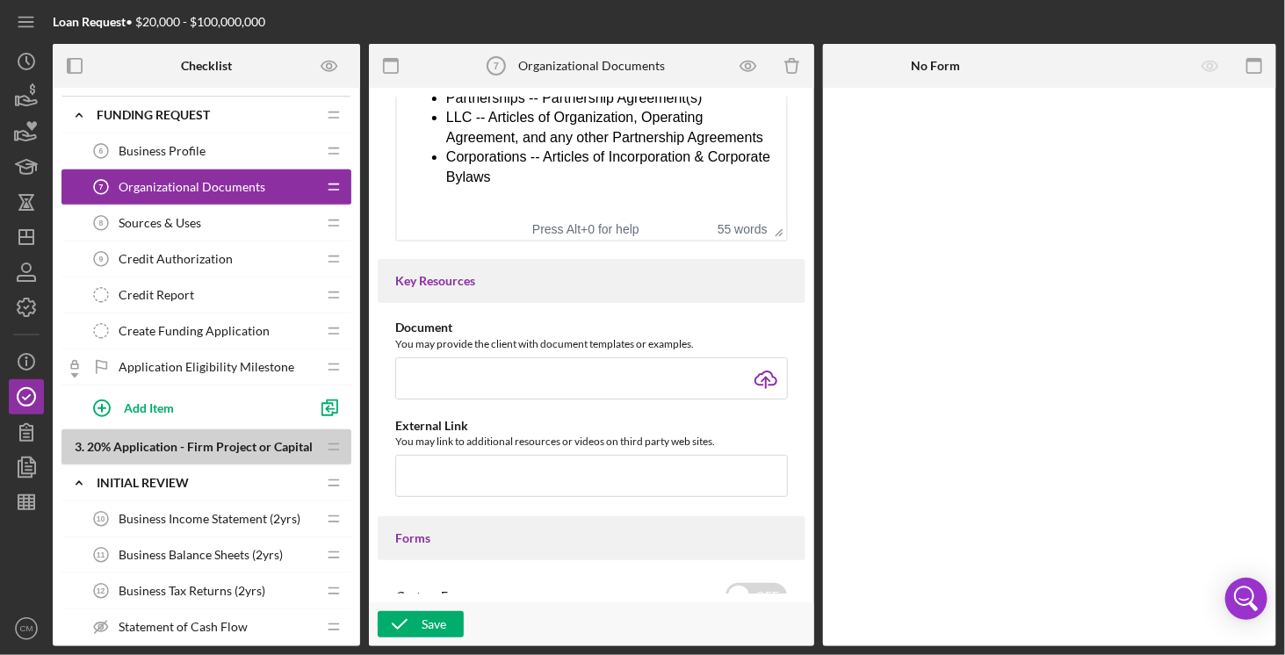
scroll to position [0, 0]
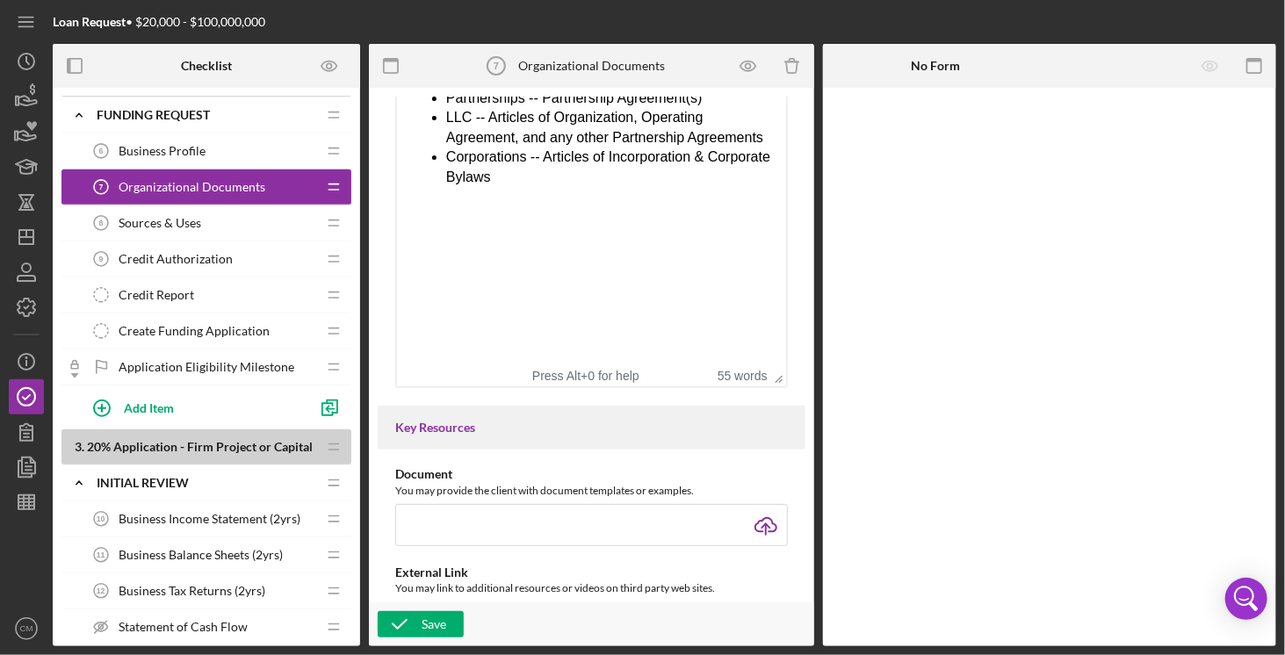
drag, startPoint x: 774, startPoint y: 178, endPoint x: 365, endPoint y: 376, distance: 454.6
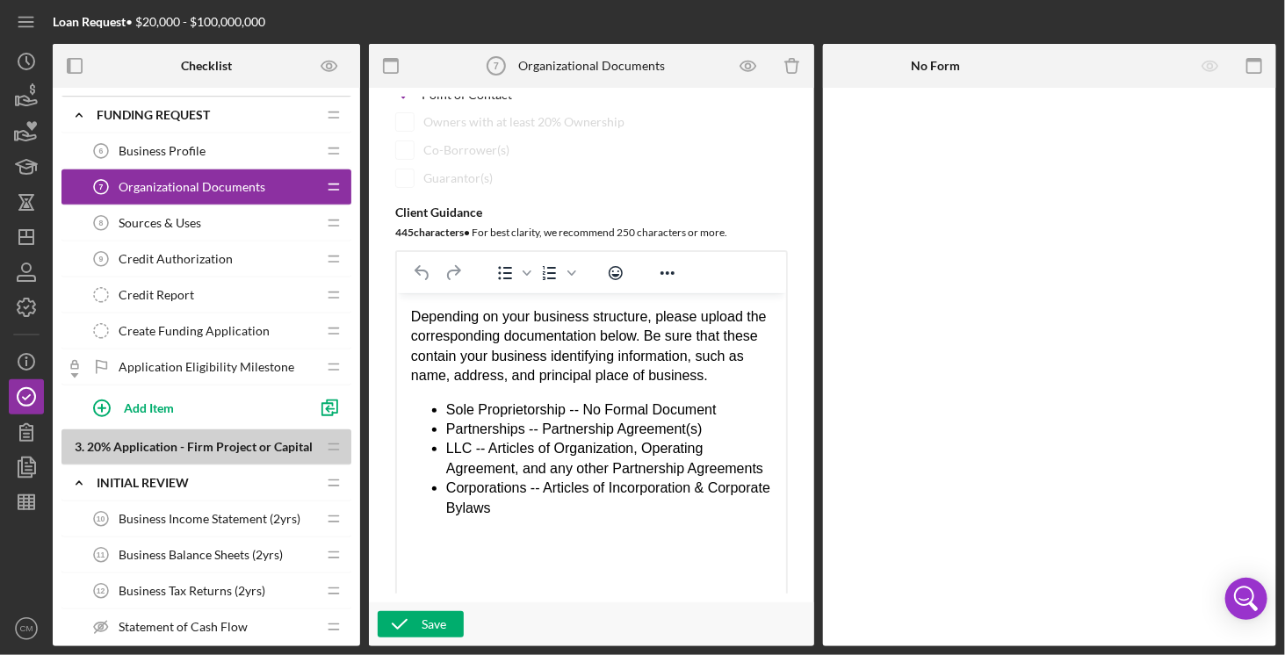
scroll to position [264, 0]
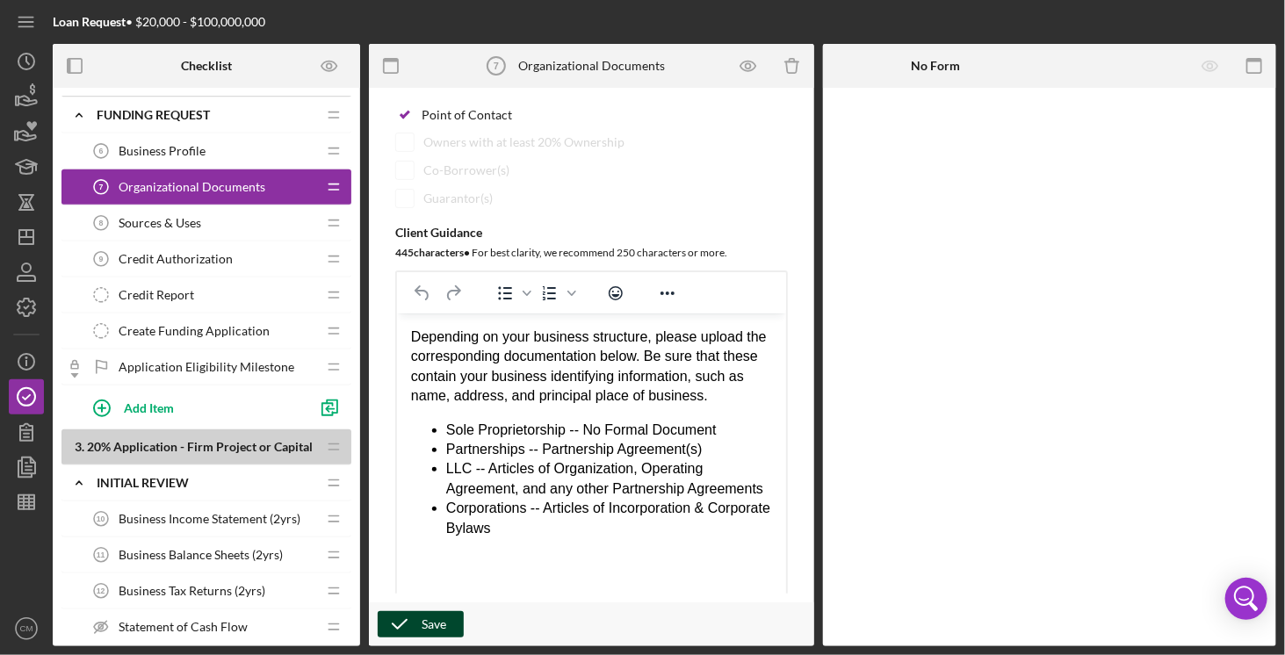
click at [426, 626] on div "Save" at bounding box center [434, 624] width 25 height 26
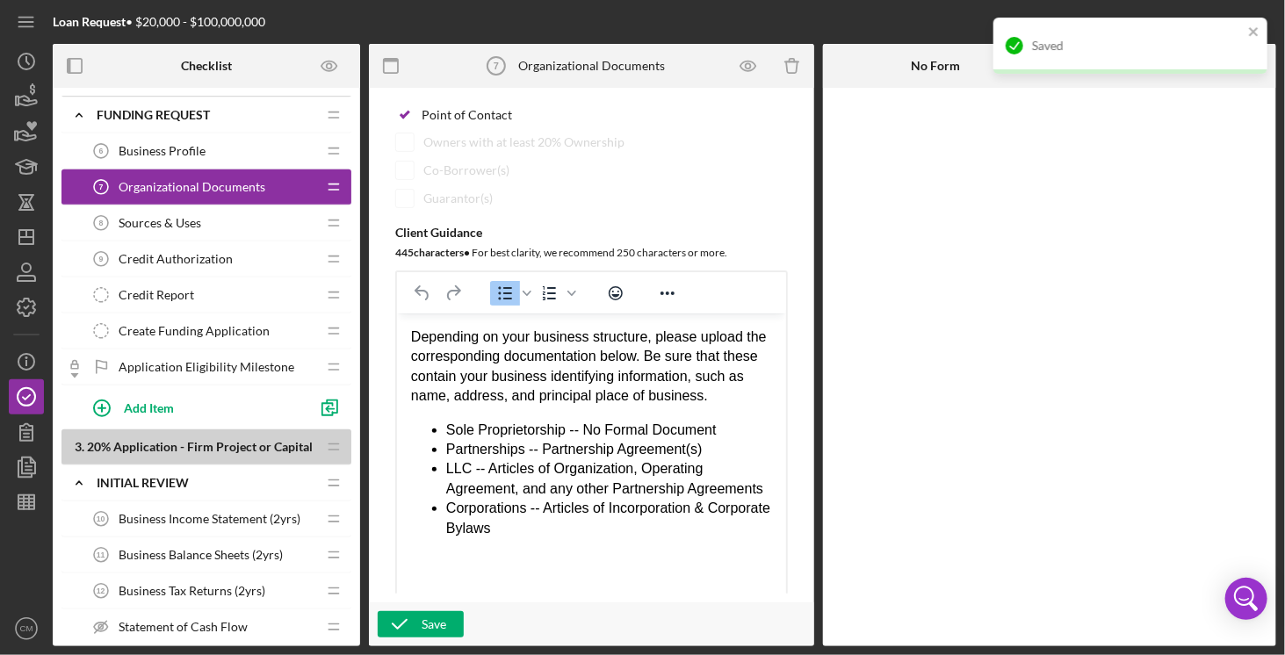
click at [449, 553] on html "Depending on your business structure, please upload the corresponding documenta…" at bounding box center [590, 433] width 389 height 239
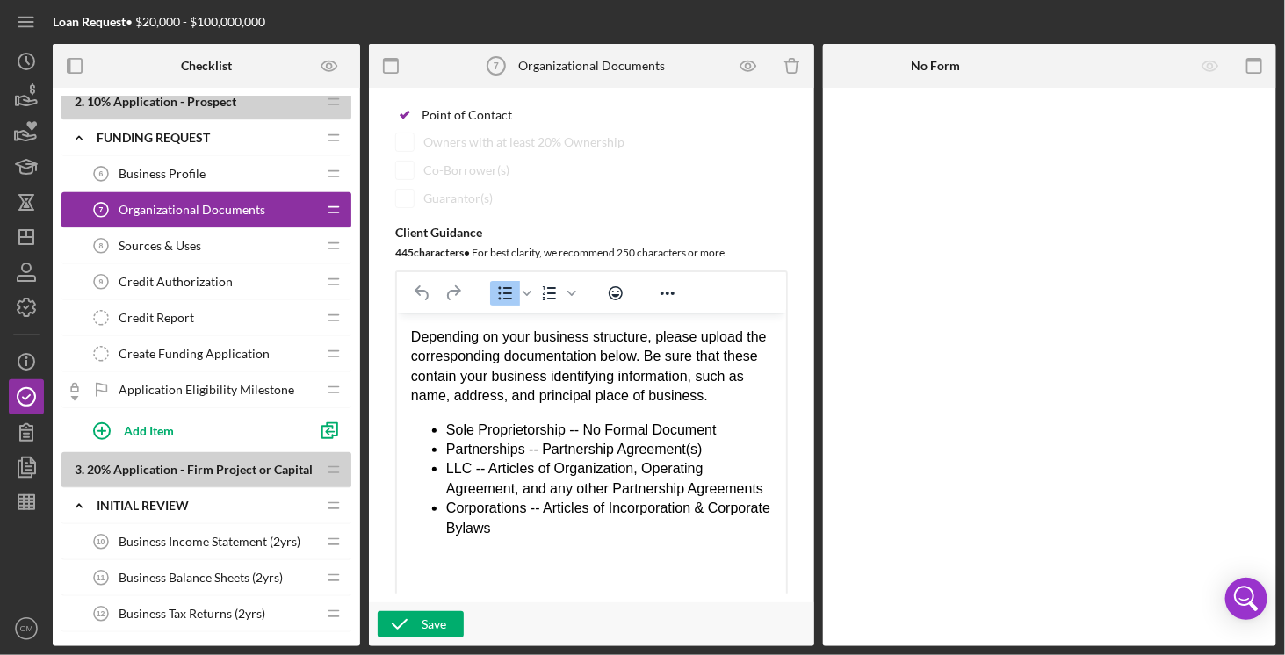
scroll to position [439, 0]
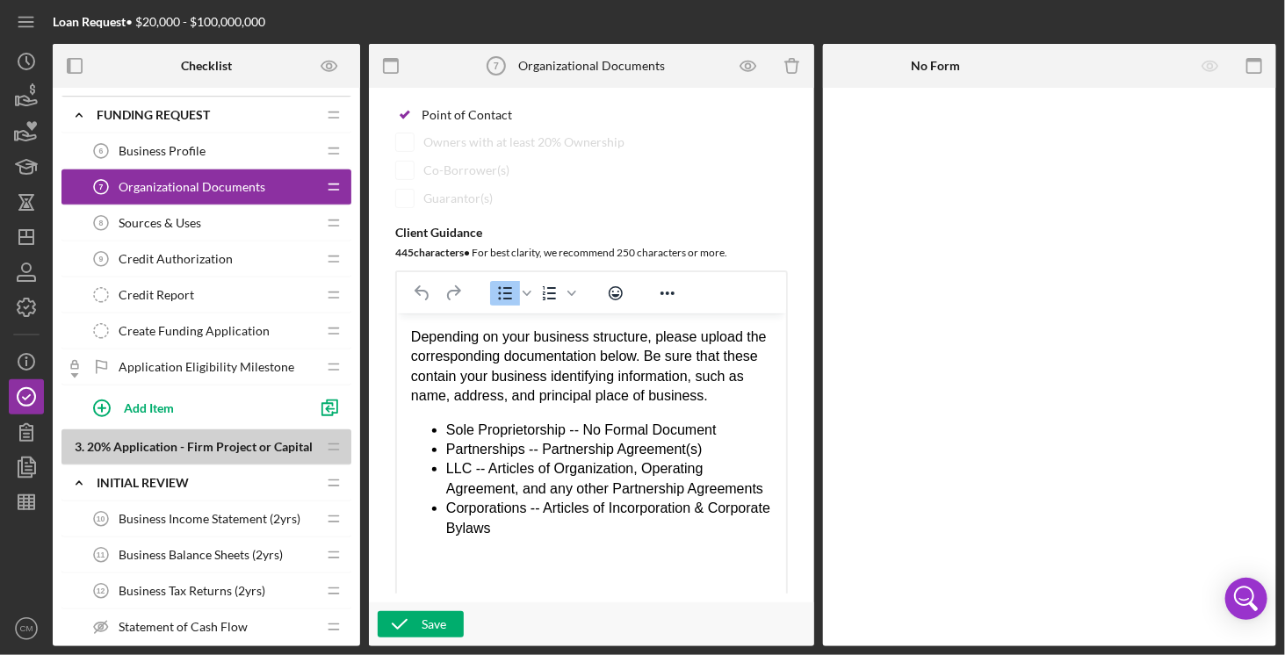
click at [167, 217] on span "Sources & Uses" at bounding box center [160, 223] width 83 height 14
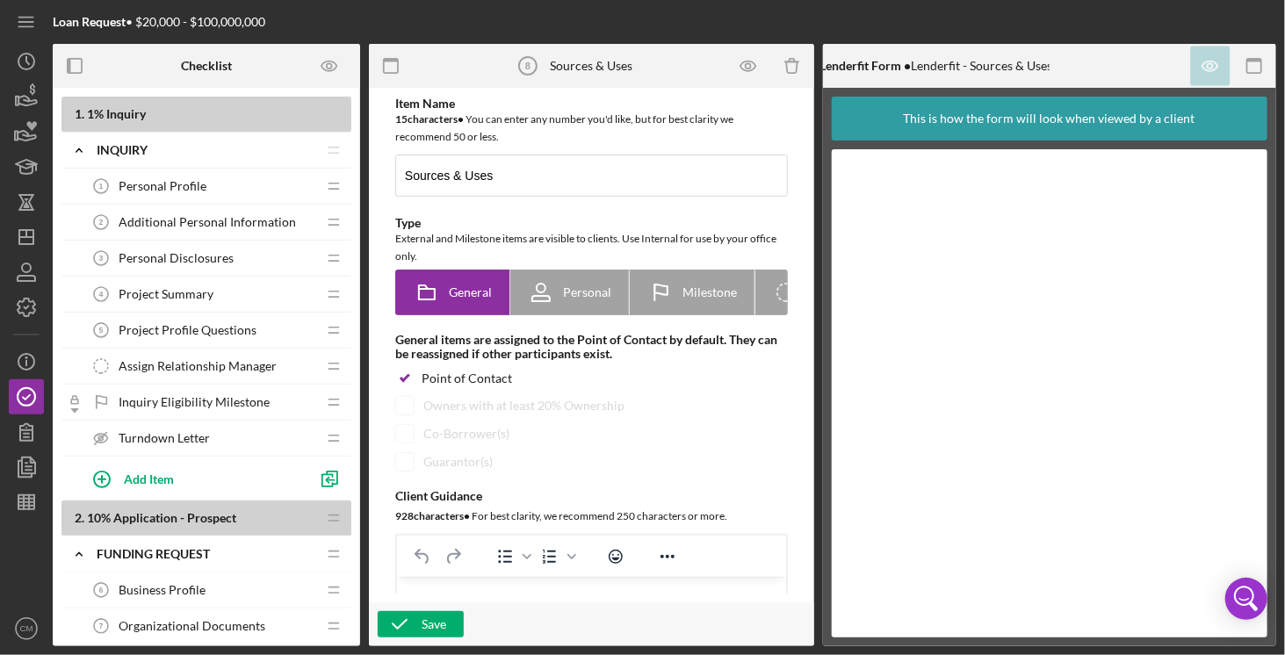
click at [195, 261] on span "Personal Disclosures" at bounding box center [176, 258] width 115 height 14
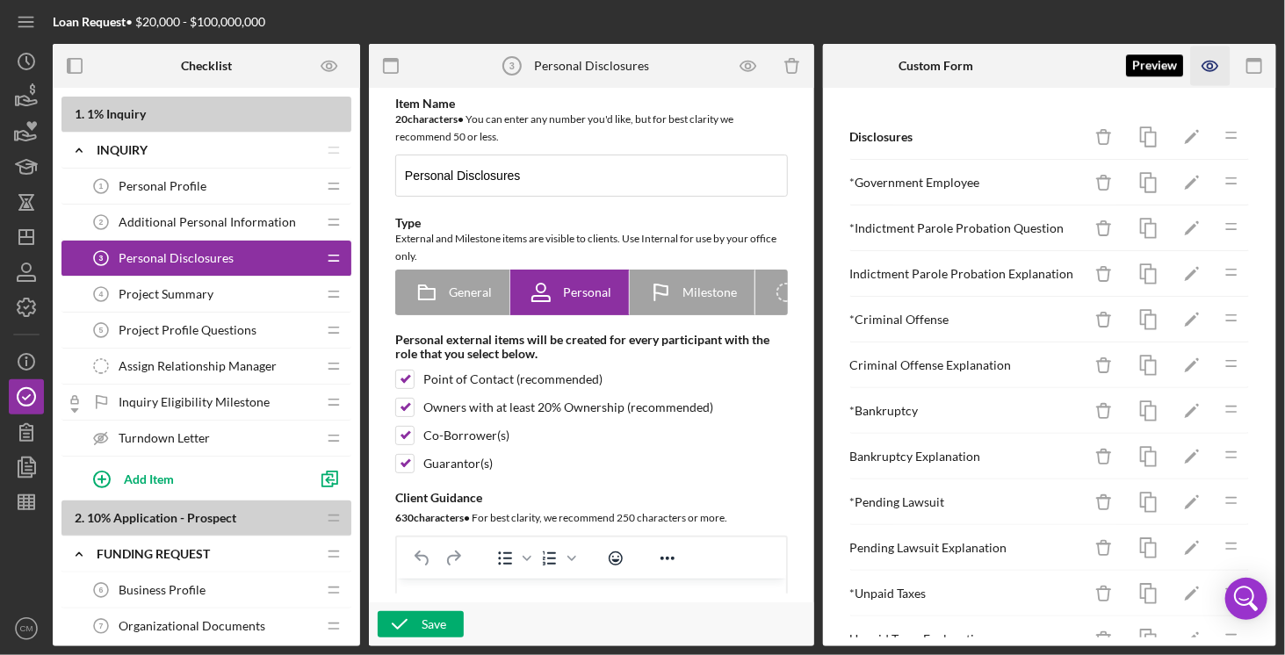
click at [1218, 67] on icon "button" at bounding box center [1210, 67] width 15 height 10
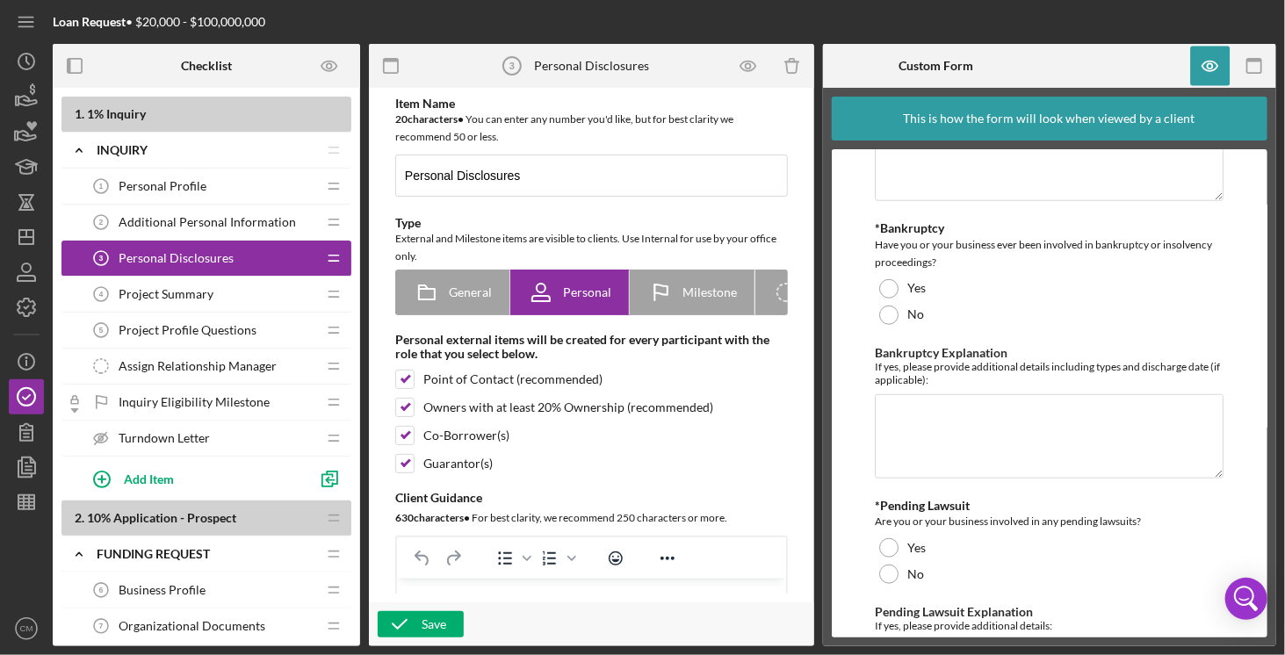
scroll to position [176, 0]
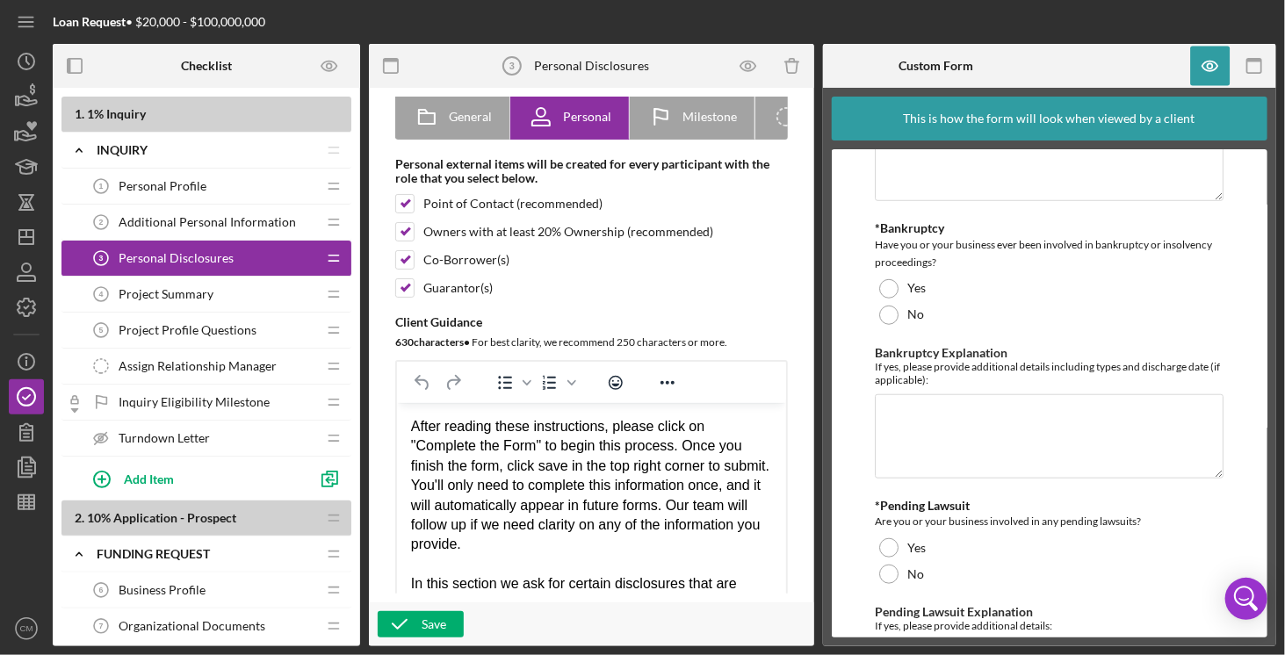
click at [170, 287] on span "Project Summary" at bounding box center [166, 294] width 95 height 14
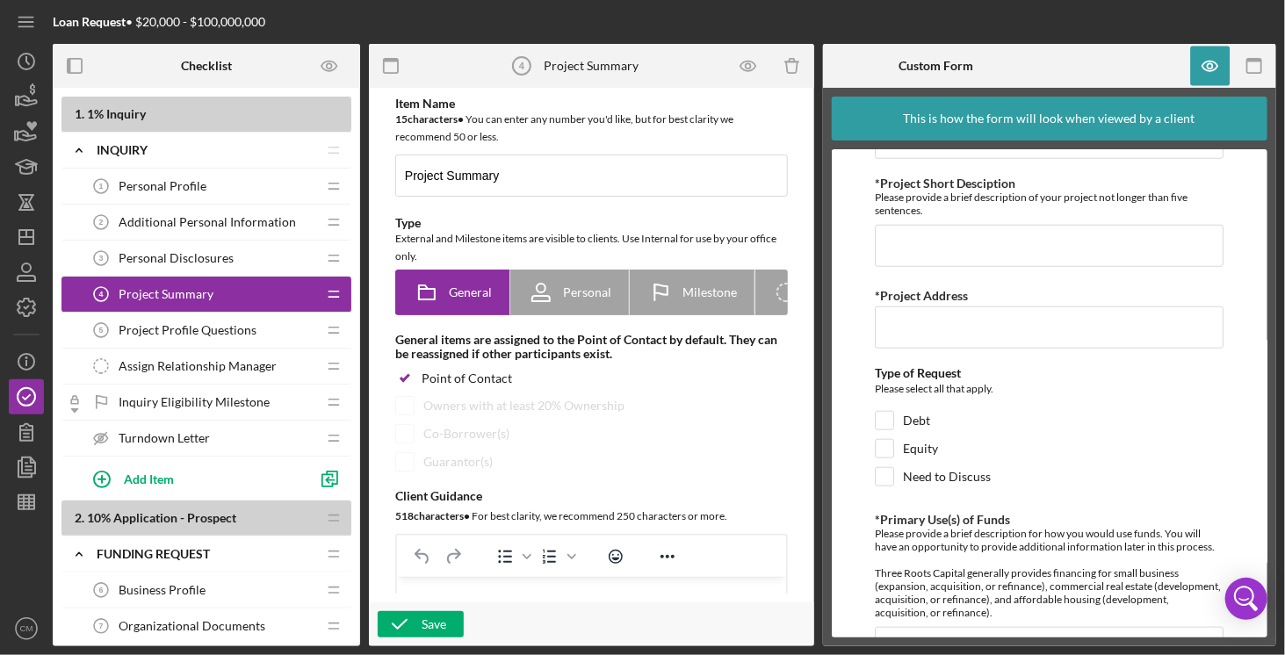
scroll to position [751, 0]
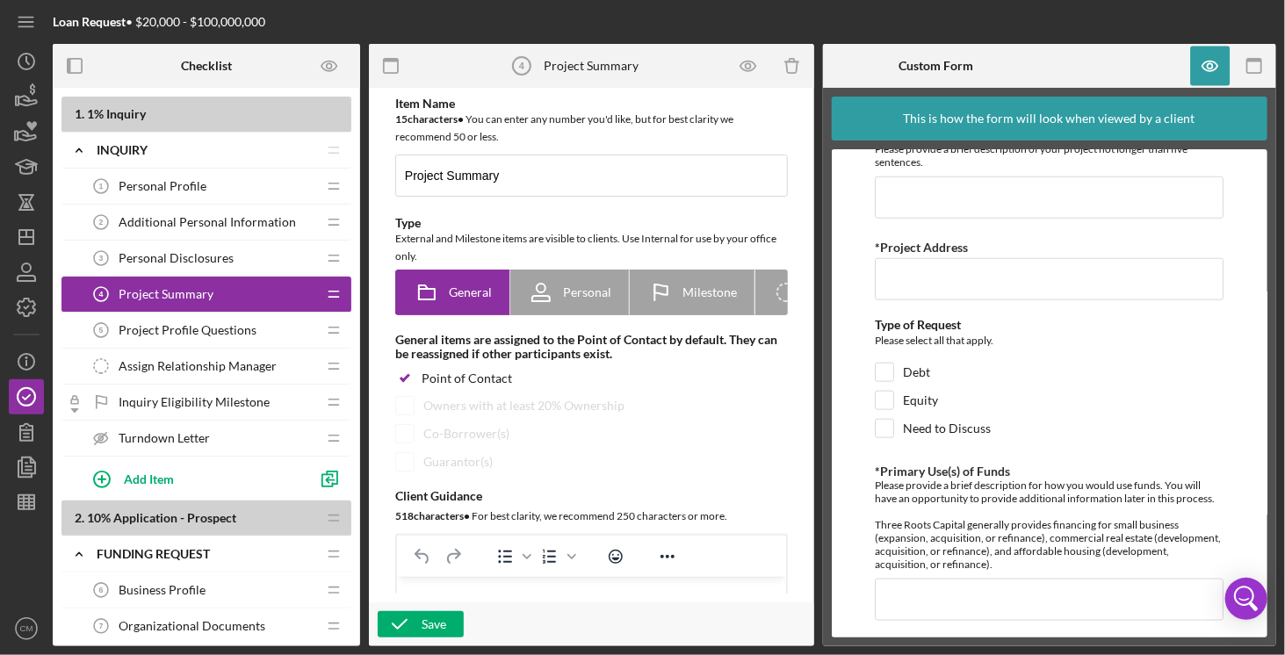
click at [222, 326] on span "Project Profile Questions" at bounding box center [188, 330] width 138 height 14
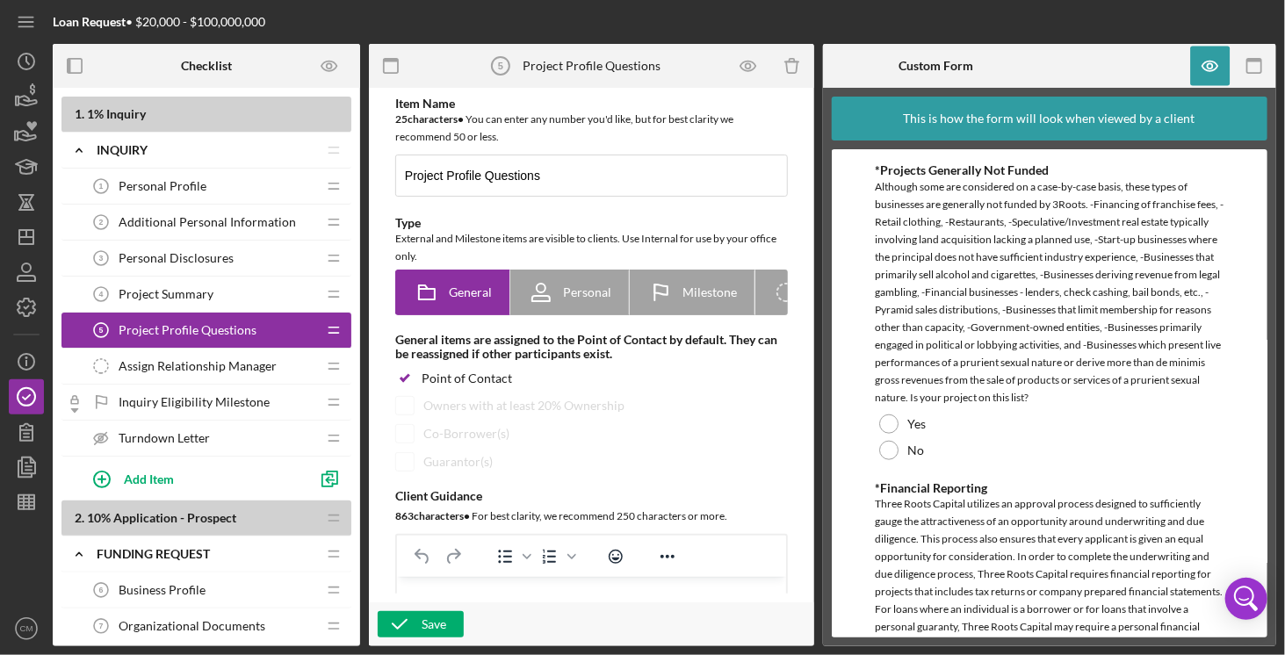
scroll to position [615, 0]
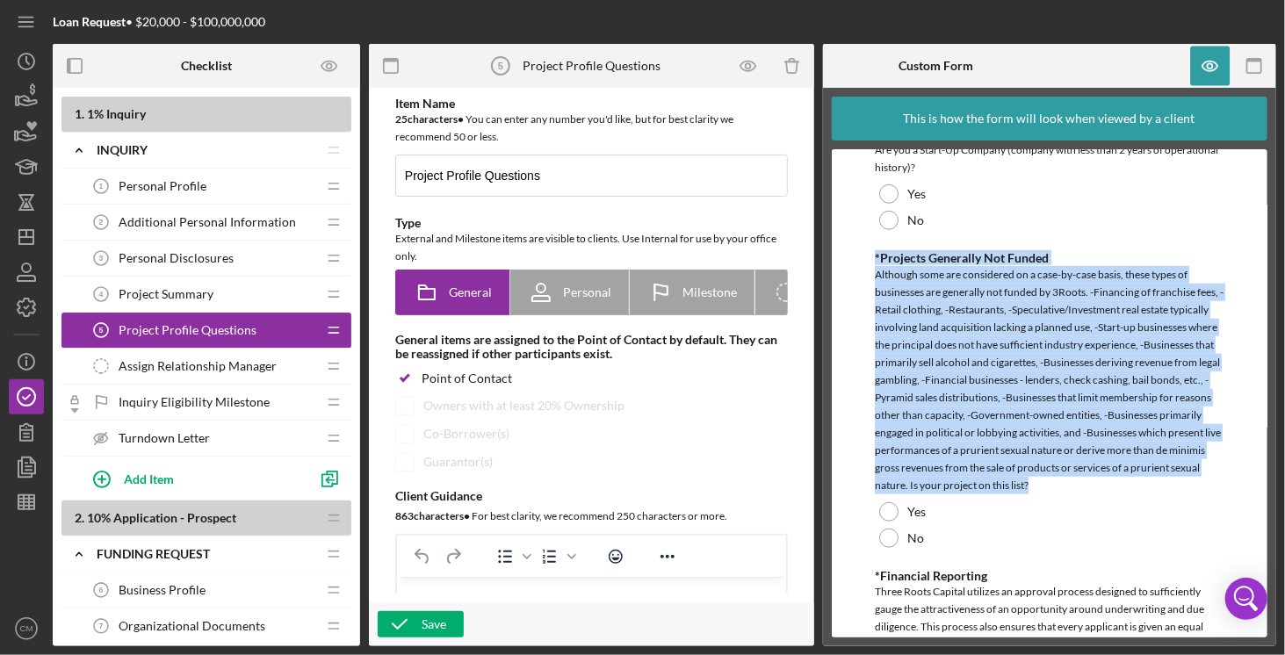
drag, startPoint x: 873, startPoint y: 254, endPoint x: 1132, endPoint y: 478, distance: 341.9
click at [1132, 478] on form "Project Profile Questions *Employee Referral Which employee from 3Roots referre…" at bounding box center [1050, 393] width 437 height 488
copy div "*Projects Generally Not Funded Although some are considered on a case-by-case b…"
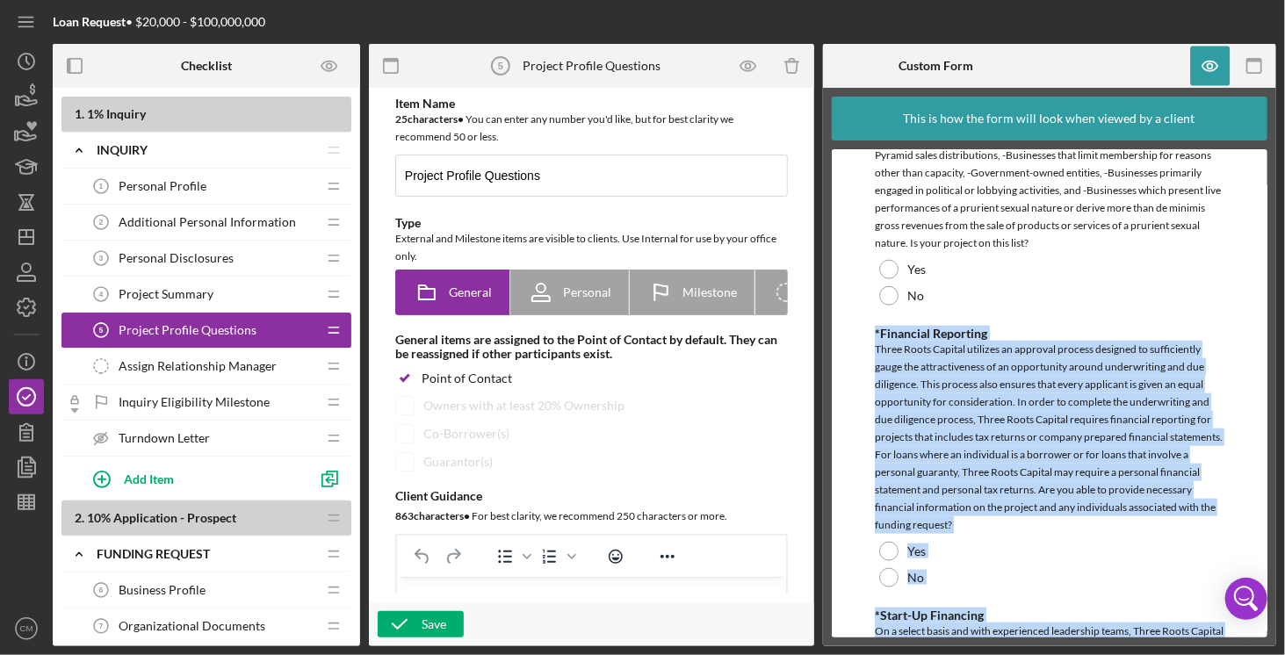
scroll to position [926, 0]
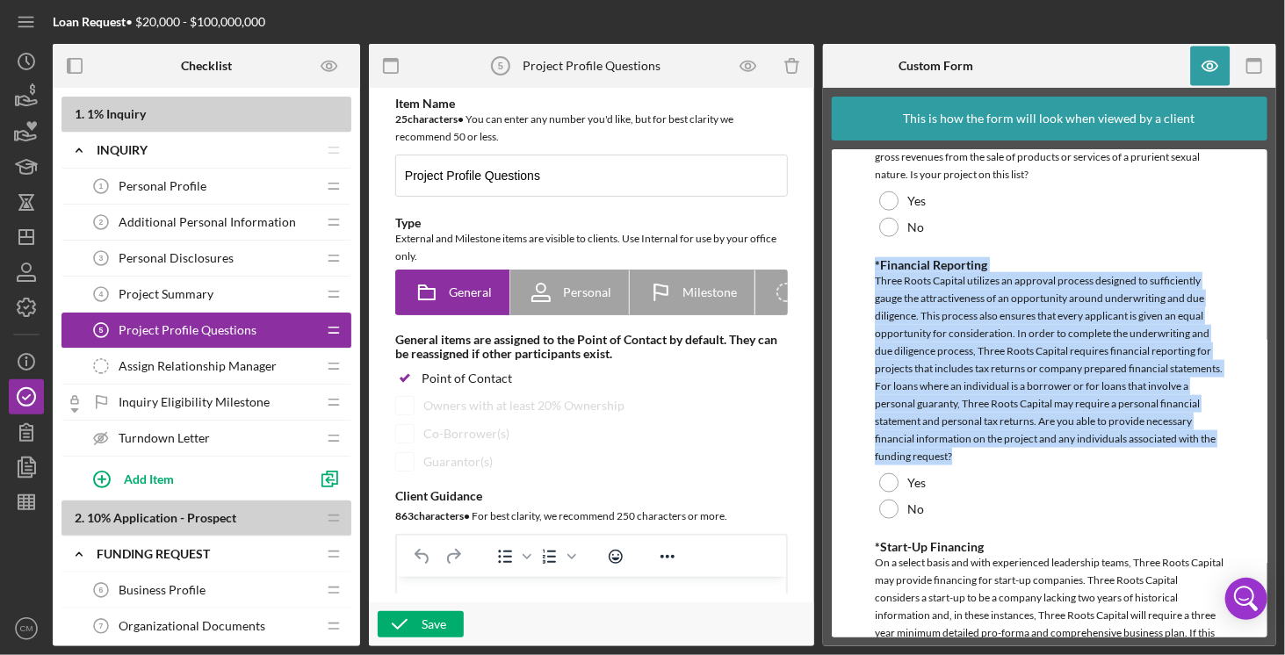
drag, startPoint x: 872, startPoint y: 482, endPoint x: 1061, endPoint y: 454, distance: 191.8
click at [1061, 454] on form "Project Profile Questions *Employee Referral Which employee from 3Roots referre…" at bounding box center [1050, 393] width 437 height 488
copy div "*Financial Reporting Three Roots Capital utilizes an approval process designed …"
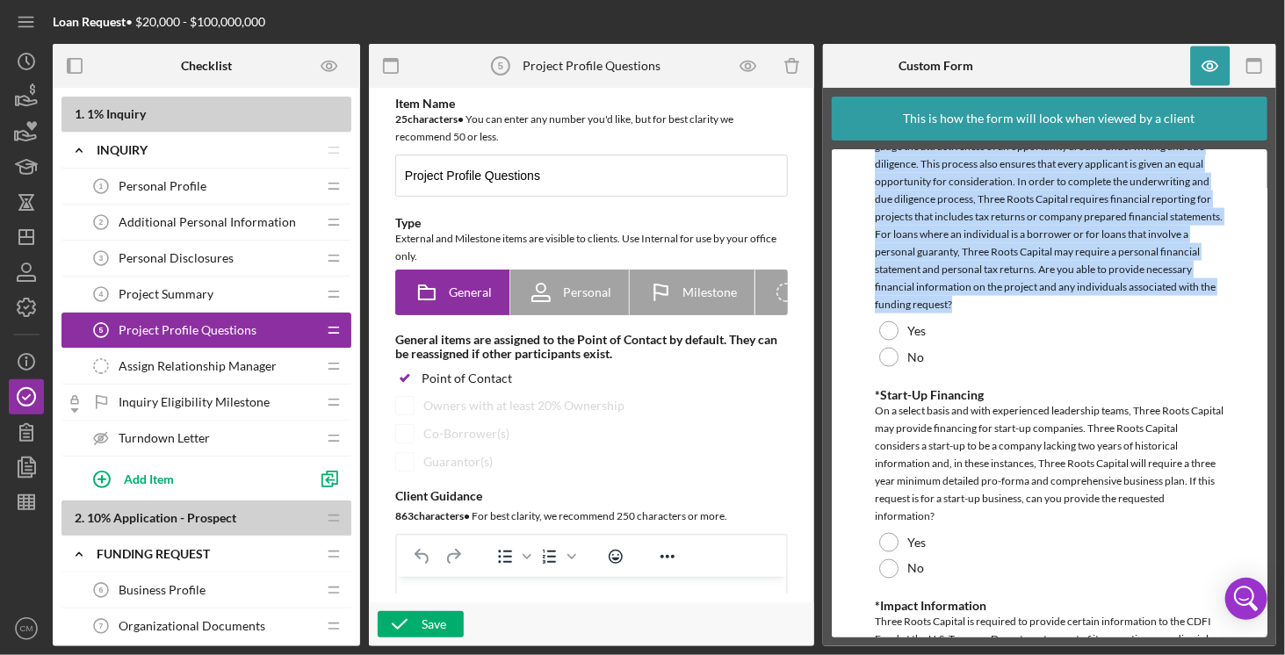
scroll to position [1102, 0]
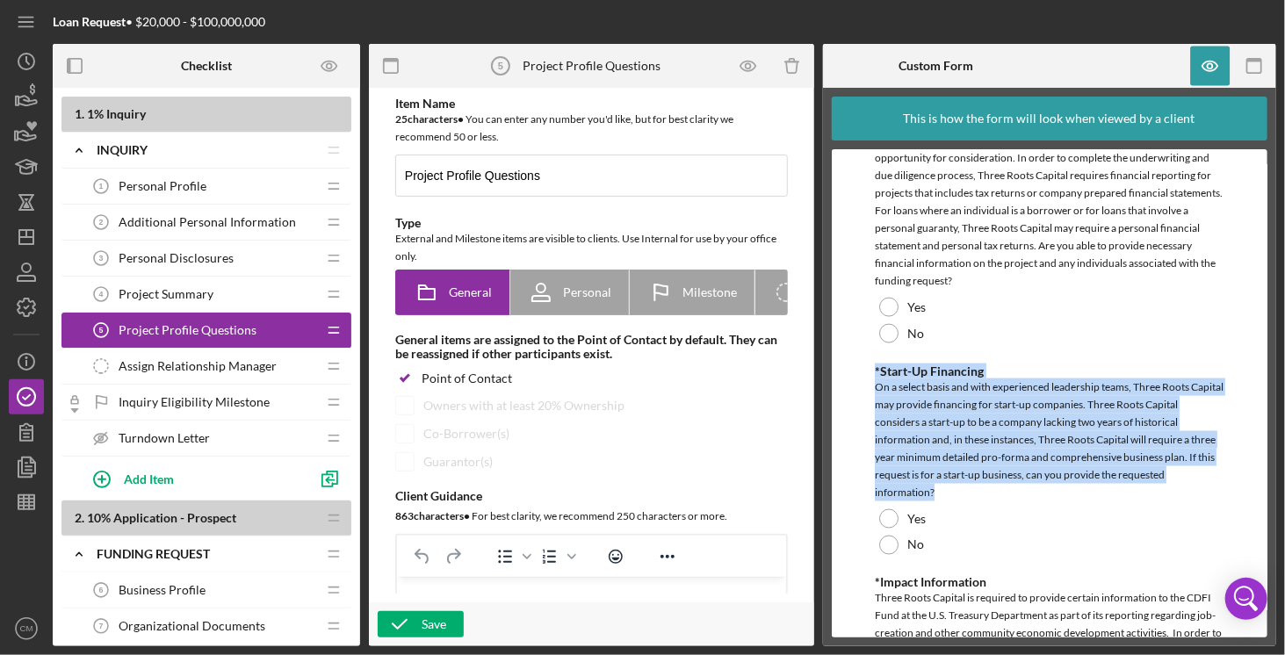
drag, startPoint x: 873, startPoint y: 366, endPoint x: 949, endPoint y: 493, distance: 147.4
click at [949, 493] on form "Project Profile Questions *Employee Referral Which employee from 3Roots referre…" at bounding box center [1050, 393] width 437 height 488
copy div "*Start-Up Financing On a select basis and with experienced leadership teams, Th…"
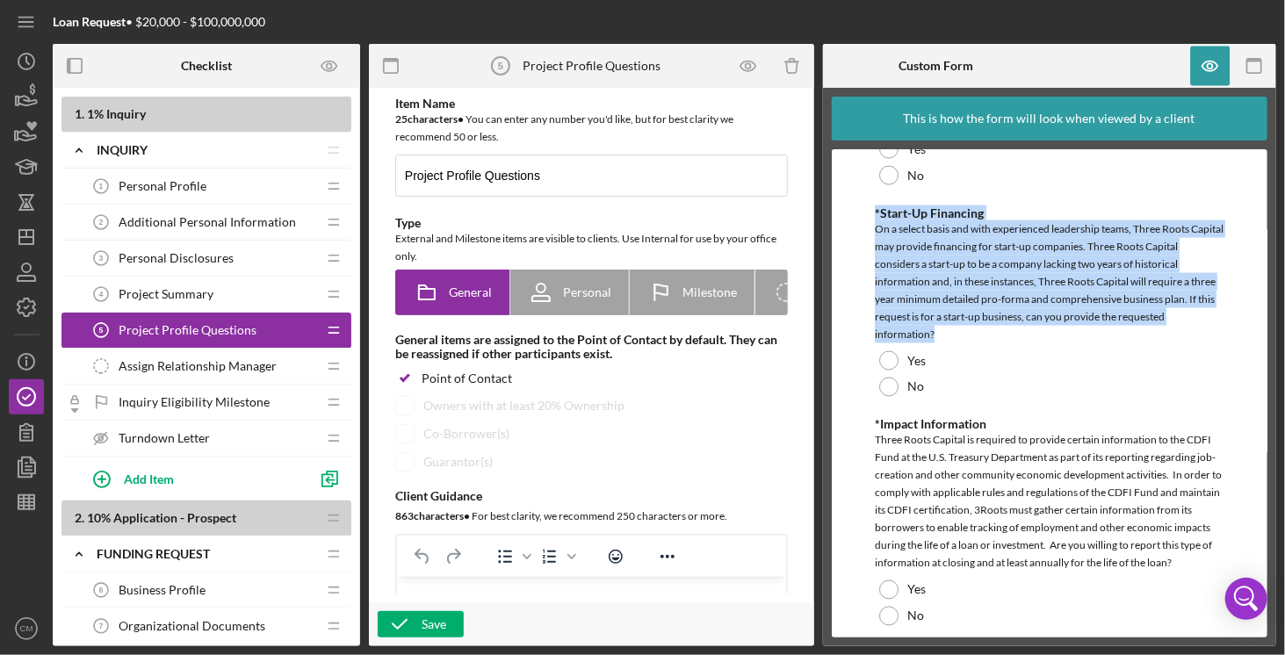
scroll to position [1277, 0]
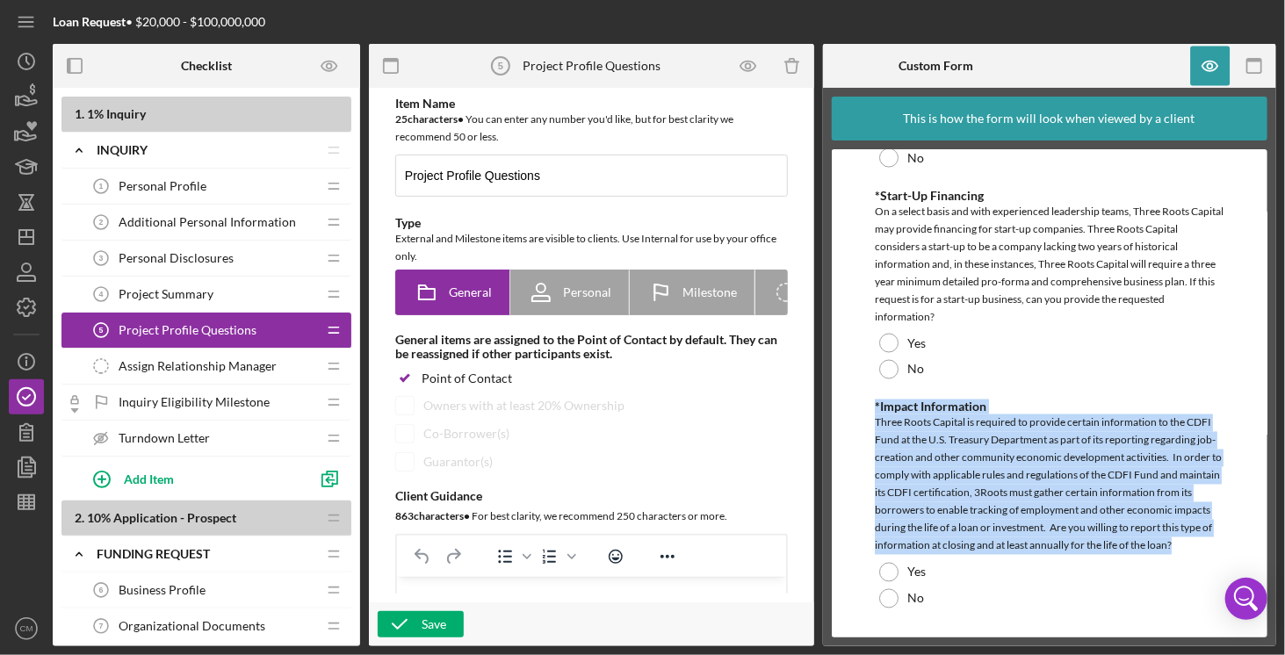
drag, startPoint x: 881, startPoint y: 409, endPoint x: 995, endPoint y: 570, distance: 197.4
click at [995, 570] on form "Project Profile Questions *Employee Referral Which employee from 3Roots referre…" at bounding box center [1050, 393] width 437 height 488
copy div "*Impact Information Three Roots Capital is required to provide certain informat…"
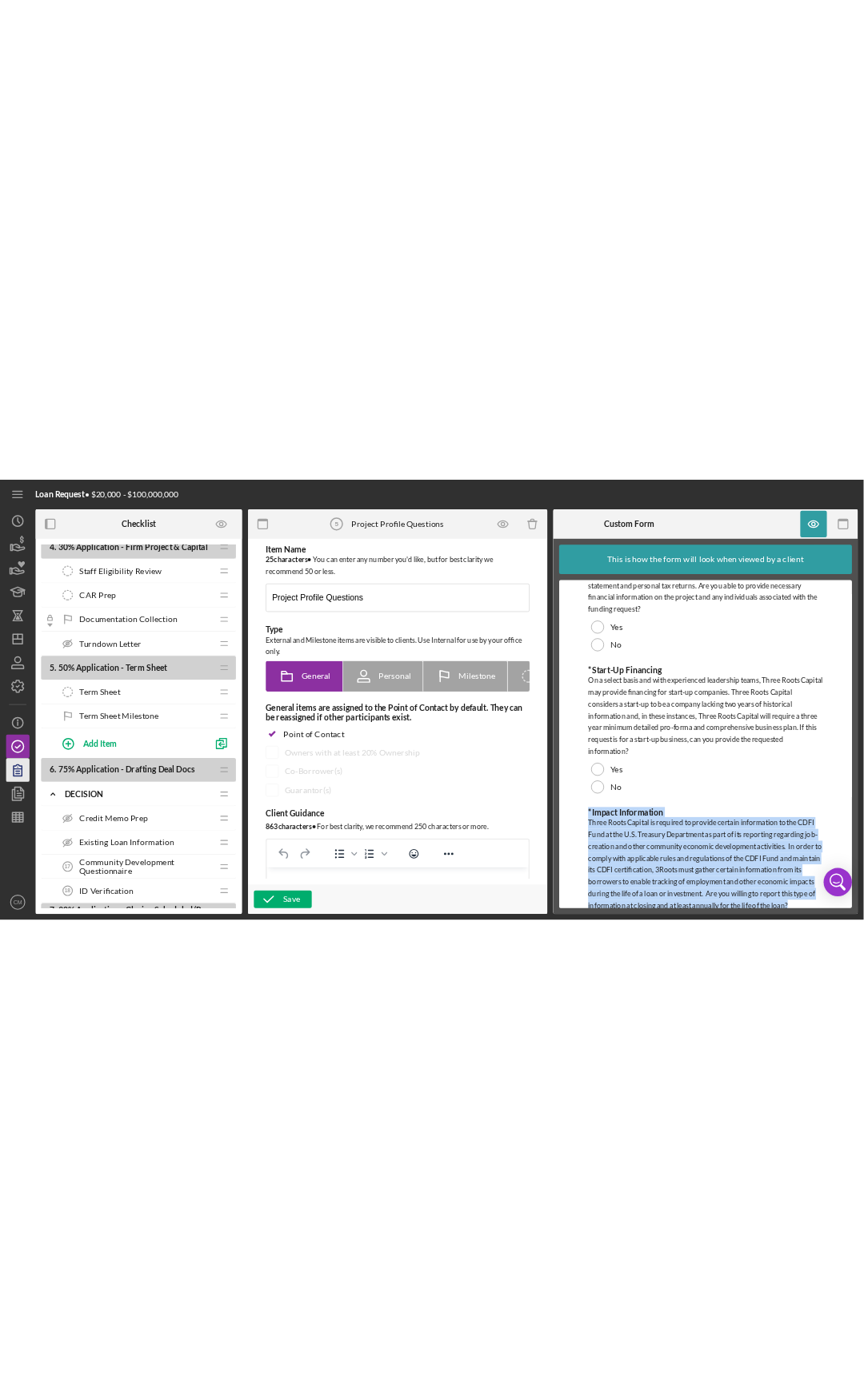
scroll to position [1280, 0]
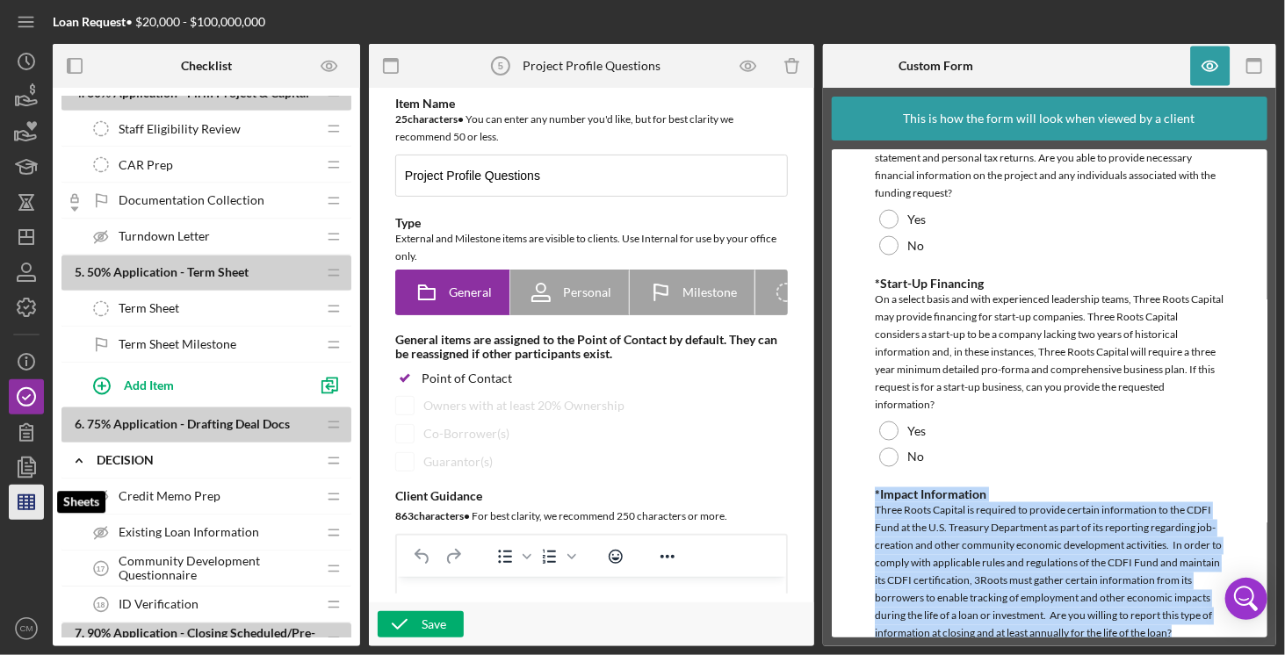
click at [33, 496] on polygon "button" at bounding box center [26, 503] width 16 height 14
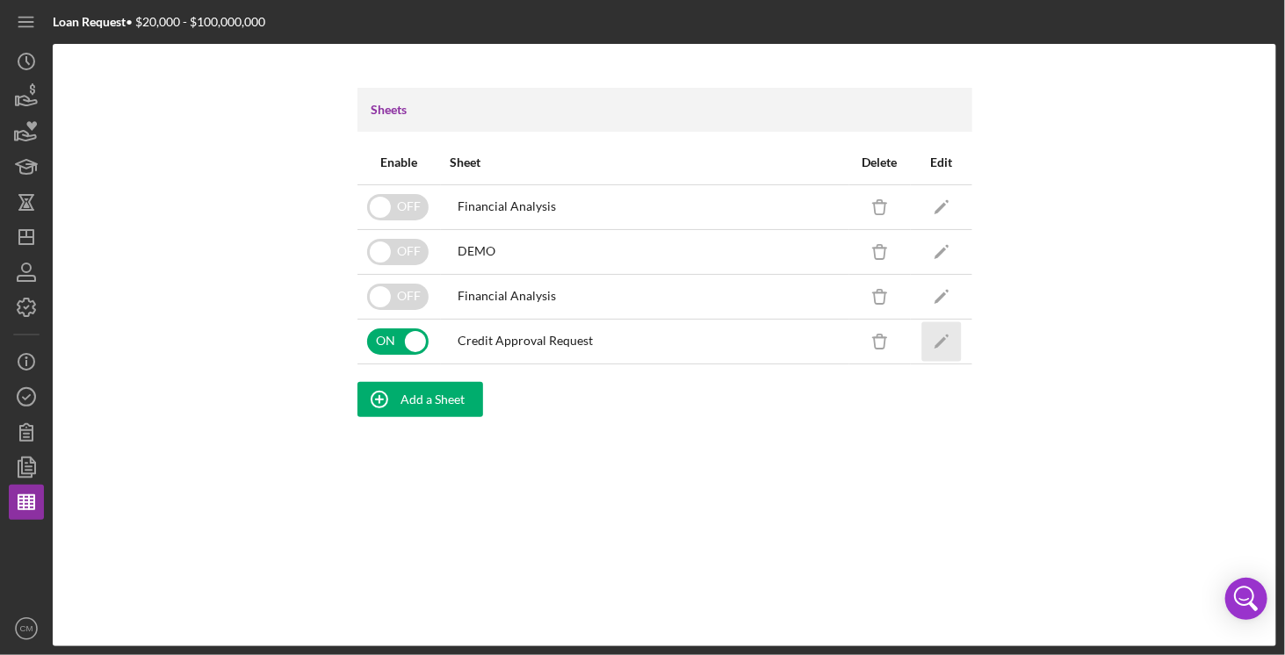
click at [930, 345] on icon "Icon/Edit" at bounding box center [942, 342] width 40 height 40
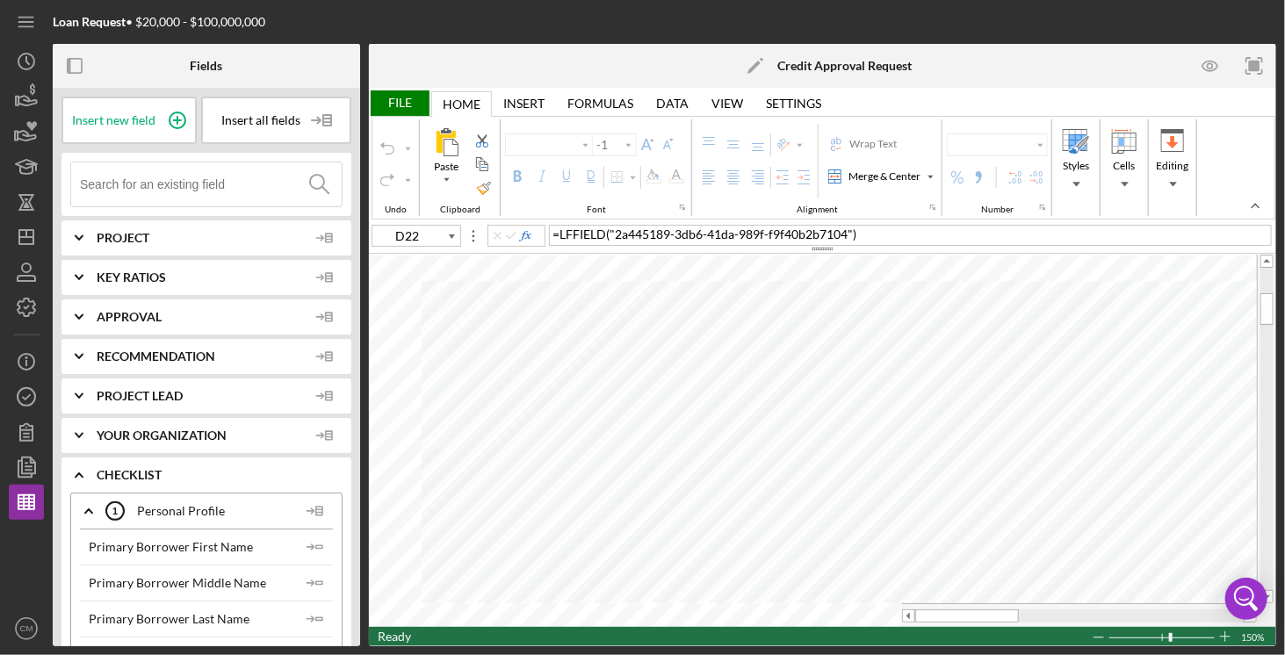
type input "Times New Roman"
type input "8"
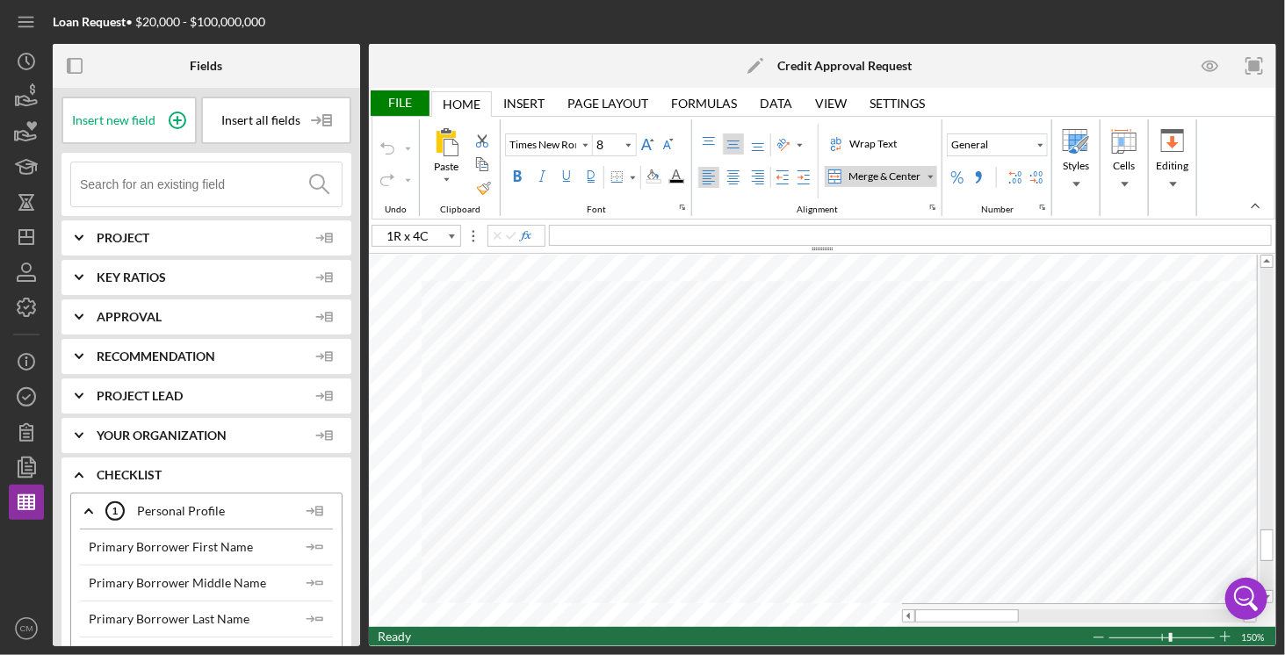
type input "B146"
click at [25, 361] on icon "Icon/Info" at bounding box center [26, 362] width 44 height 44
